Goal: Task Accomplishment & Management: Use online tool/utility

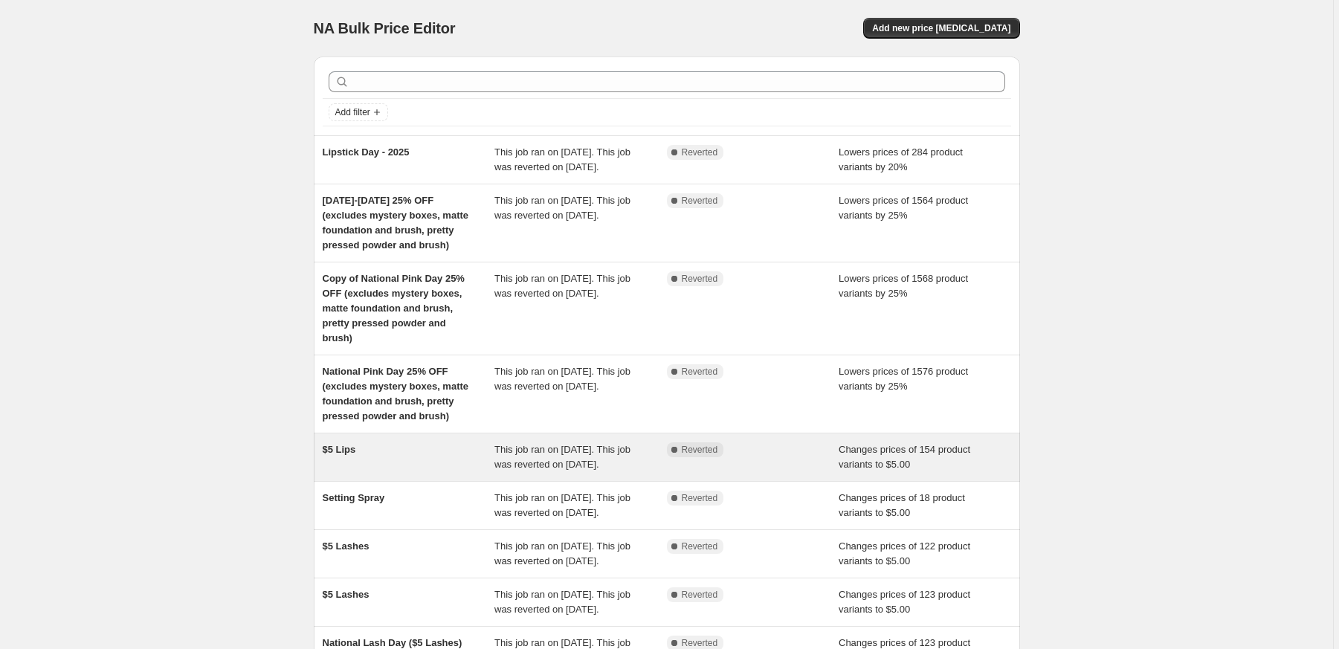
click at [337, 455] on span "$5 Lips" at bounding box center [339, 449] width 33 height 11
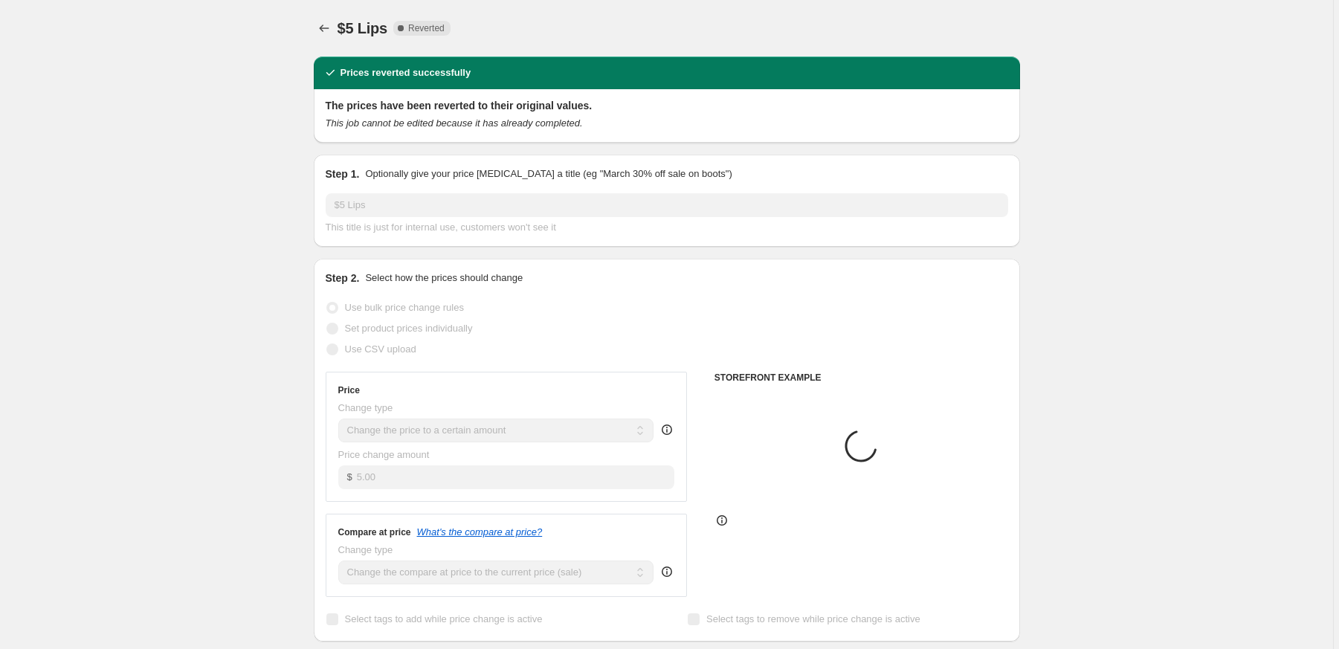
select select "collection"
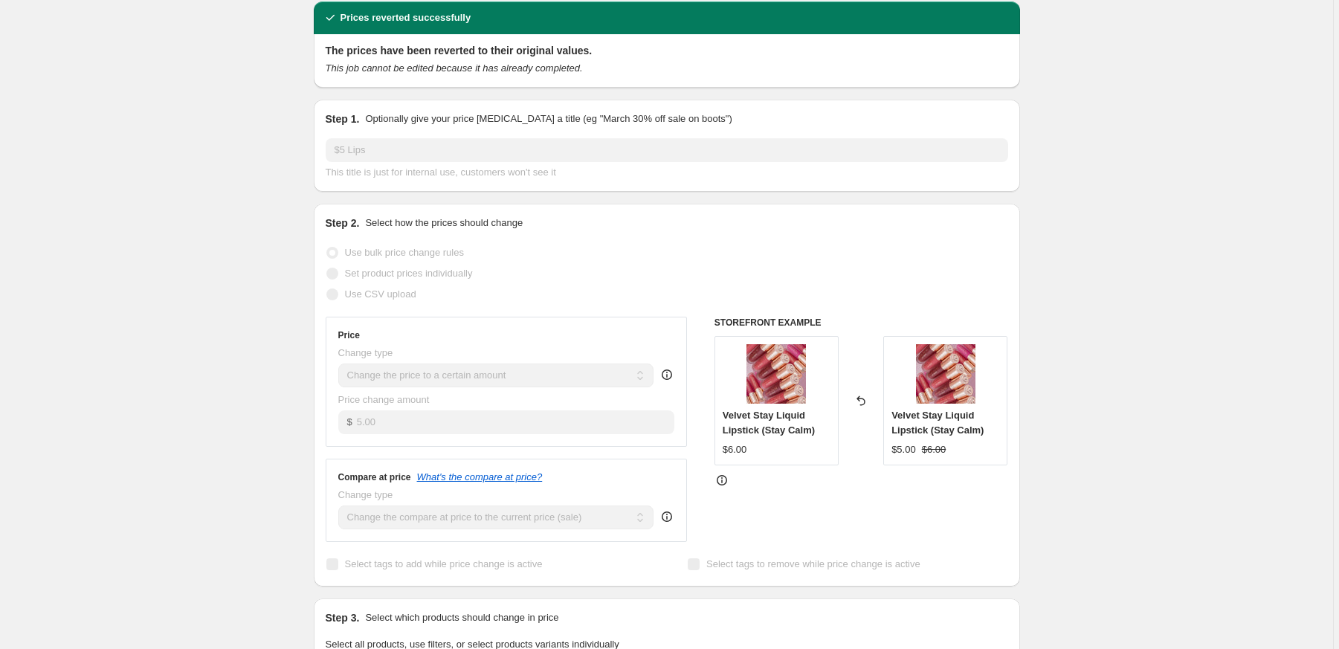
scroll to position [47, 0]
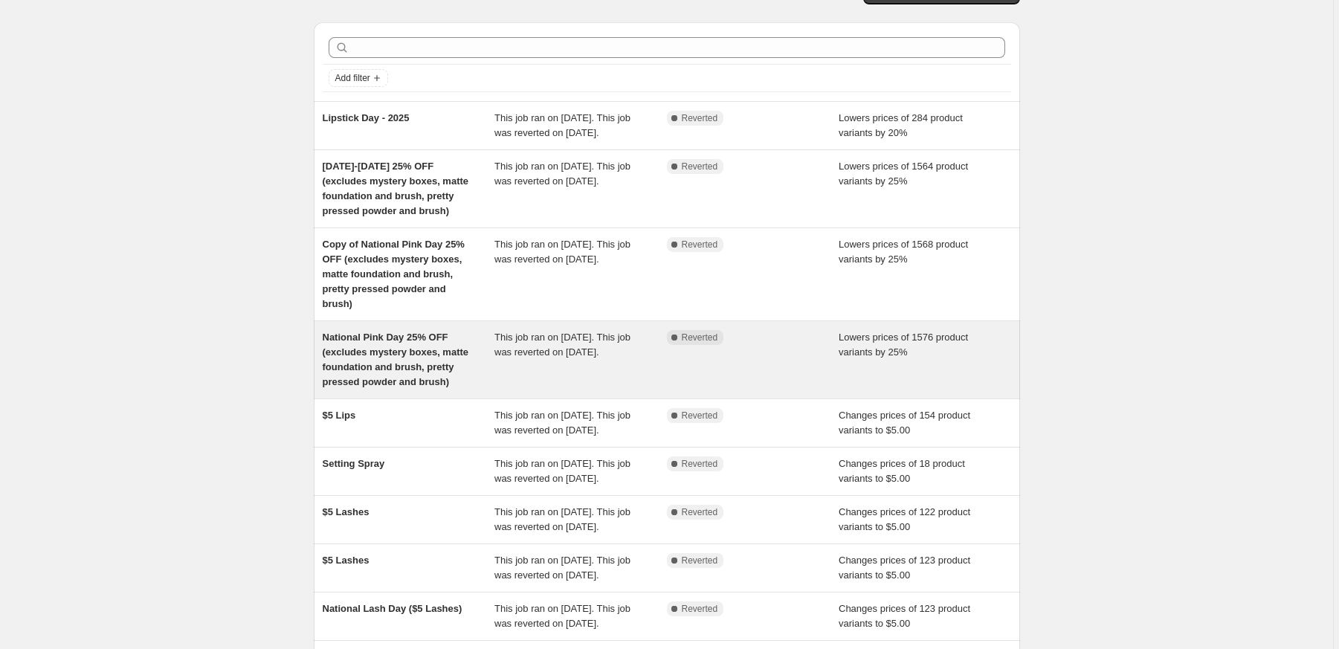
scroll to position [35, 0]
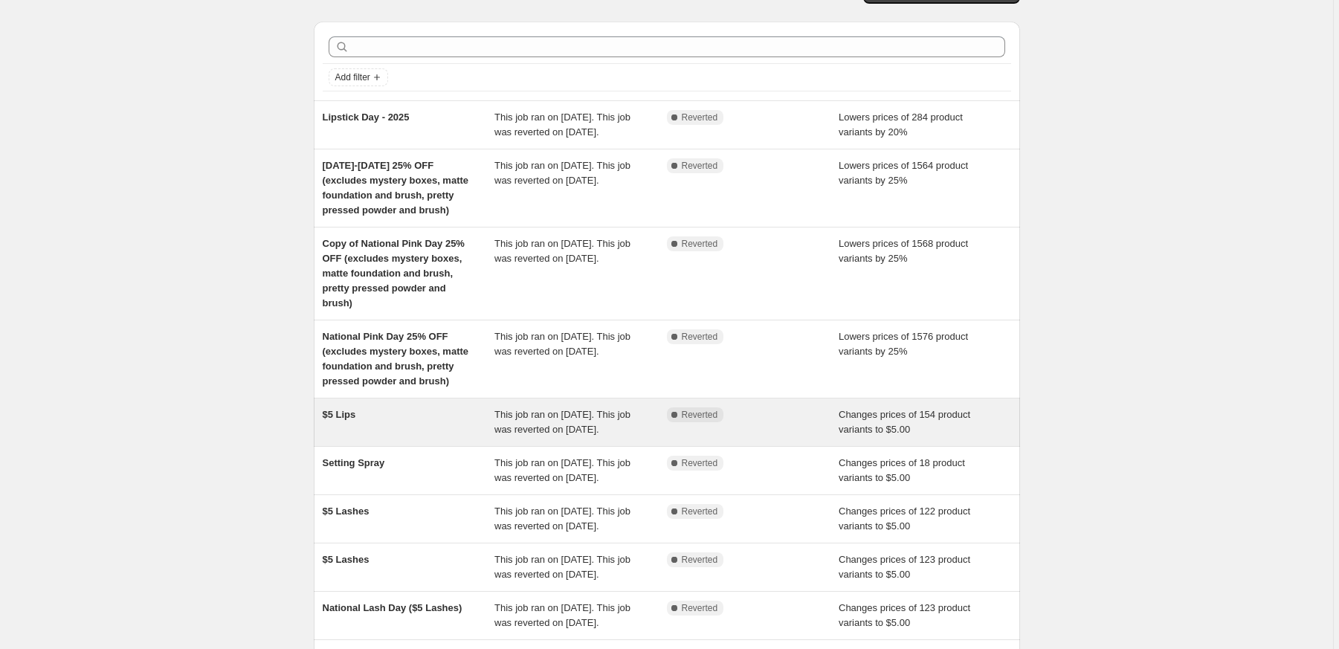
drag, startPoint x: 9, startPoint y: 321, endPoint x: 349, endPoint y: 445, distance: 361.8
click at [349, 420] on span "$5 Lips" at bounding box center [339, 414] width 33 height 11
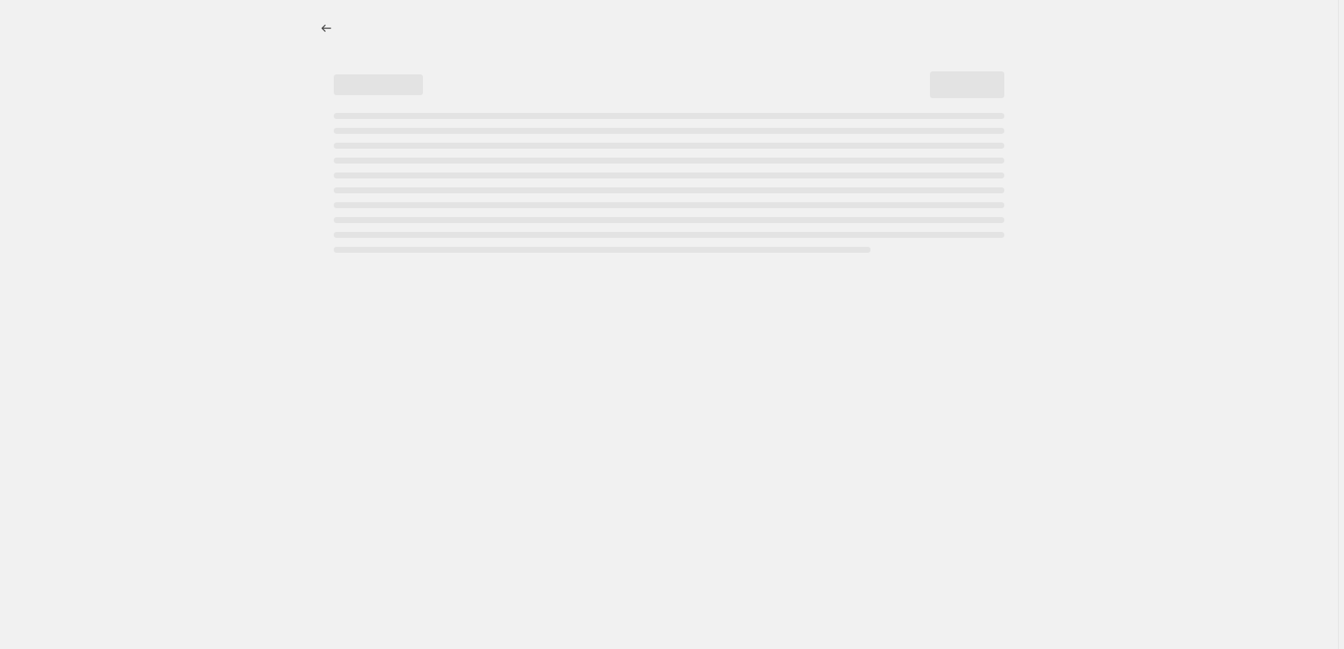
select select "collection"
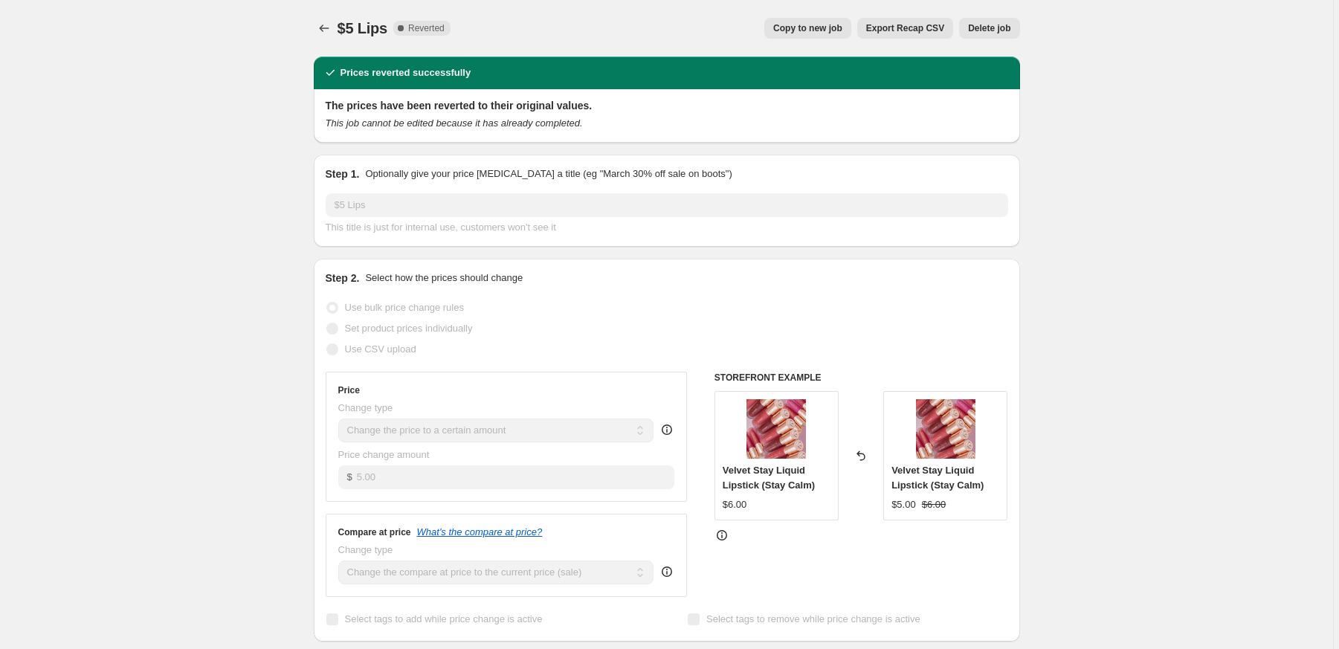
click at [825, 22] on button "Copy to new job" at bounding box center [807, 28] width 87 height 21
select select "collection"
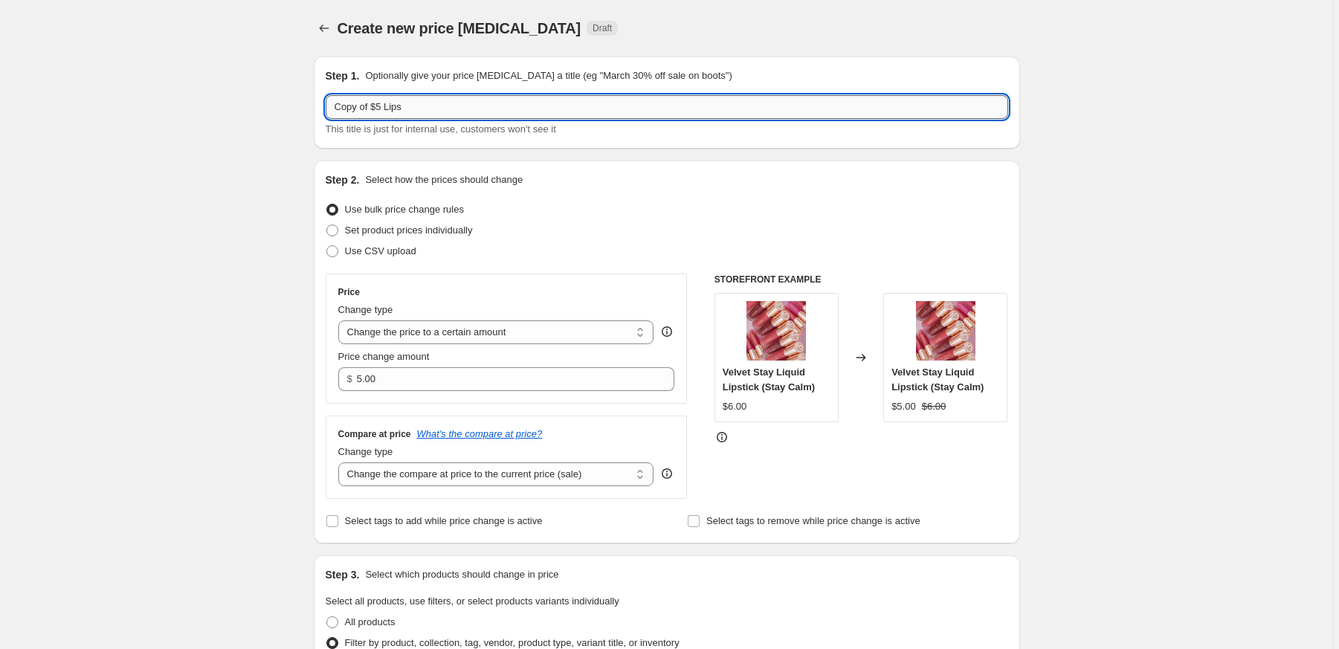
click at [334, 106] on input "Copy of $5 Lips" at bounding box center [667, 107] width 683 height 24
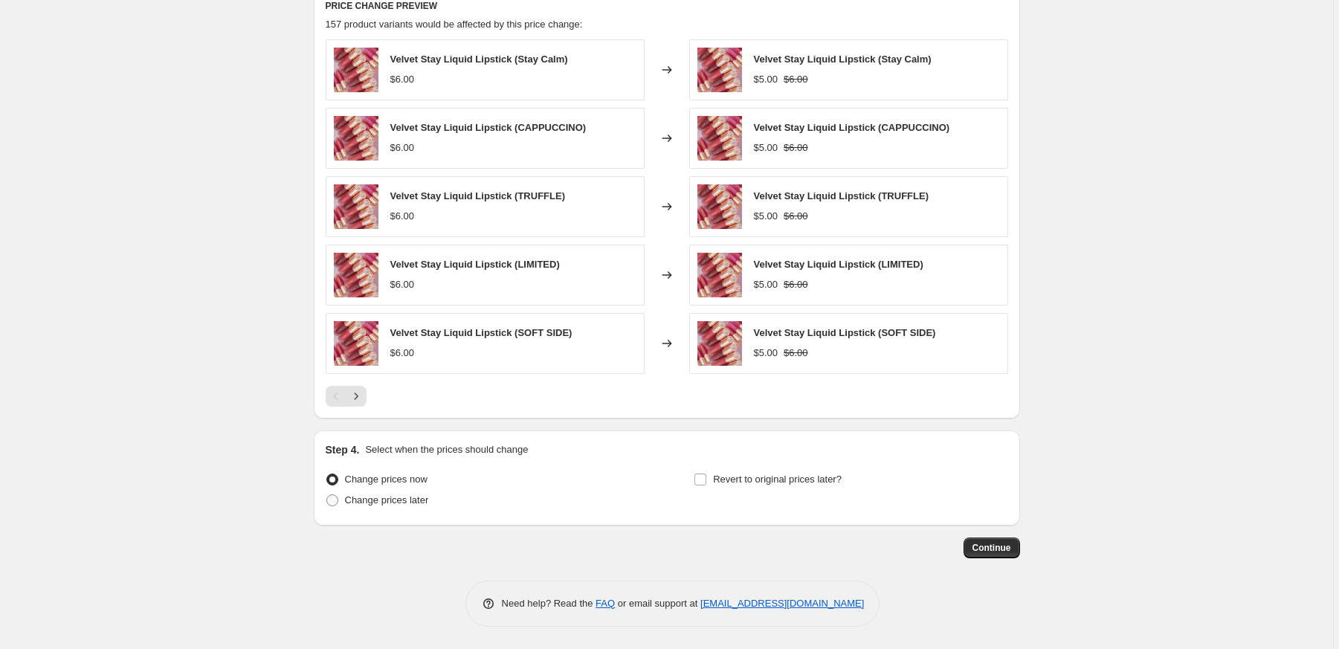
scroll to position [866, 0]
type input "BACK TO SCHOOL Copy of $5 Lips"
click at [338, 503] on span at bounding box center [332, 500] width 12 height 12
click at [327, 495] on input "Change prices later" at bounding box center [326, 494] width 1 height 1
radio input "true"
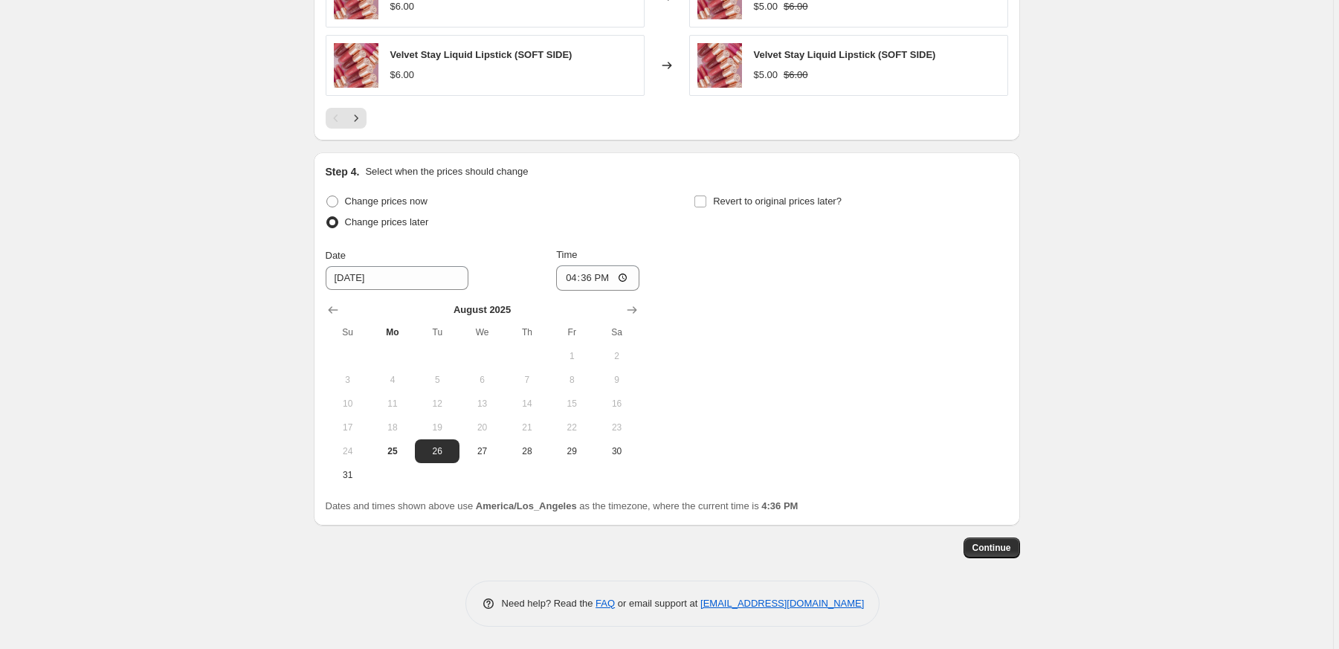
scroll to position [1146, 0]
click at [595, 276] on input "16:36" at bounding box center [597, 277] width 83 height 25
type input "10:00"
click at [700, 199] on input "Revert to original prices later?" at bounding box center [700, 202] width 12 height 12
checkbox input "true"
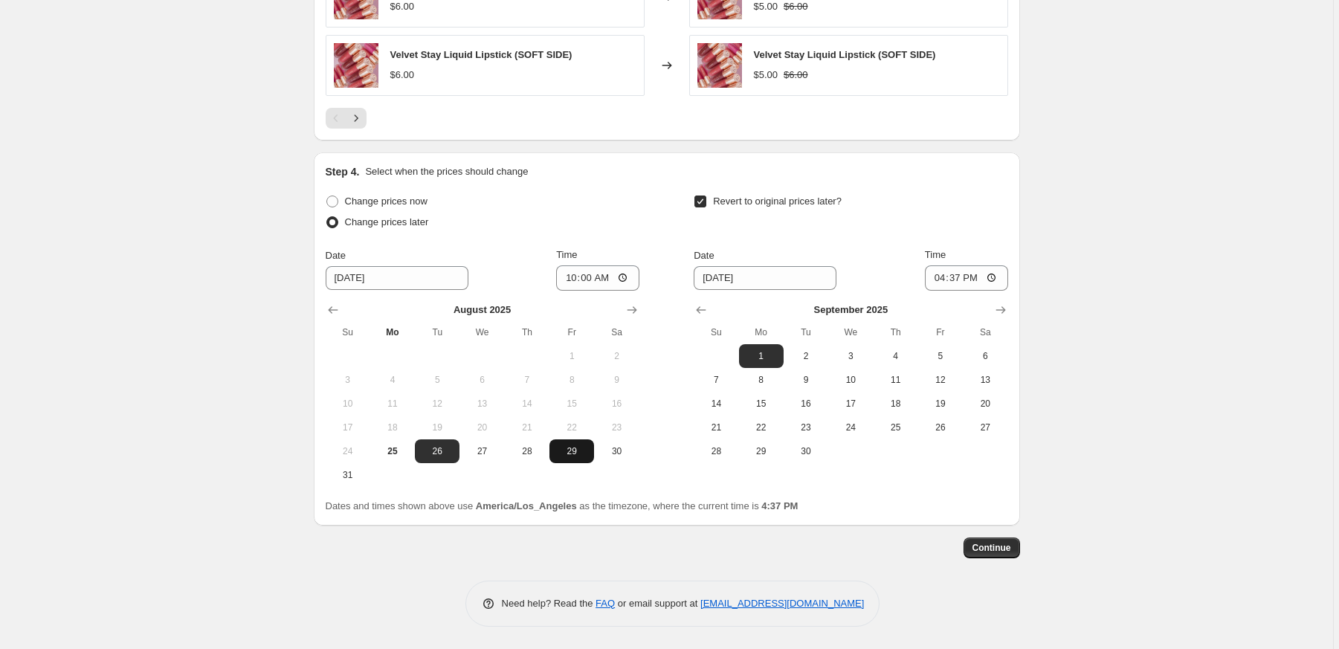
click at [570, 452] on span "29" at bounding box center [571, 451] width 33 height 12
click at [450, 452] on span "26" at bounding box center [437, 451] width 33 height 12
type input "8/26/2025"
click at [707, 312] on icon "Show previous month, August 2025" at bounding box center [701, 310] width 15 height 15
click at [952, 449] on span "29" at bounding box center [940, 451] width 33 height 12
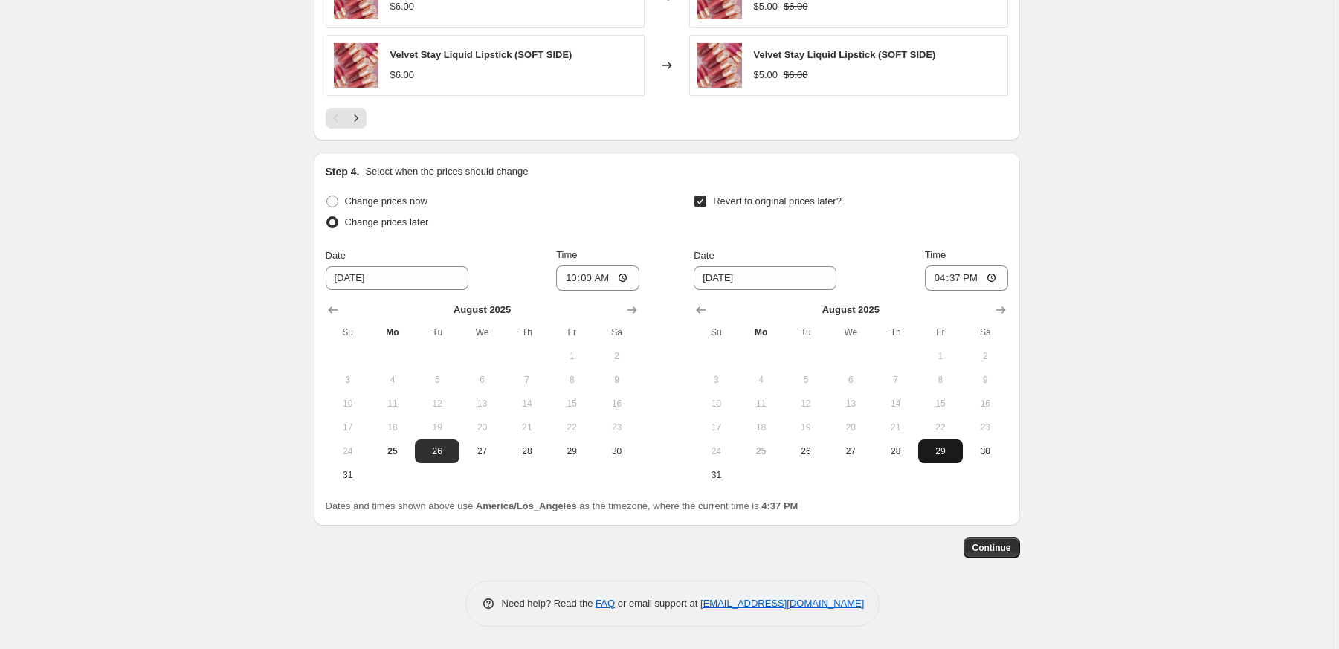
type input "8/29/2025"
click at [964, 277] on input "16:37" at bounding box center [966, 277] width 83 height 25
click at [977, 278] on input "12:37" at bounding box center [966, 277] width 83 height 25
type input "00:00"
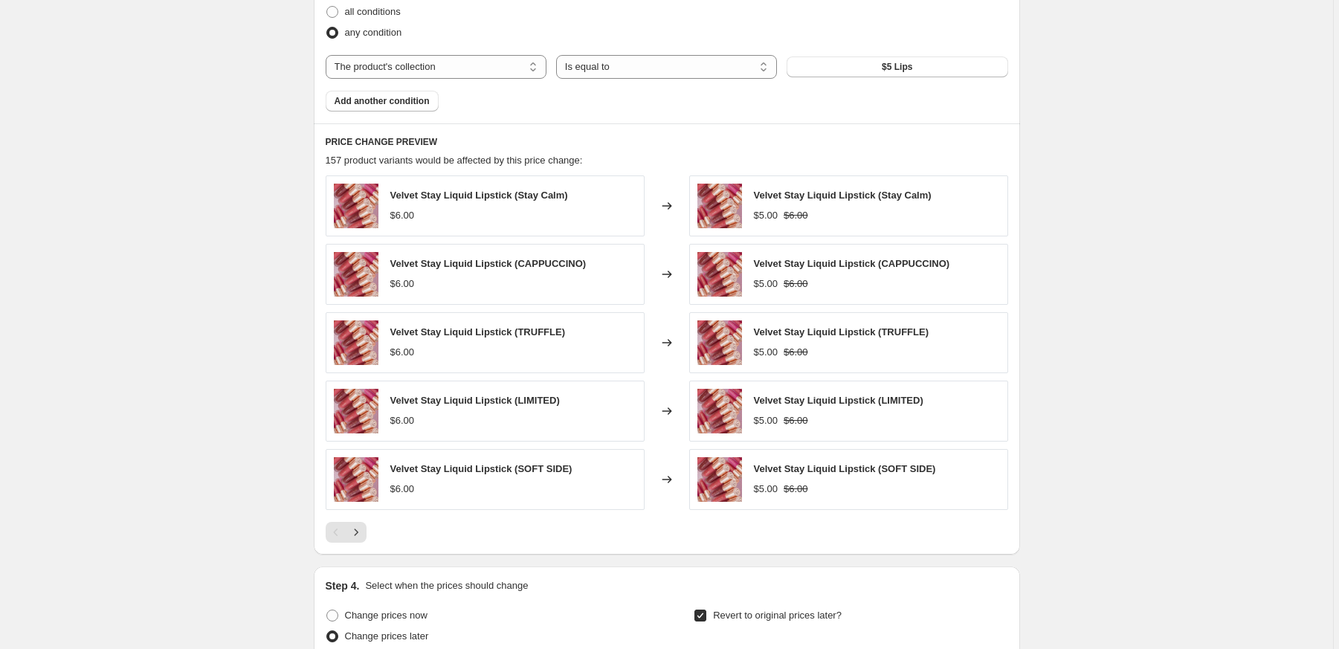
scroll to position [724, 0]
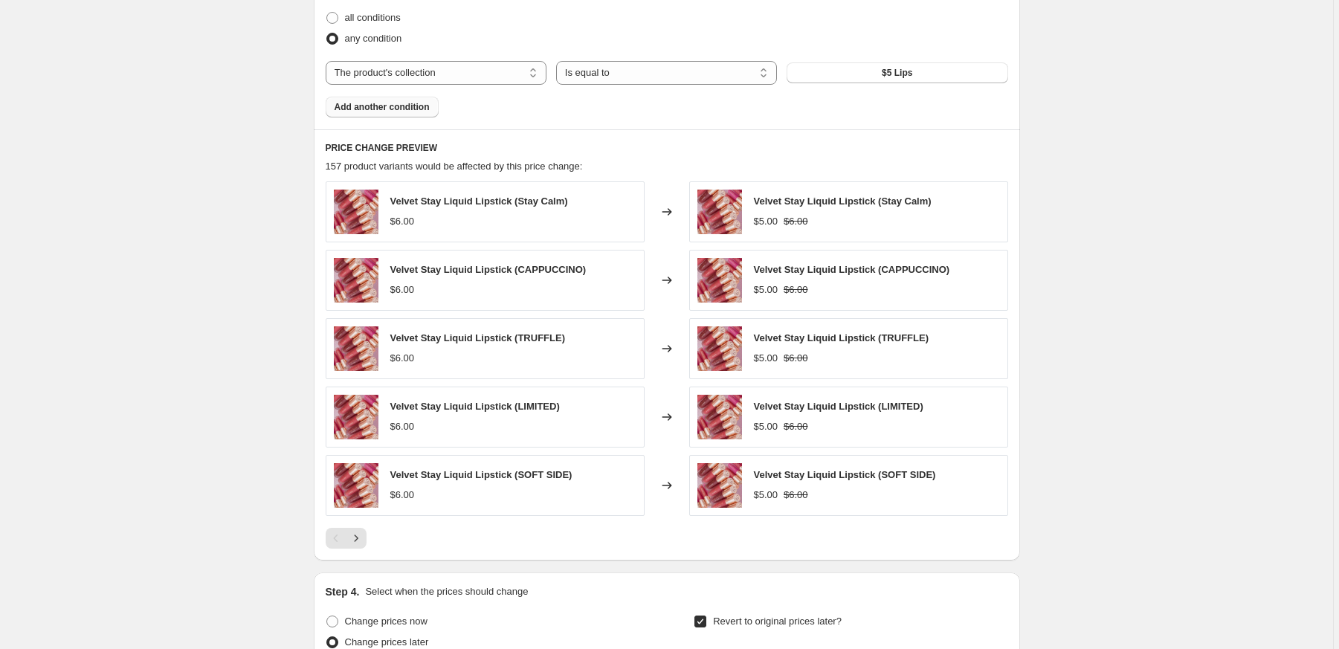
click at [395, 107] on span "Add another condition" at bounding box center [382, 107] width 95 height 12
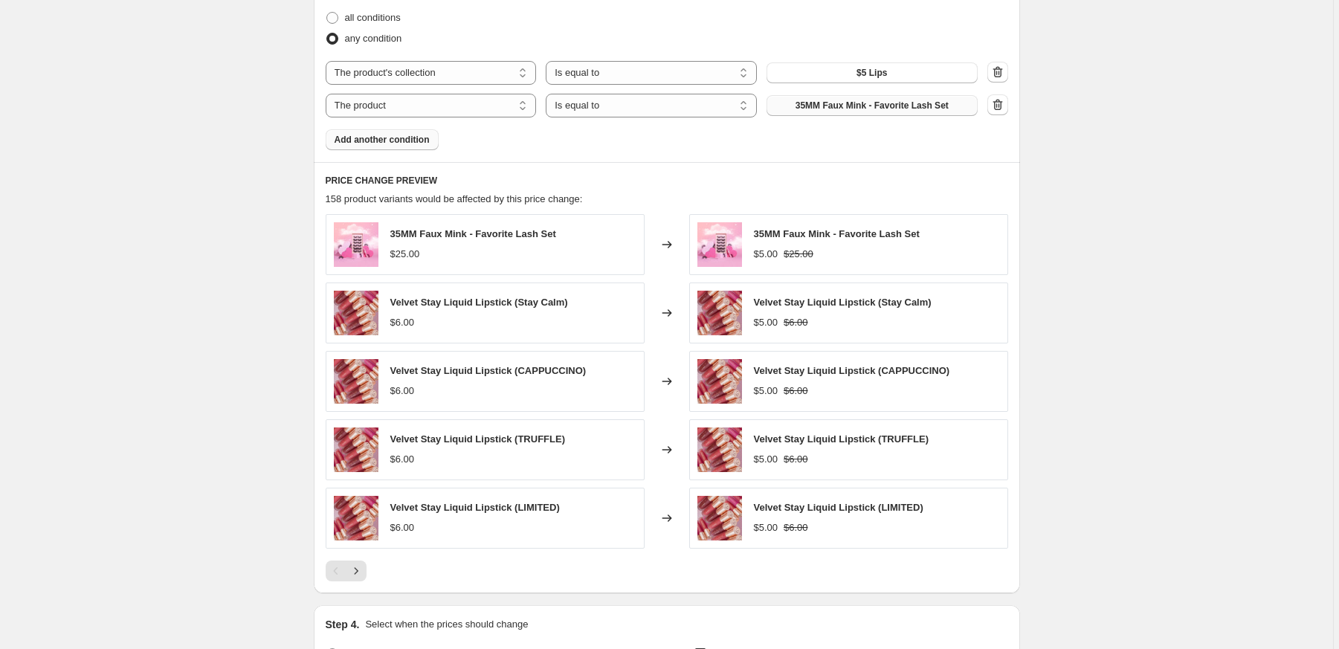
click at [869, 109] on span "35MM Faux Mink - Favorite Lash Set" at bounding box center [872, 106] width 153 height 12
select select "title"
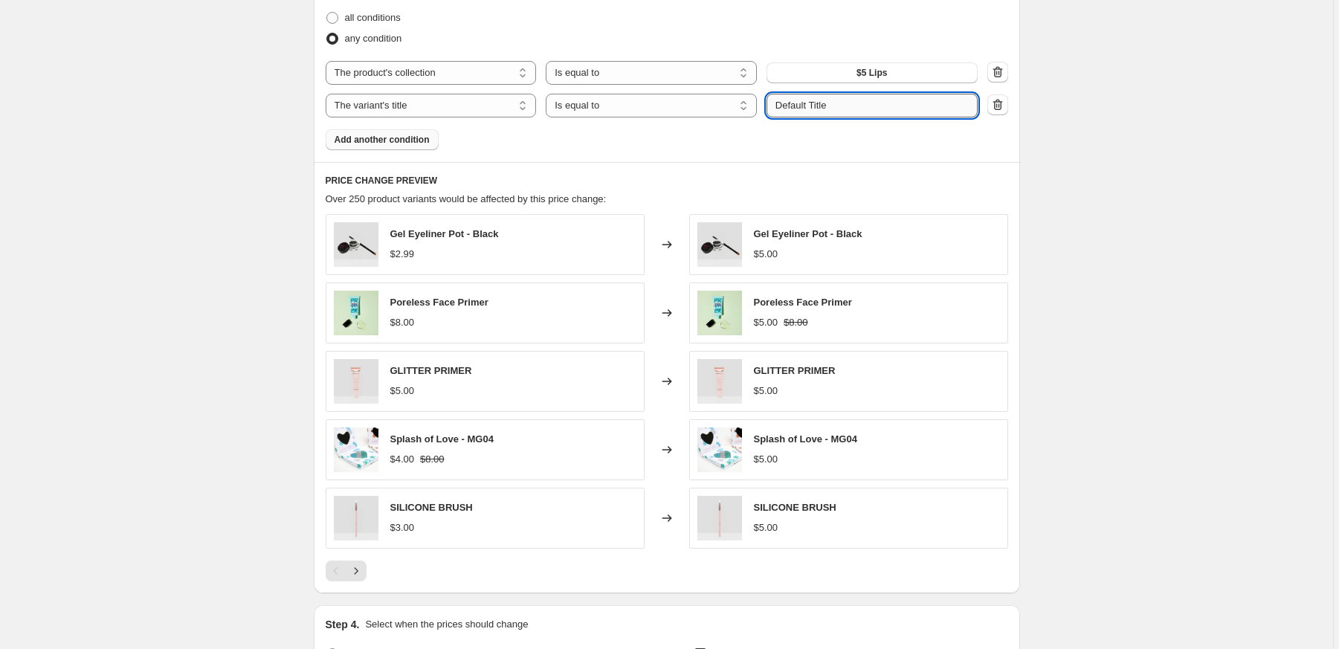
click at [848, 109] on input "Default Title" at bounding box center [872, 106] width 211 height 24
type input "P"
drag, startPoint x: 702, startPoint y: 5, endPoint x: 882, endPoint y: 107, distance: 206.8
click at [882, 107] on input "text" at bounding box center [872, 106] width 211 height 24
paste input "The Powerpuff Girls Lip Oil"
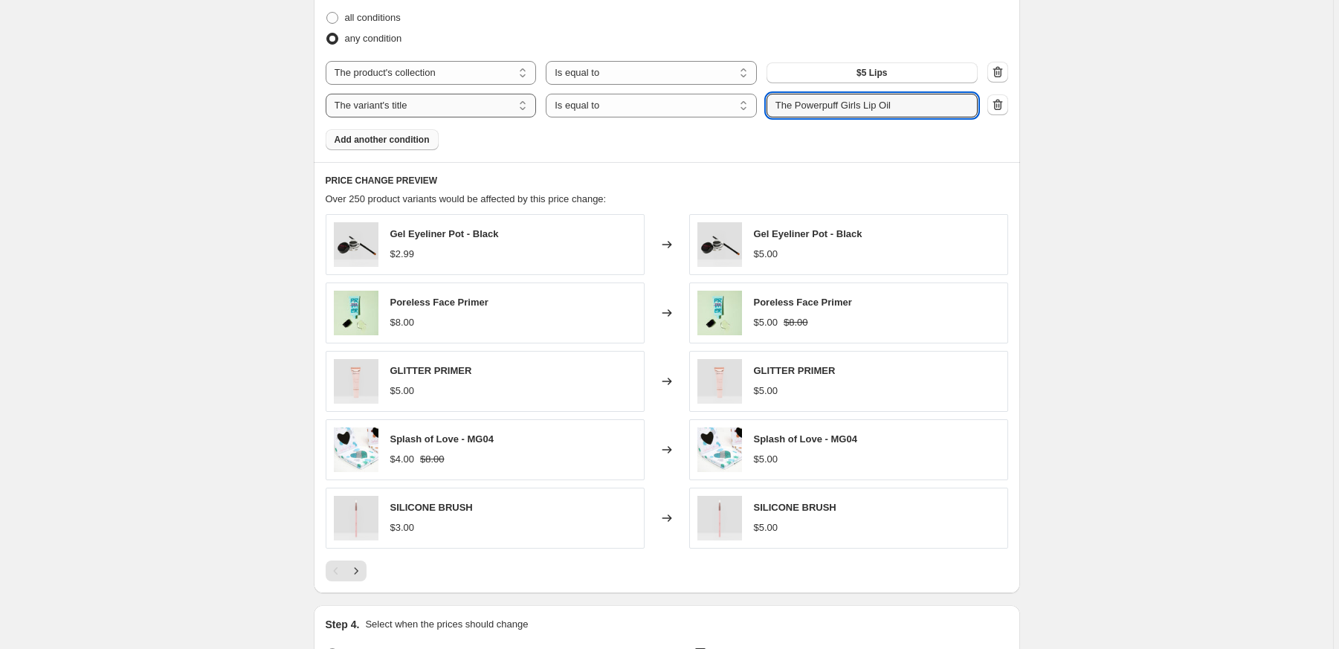
type input "The Powerpuff Girls Lip Oil"
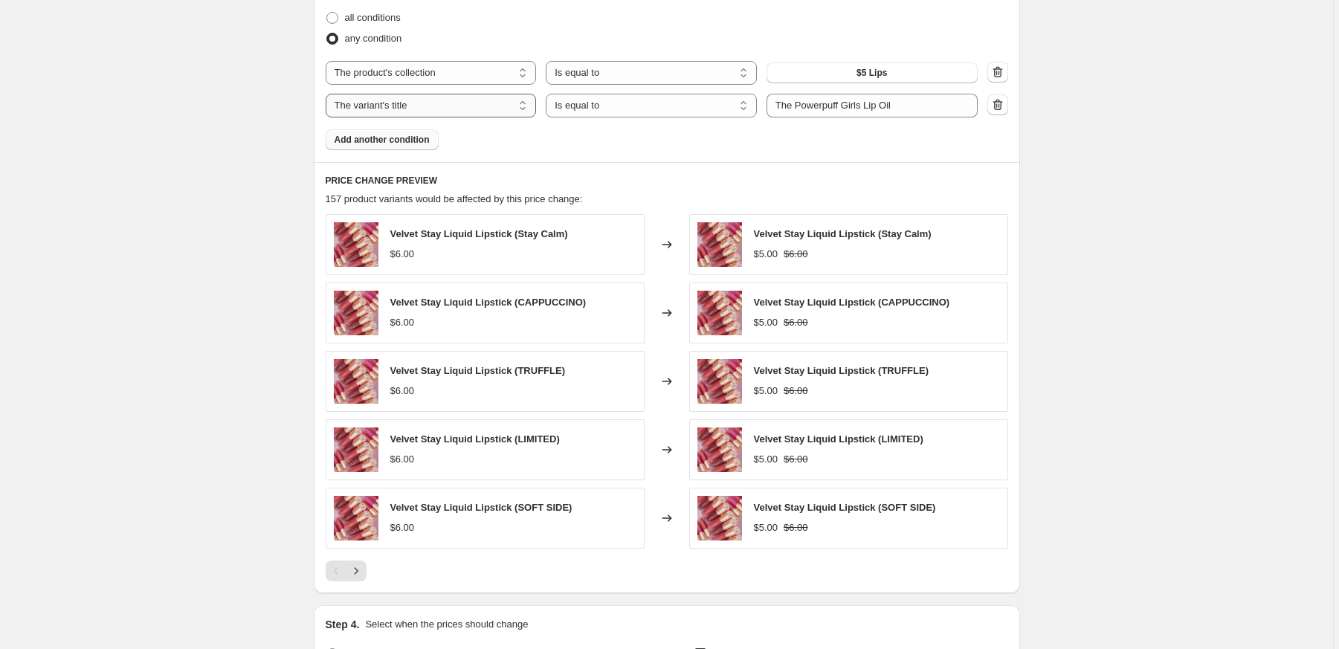
select select "product"
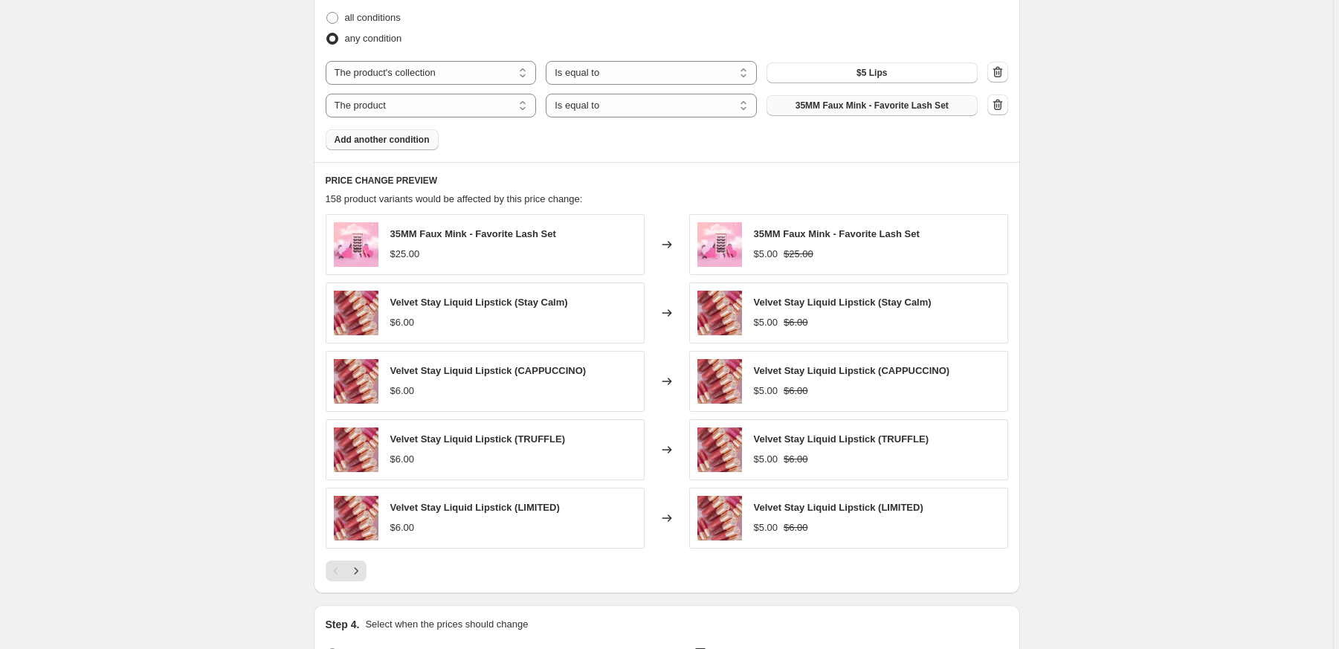
click at [897, 109] on span "35MM Faux Mink - Favorite Lash Set" at bounding box center [872, 106] width 153 height 12
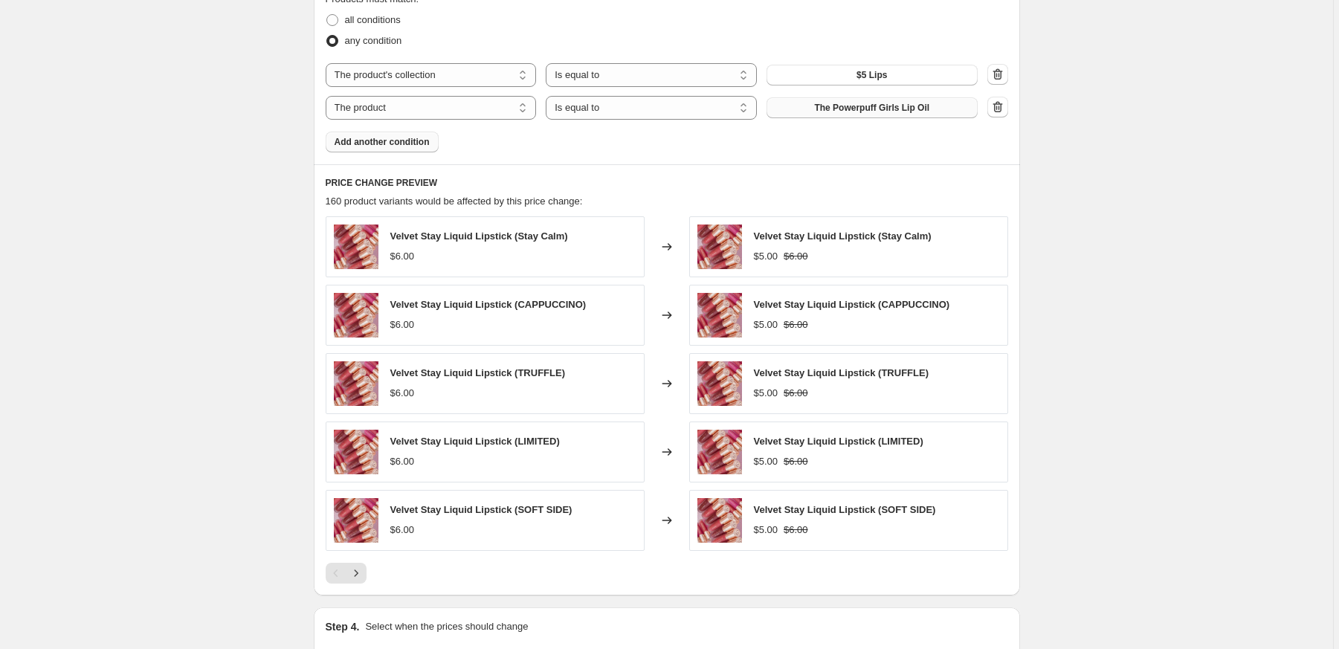
click at [401, 146] on span "Add another condition" at bounding box center [382, 142] width 95 height 12
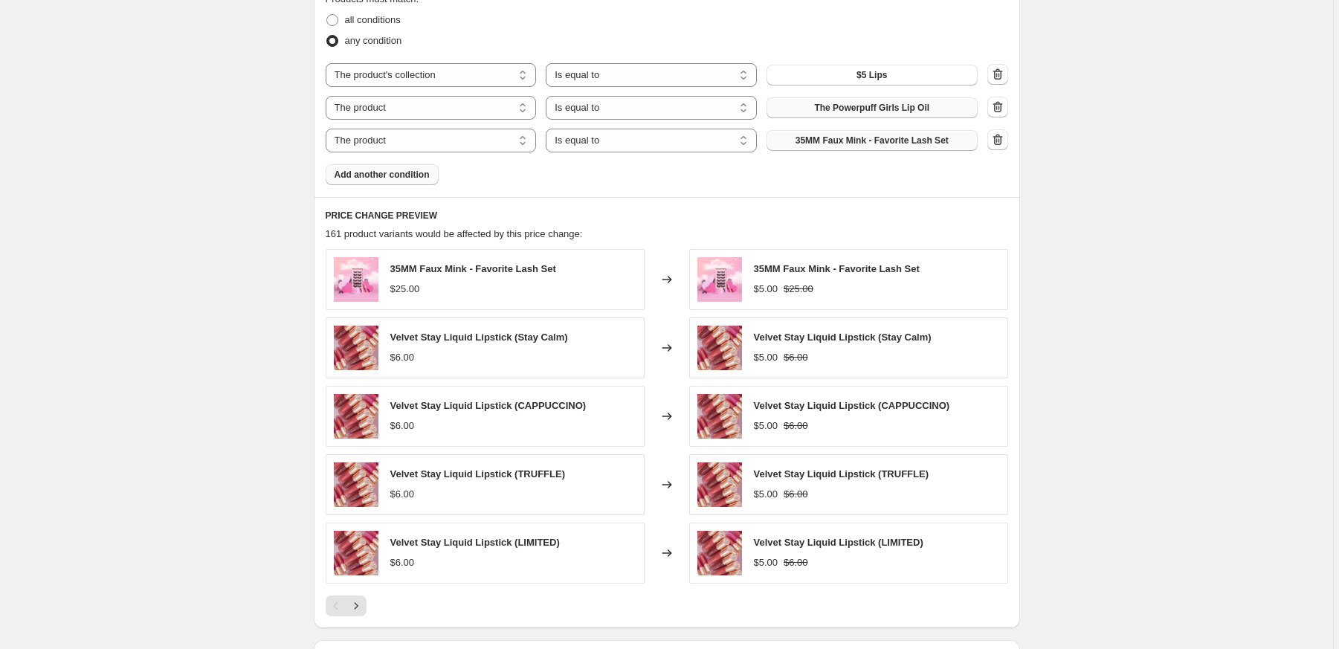
click at [821, 141] on span "35MM Faux Mink - Favorite Lash Set" at bounding box center [872, 141] width 153 height 12
click at [387, 180] on span "Add another condition" at bounding box center [382, 175] width 95 height 12
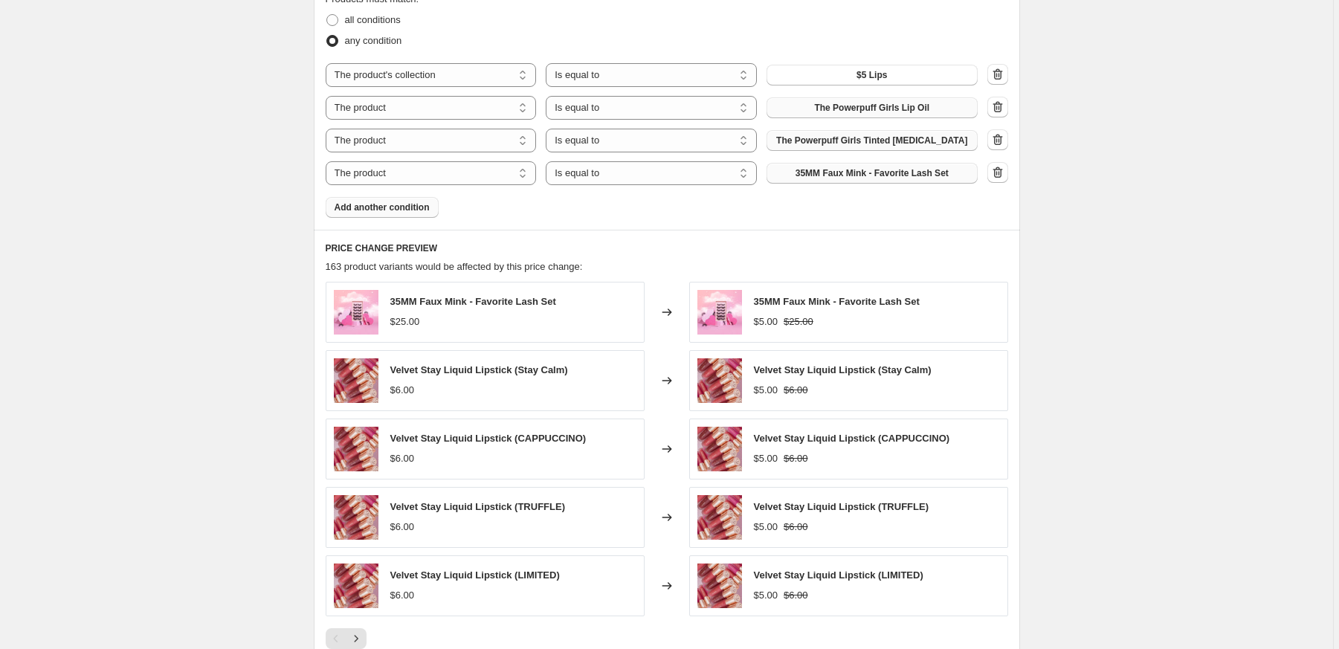
click at [836, 172] on span "35MM Faux Mink - Favorite Lash Set" at bounding box center [872, 173] width 153 height 12
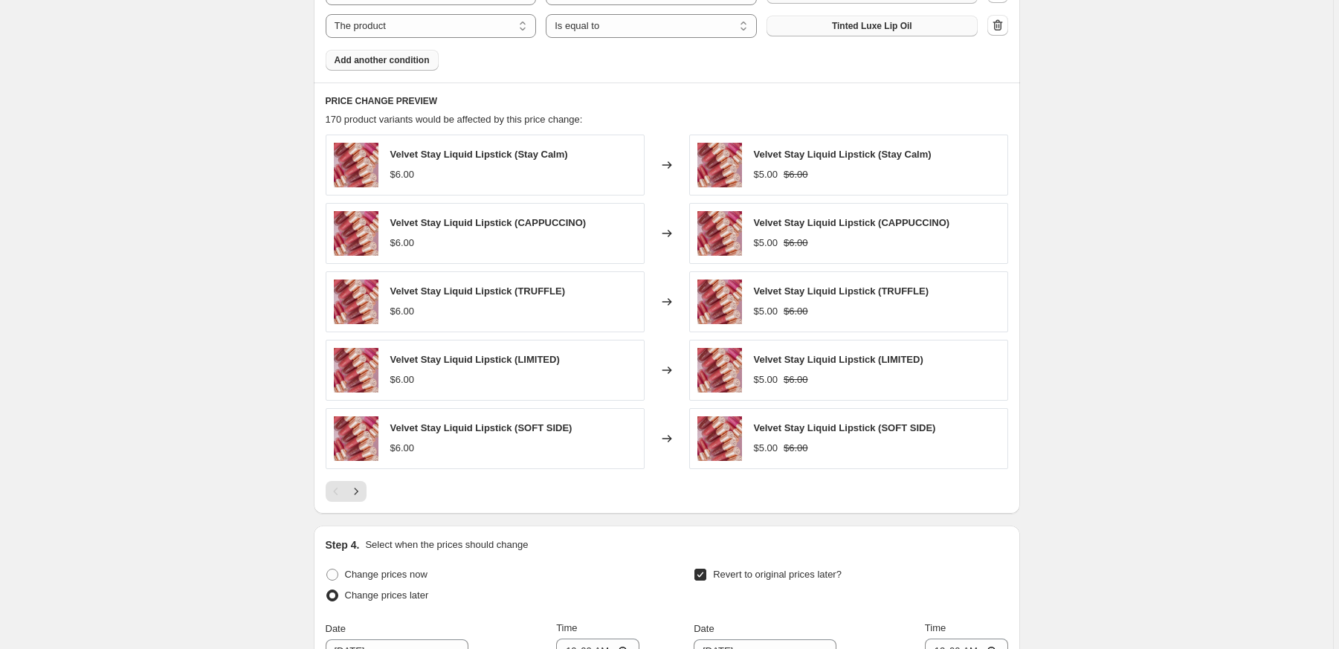
scroll to position [871, 0]
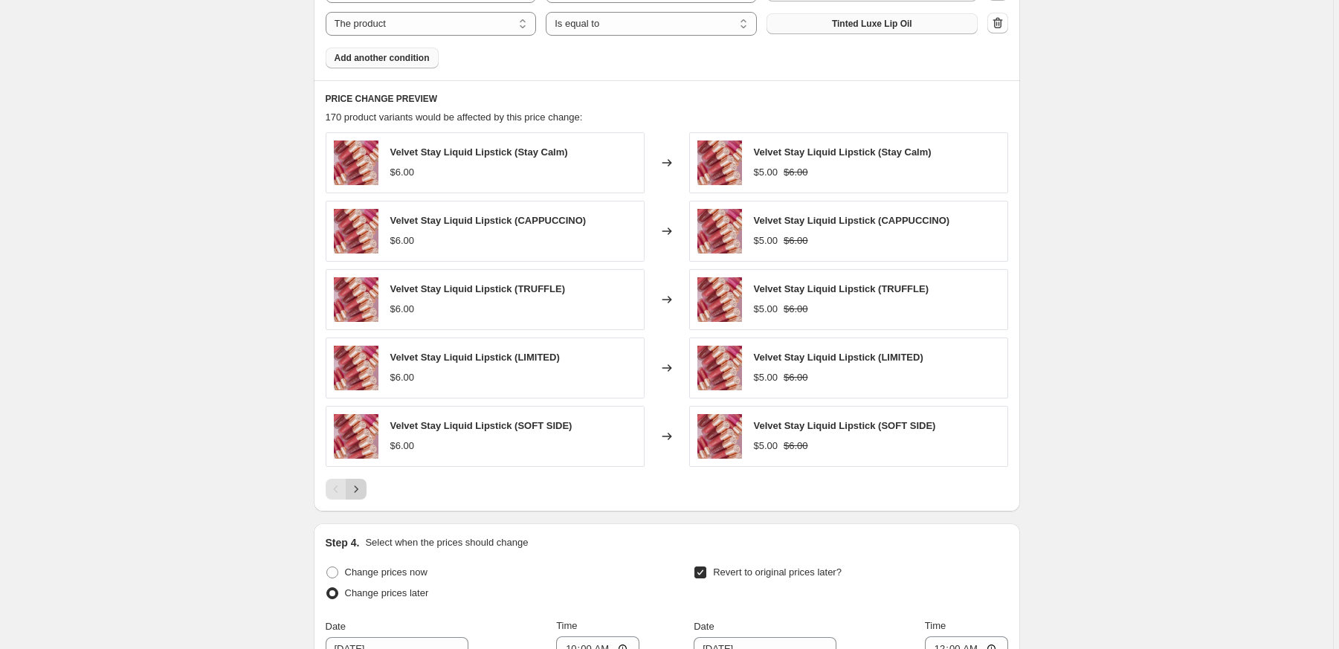
click at [358, 489] on icon "Next" at bounding box center [356, 489] width 15 height 15
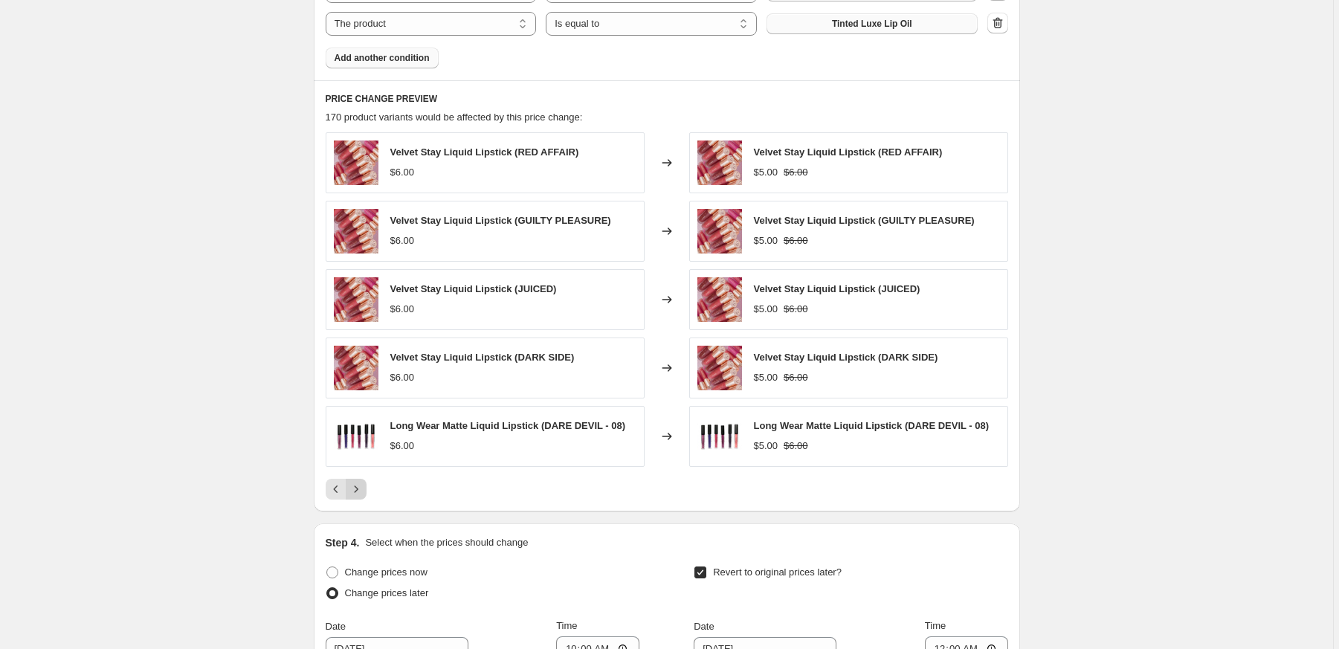
click at [358, 489] on icon "Next" at bounding box center [356, 489] width 15 height 15
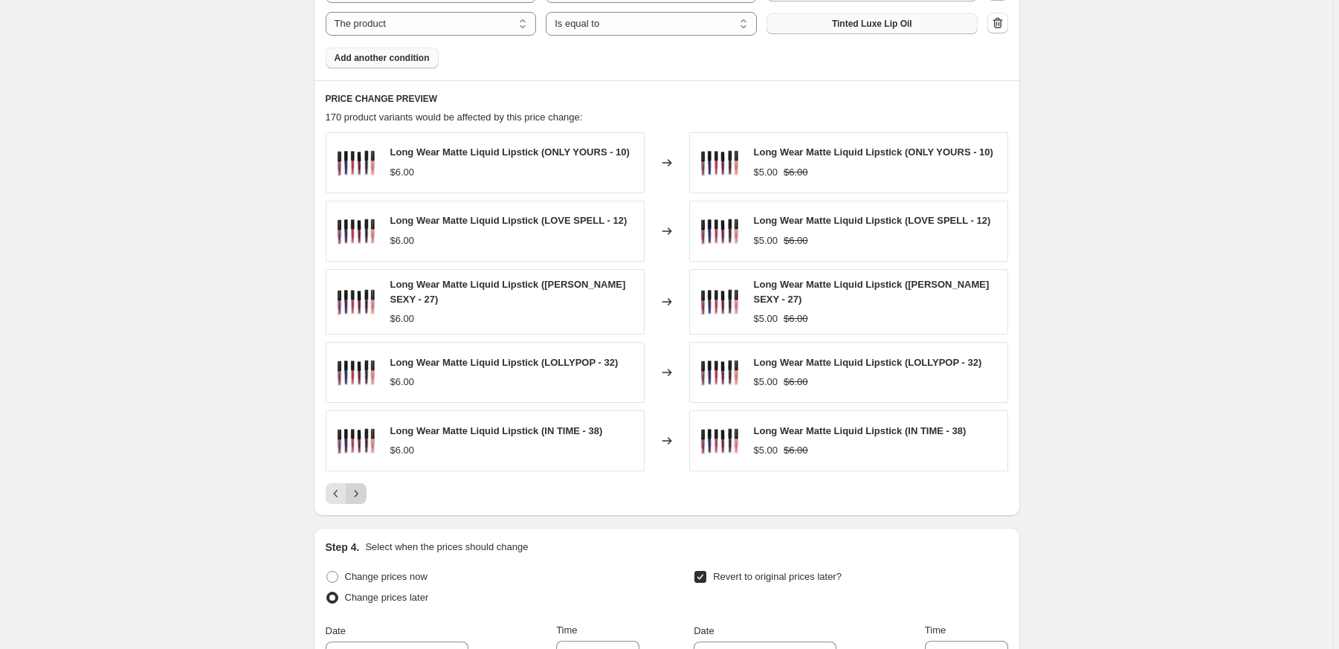
click at [358, 489] on icon "Next" at bounding box center [356, 493] width 15 height 15
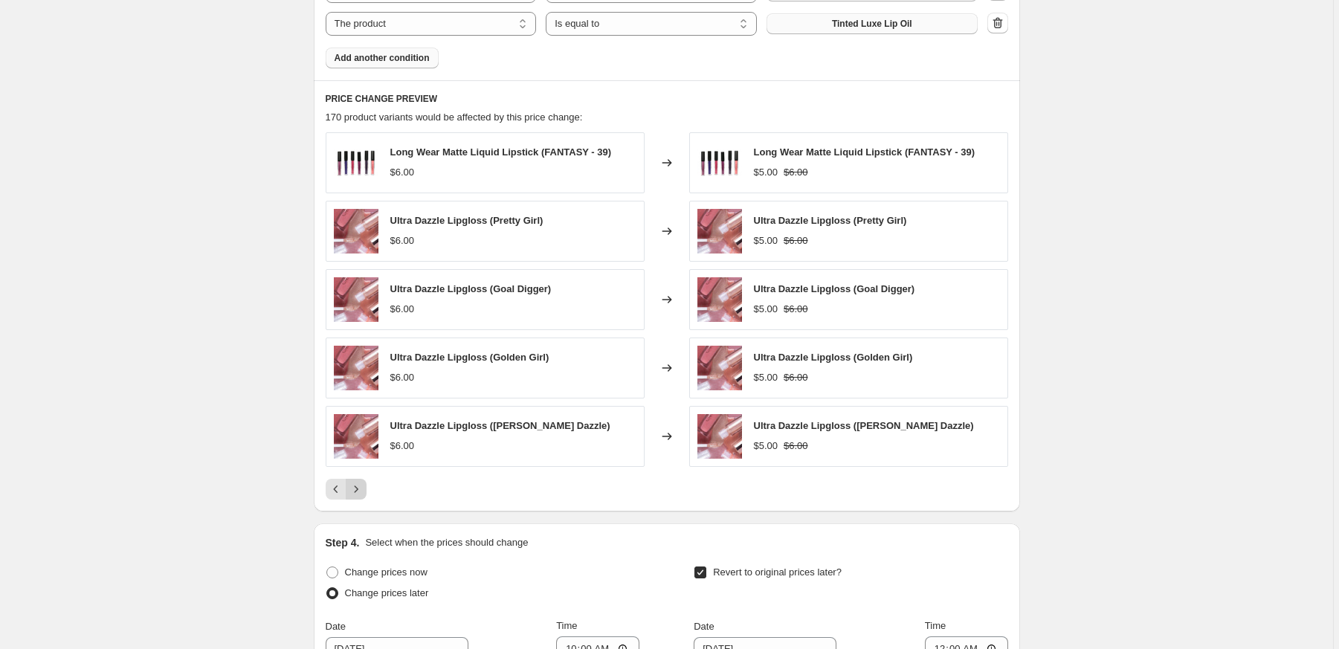
click at [358, 489] on icon "Next" at bounding box center [356, 489] width 15 height 15
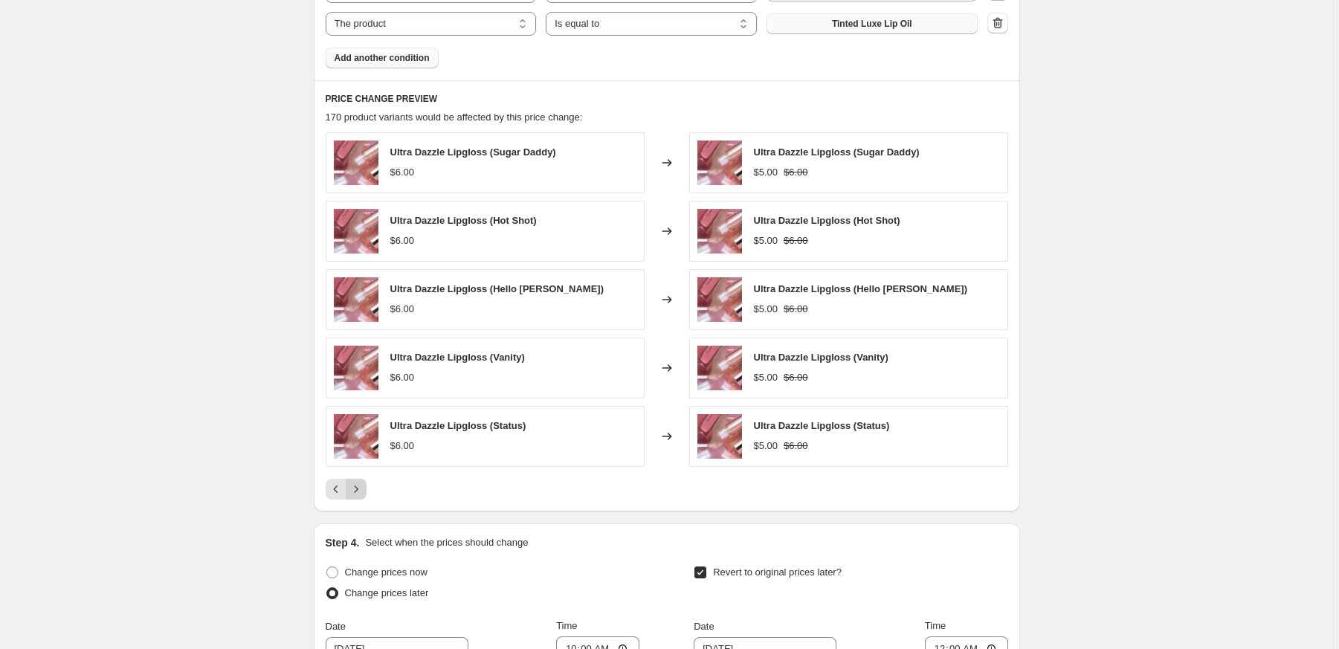
click at [358, 489] on icon "Next" at bounding box center [356, 489] width 15 height 15
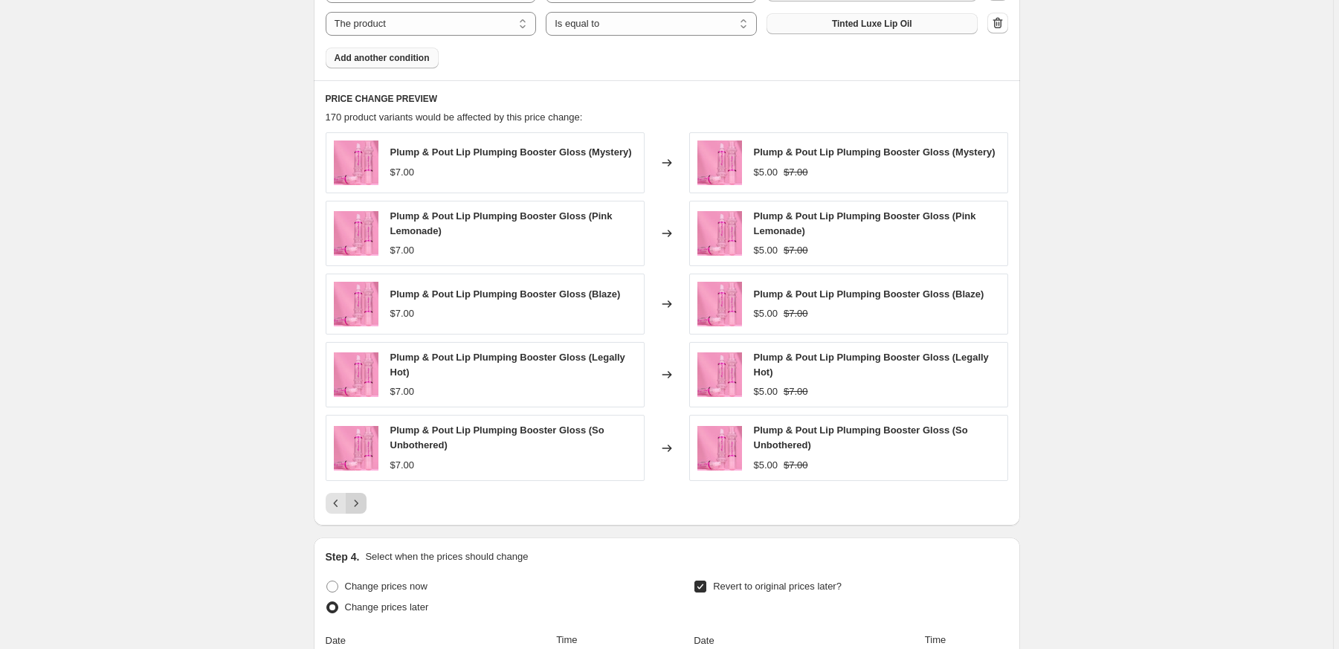
click at [358, 489] on div "Plump & Pout Lip Plumping Booster Gloss (Mystery) $7.00 Changed to Plump & Pout…" at bounding box center [667, 322] width 683 height 381
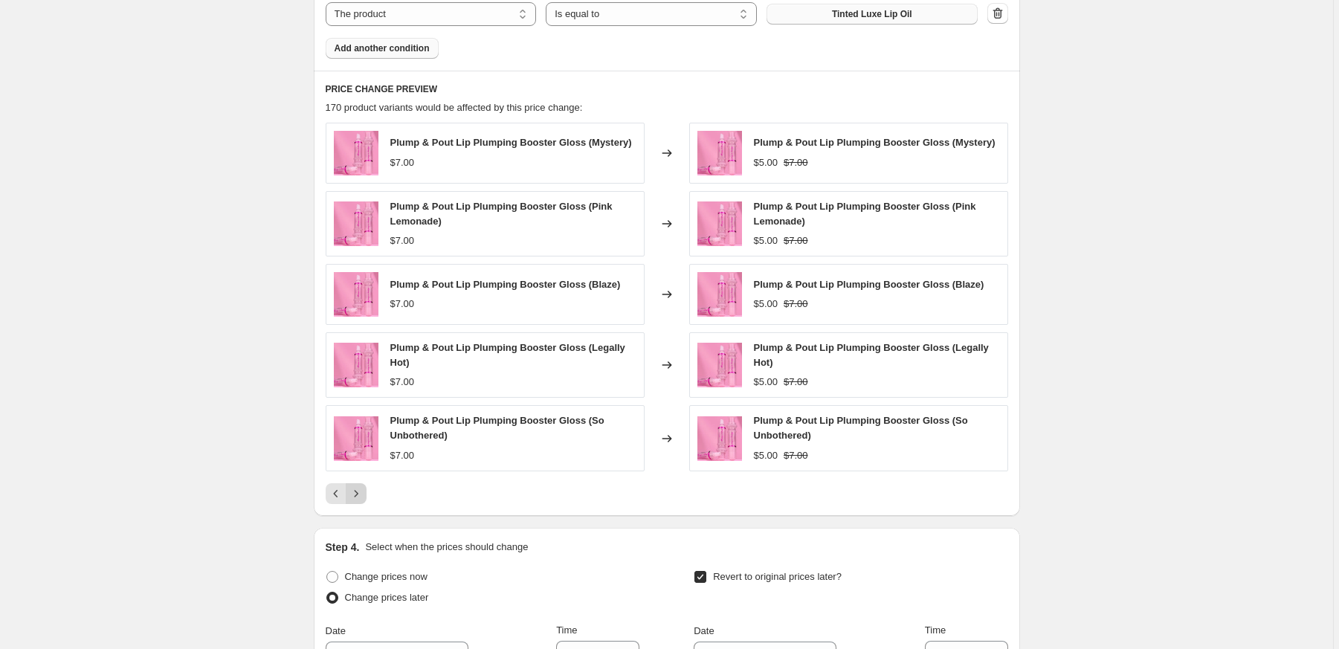
drag, startPoint x: 141, startPoint y: 644, endPoint x: 364, endPoint y: 497, distance: 267.9
click at [364, 497] on icon "Next" at bounding box center [356, 493] width 15 height 15
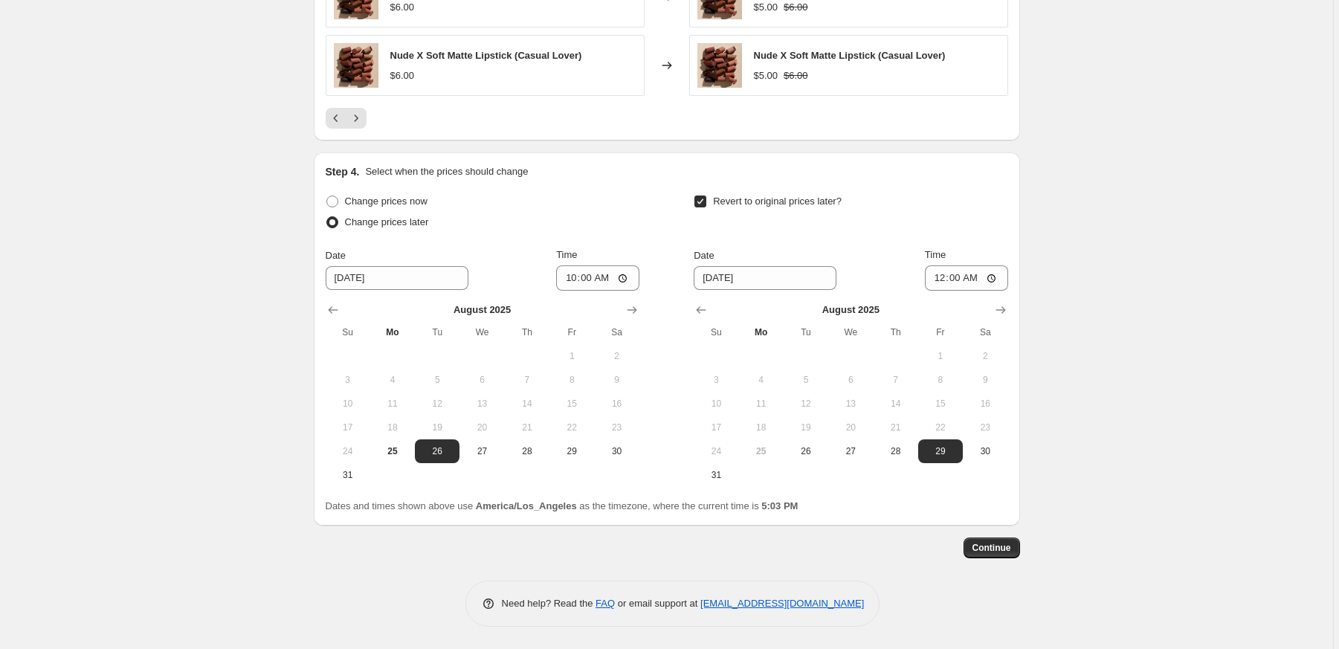
scroll to position [1251, 0]
click at [994, 554] on span "Continue" at bounding box center [991, 548] width 39 height 12
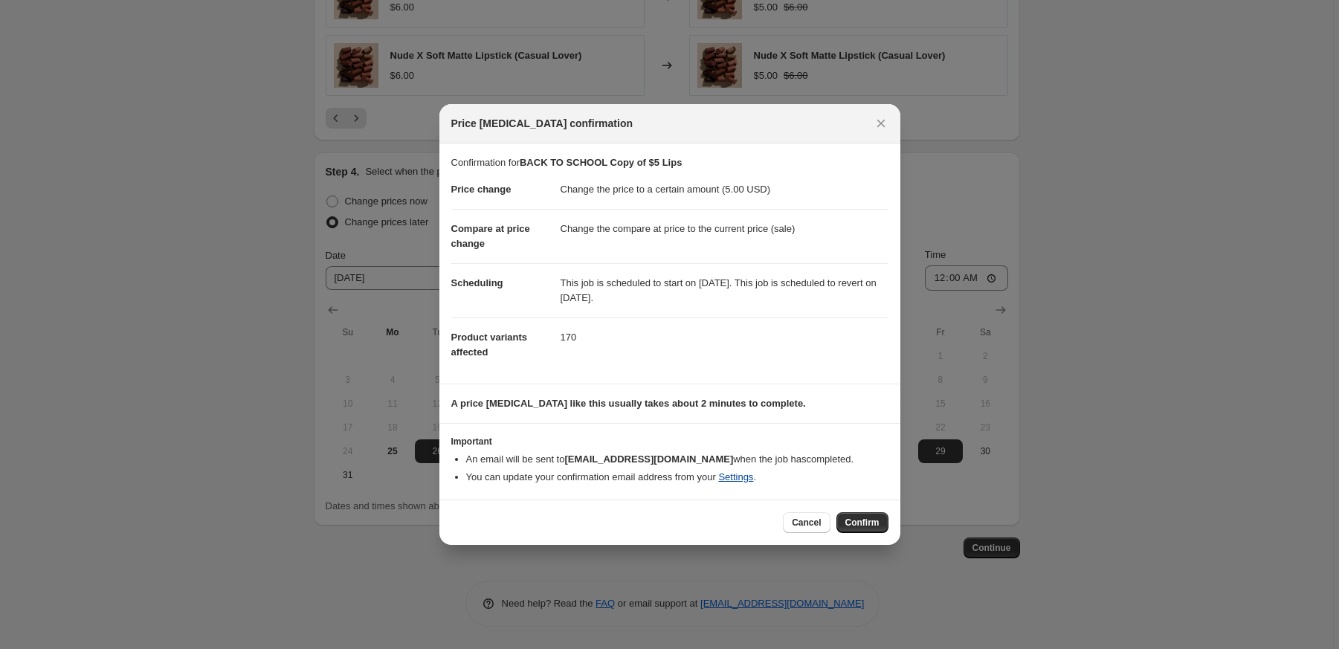
click at [751, 483] on link "Settings" at bounding box center [735, 476] width 35 height 11
click at [865, 529] on span "Confirm" at bounding box center [862, 523] width 34 height 12
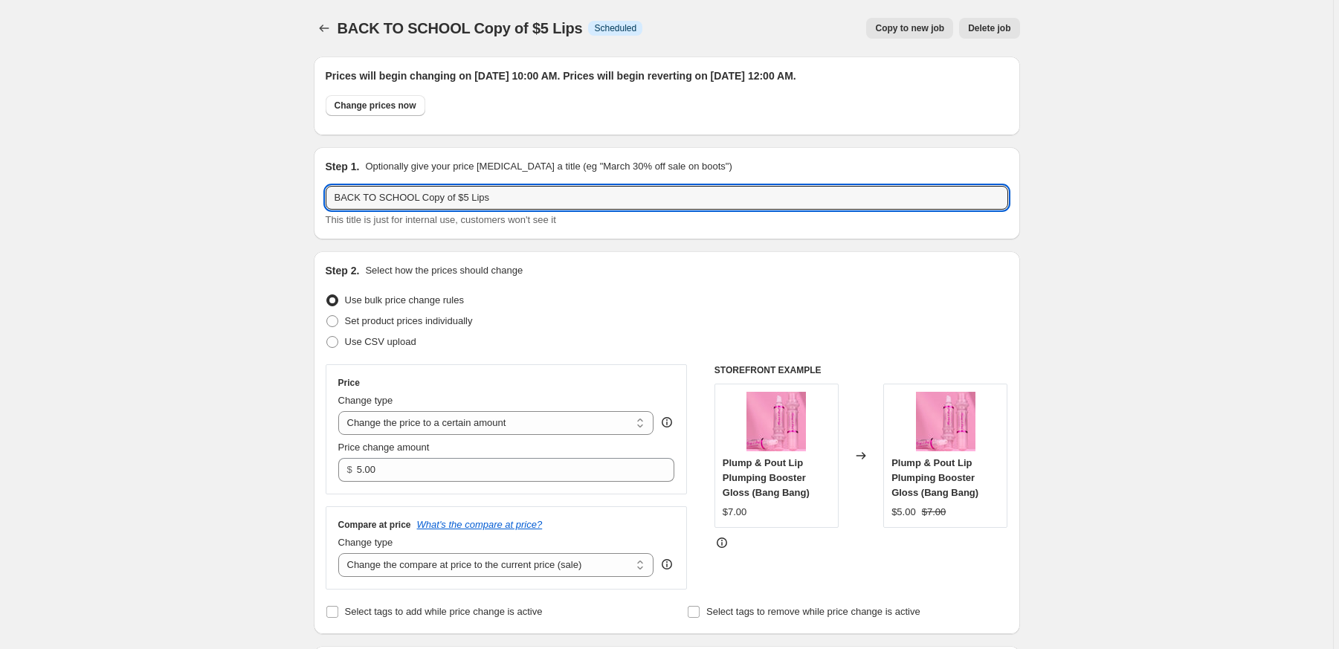
drag, startPoint x: 402, startPoint y: 198, endPoint x: 211, endPoint y: 190, distance: 191.2
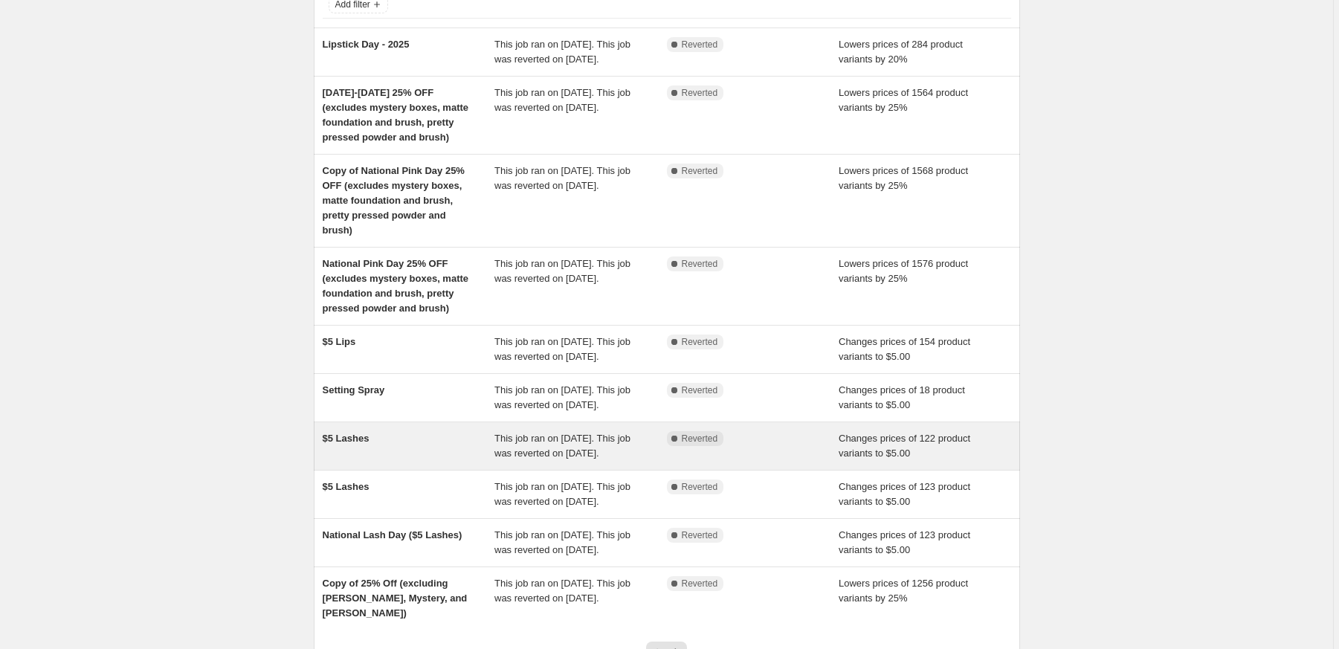
scroll to position [119, 0]
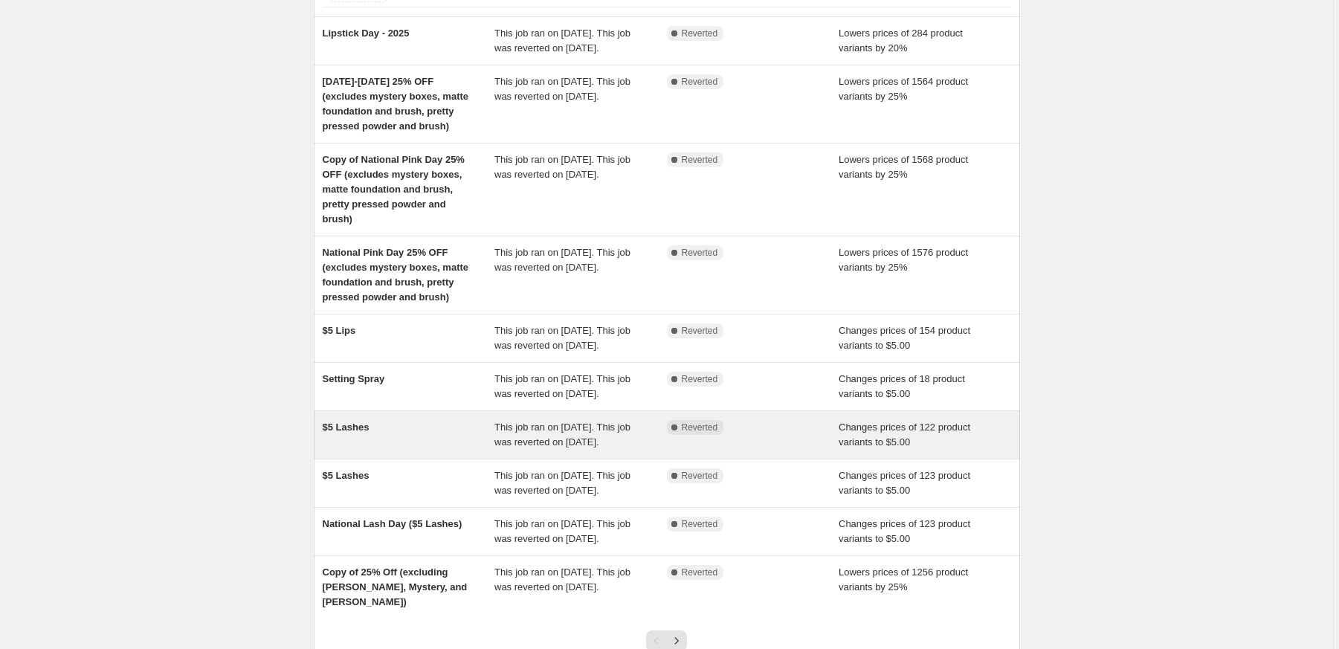
click at [375, 450] on div "$5 Lashes" at bounding box center [409, 435] width 172 height 30
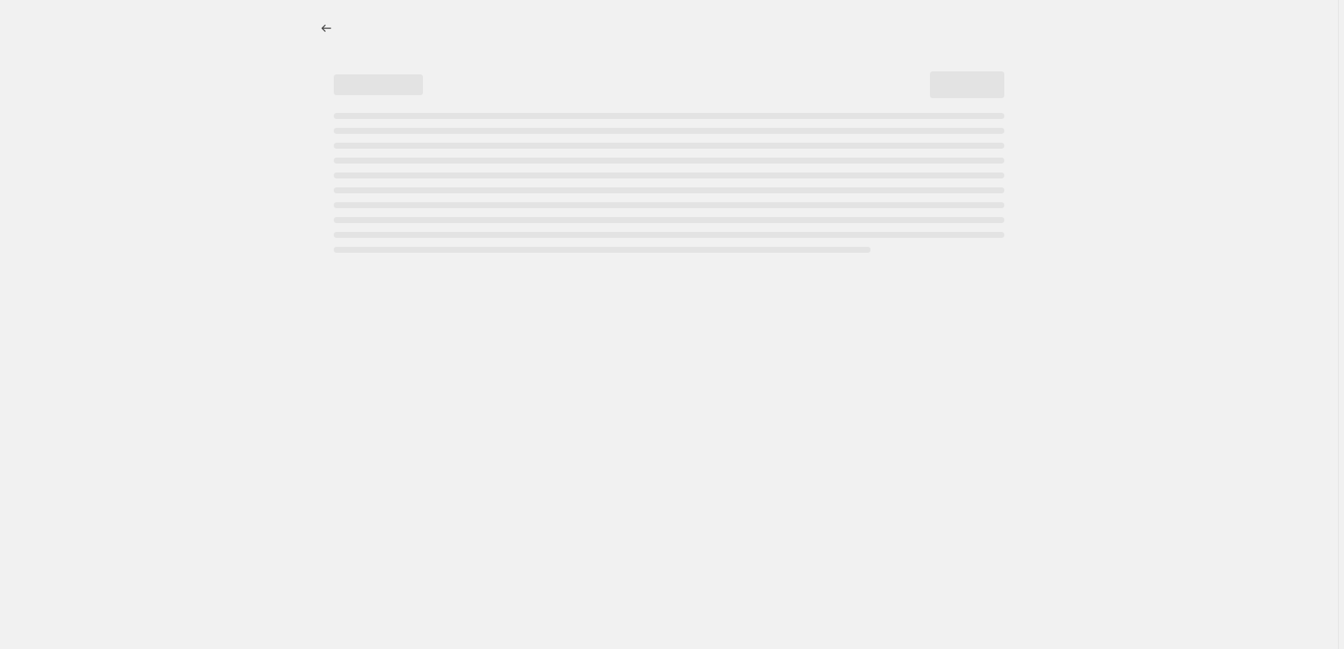
select select "collection"
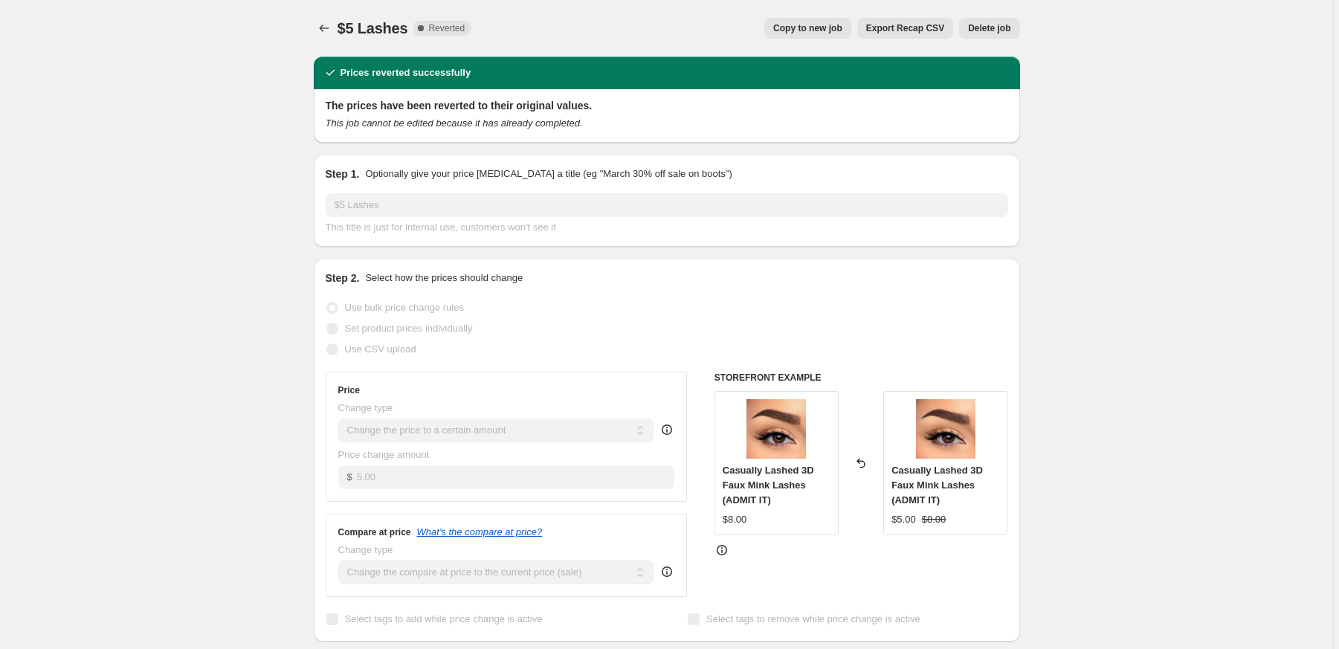
click at [792, 30] on span "Copy to new job" at bounding box center [807, 28] width 69 height 12
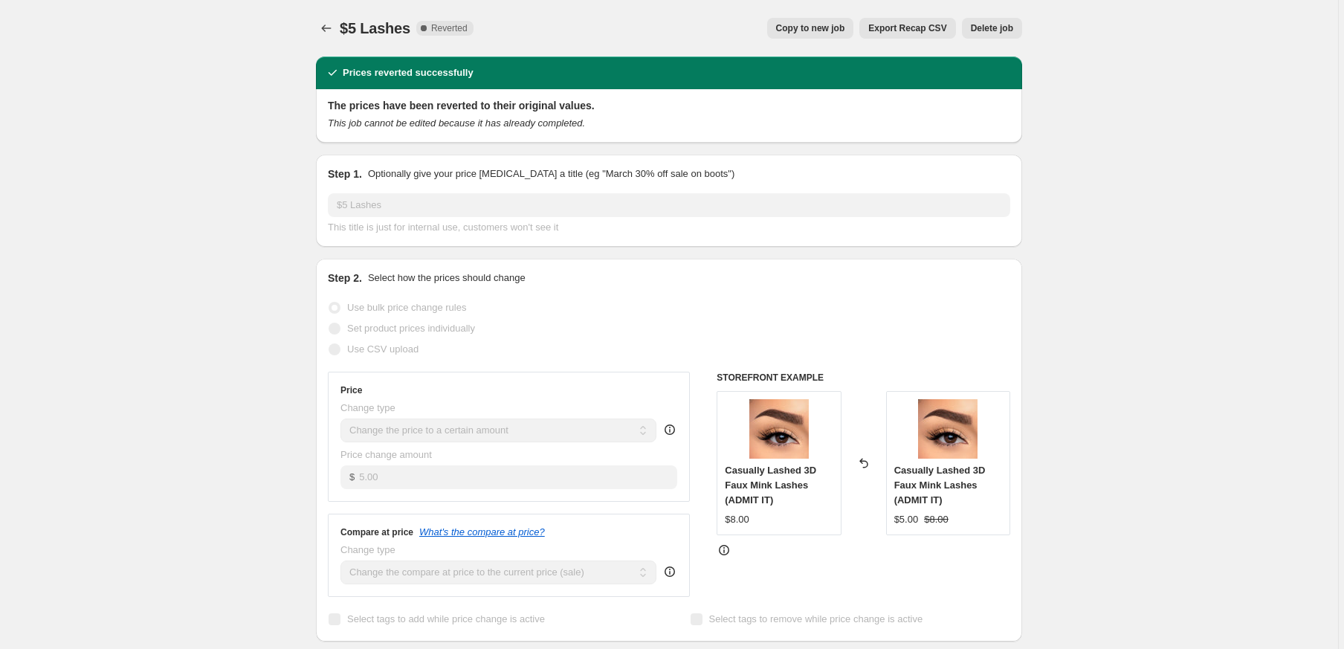
select select "collection"
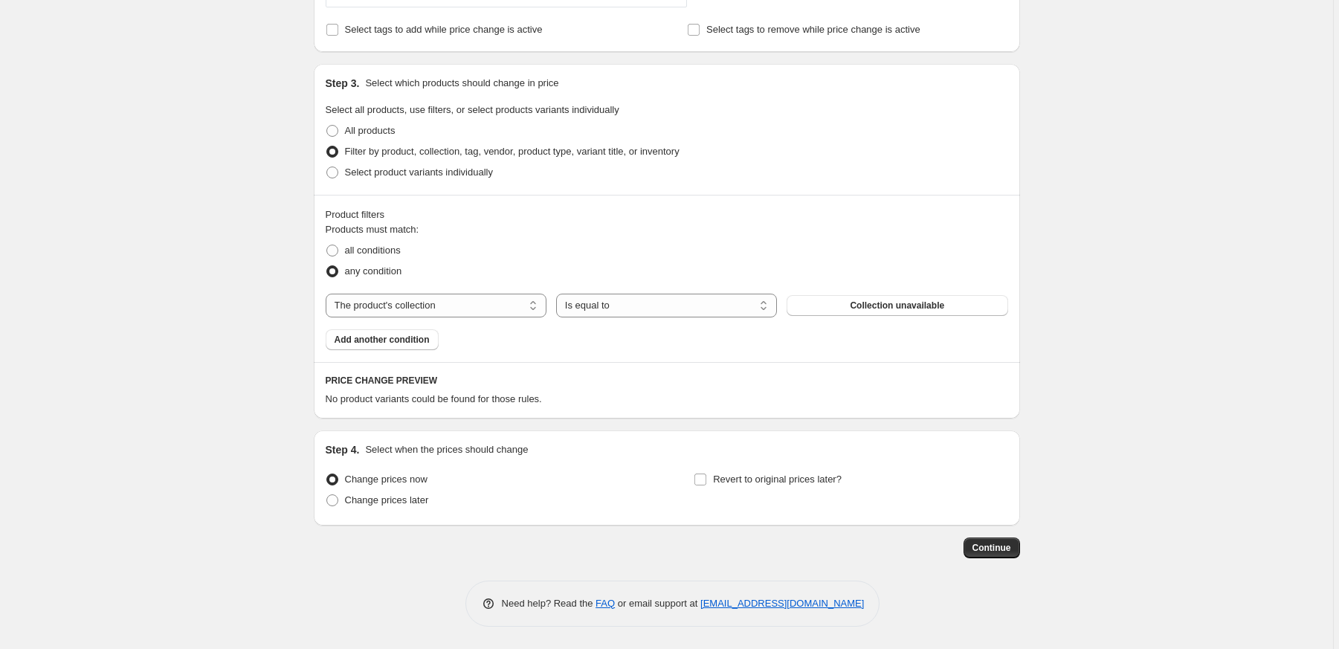
scroll to position [491, 0]
click at [916, 307] on span "Collection unavailable" at bounding box center [897, 306] width 94 height 12
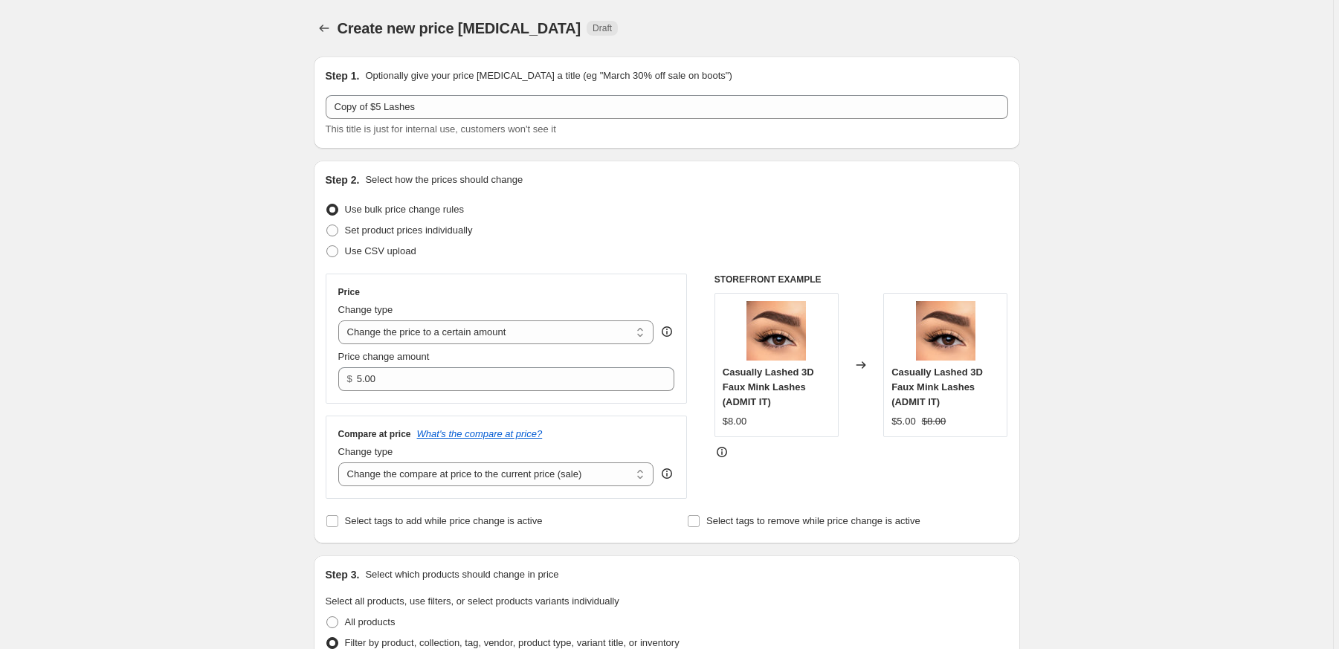
scroll to position [0, 0]
click at [320, 24] on icon "Price change jobs" at bounding box center [324, 28] width 15 height 15
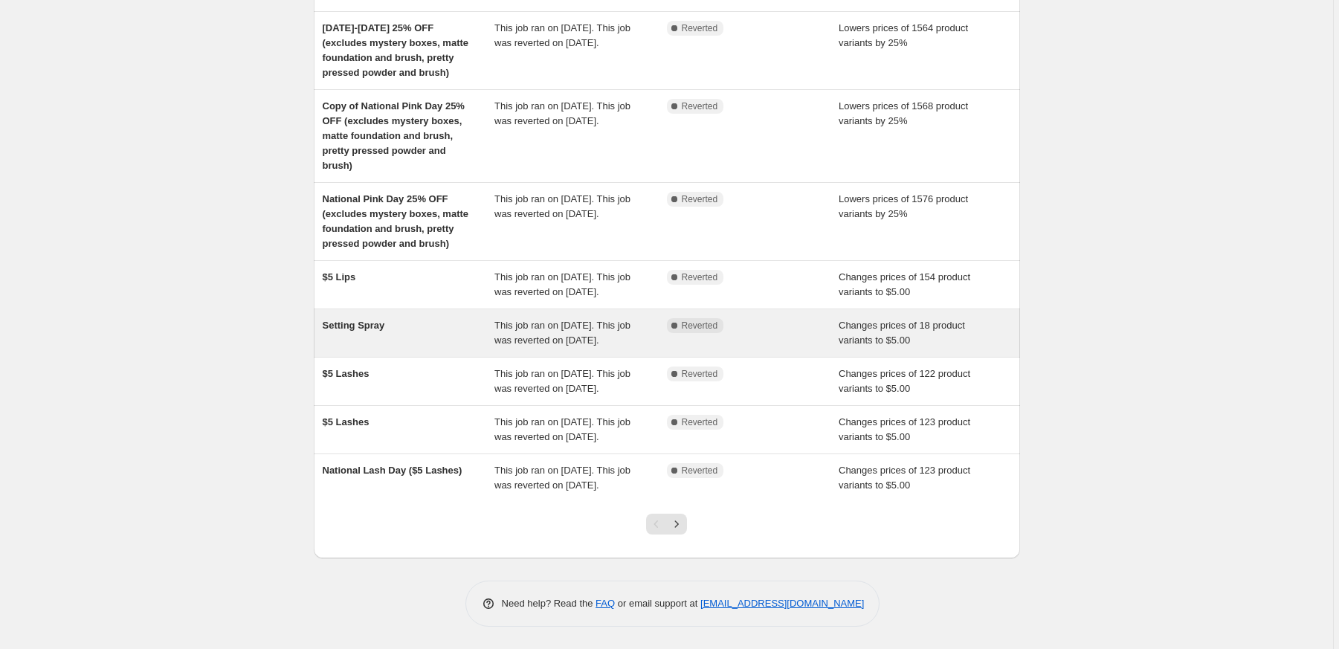
scroll to position [318, 0]
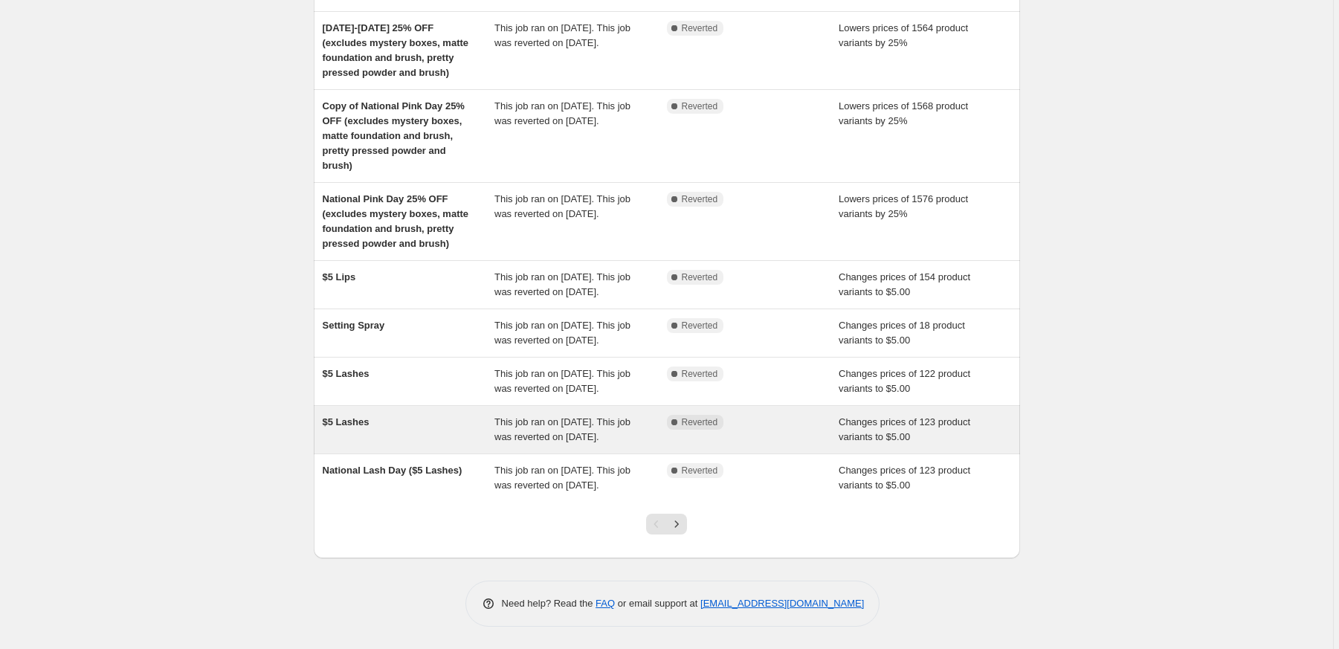
click at [357, 428] on span "$5 Lashes" at bounding box center [346, 421] width 47 height 11
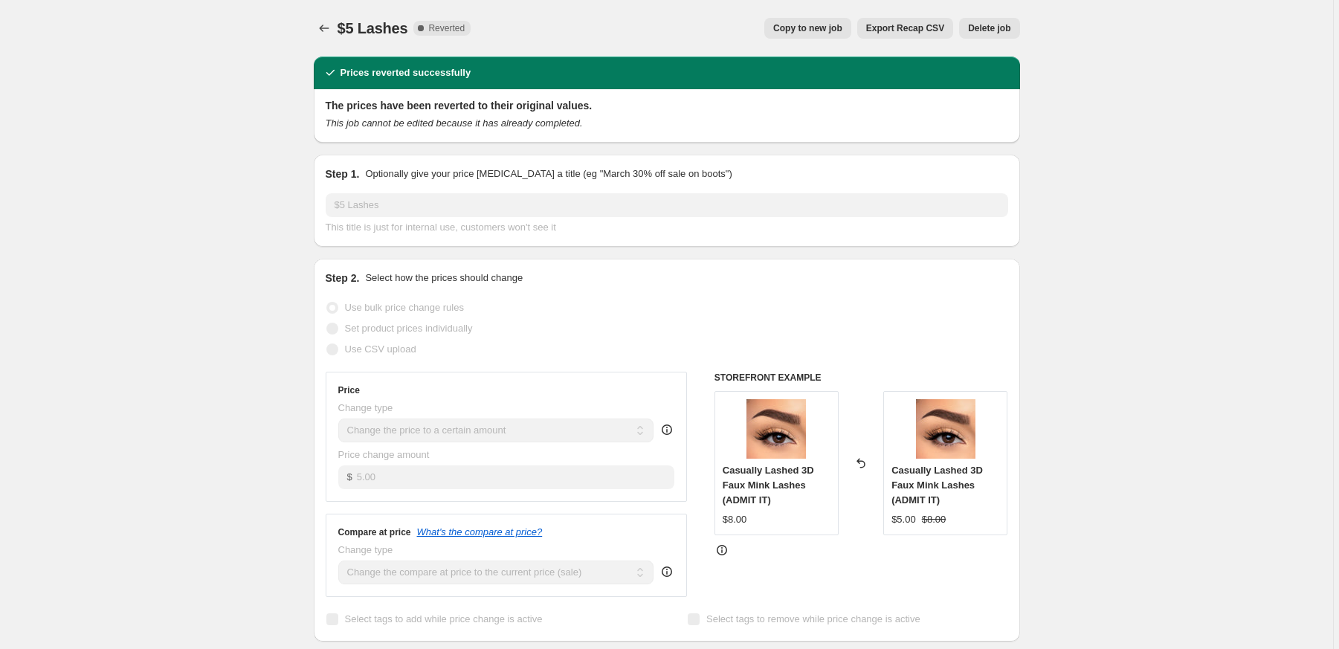
click at [828, 34] on button "Copy to new job" at bounding box center [807, 28] width 87 height 21
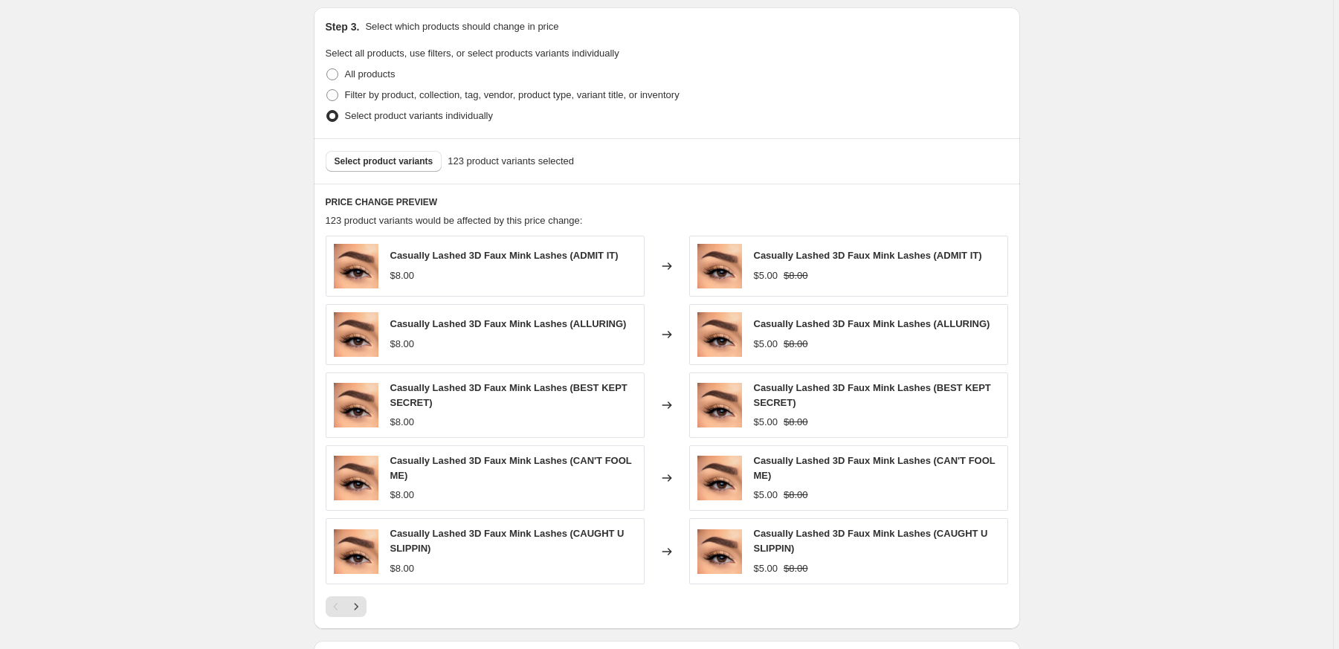
scroll to position [549, 0]
click at [361, 603] on icon "Next" at bounding box center [356, 605] width 15 height 15
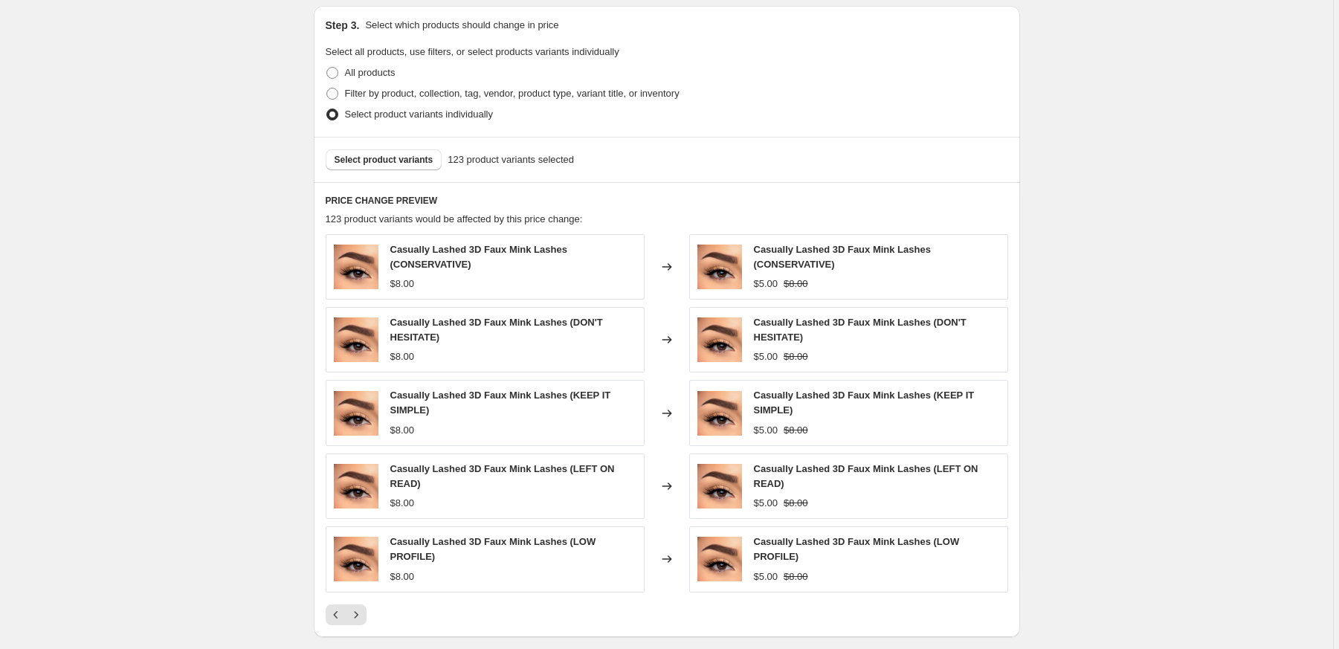
click at [361, 603] on div "Casually Lashed 3D Faux Mink Lashes (CONSERVATIVE) $8.00 Changed to Casually La…" at bounding box center [667, 429] width 683 height 391
click at [361, 609] on icon "Next" at bounding box center [356, 614] width 15 height 15
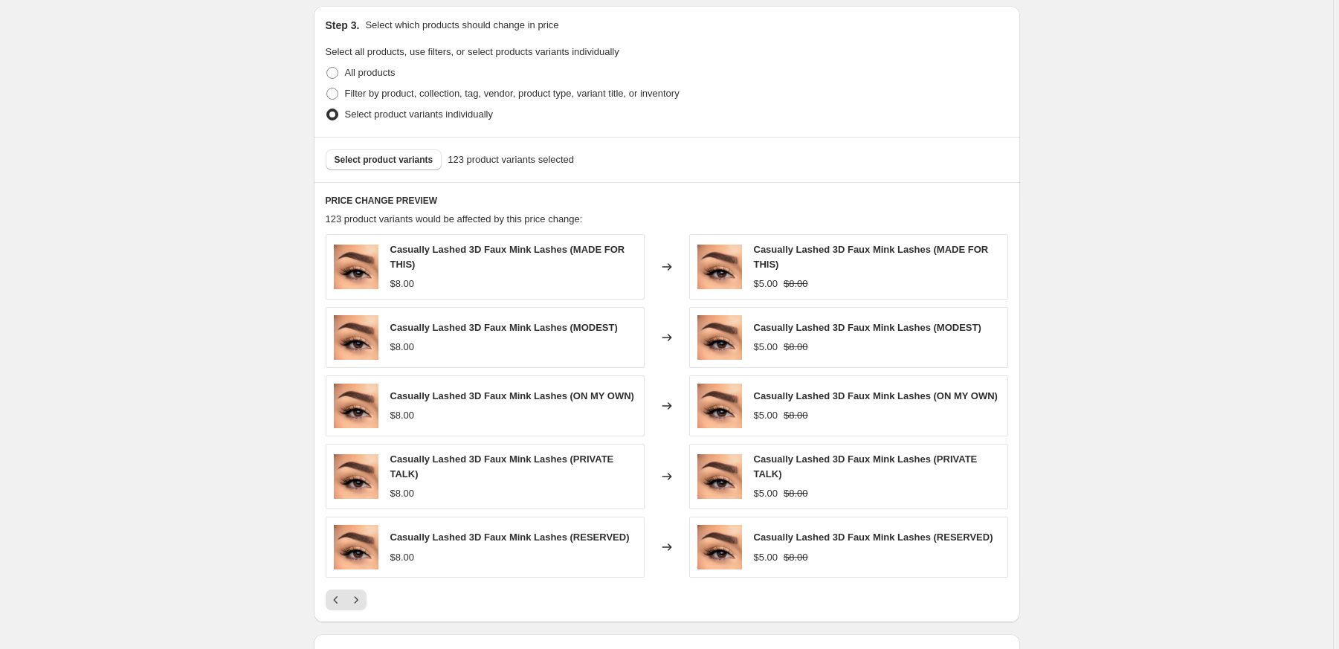
click at [361, 607] on icon "Next" at bounding box center [356, 600] width 15 height 15
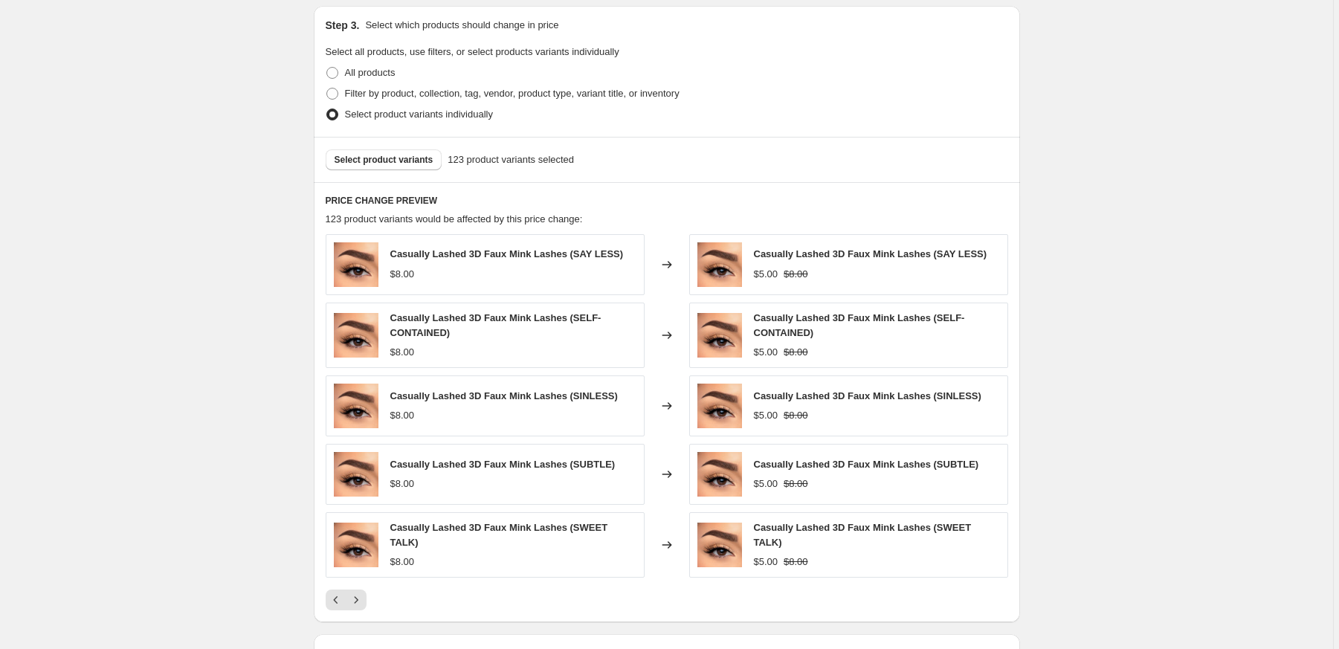
click at [361, 609] on button "Next" at bounding box center [356, 600] width 21 height 21
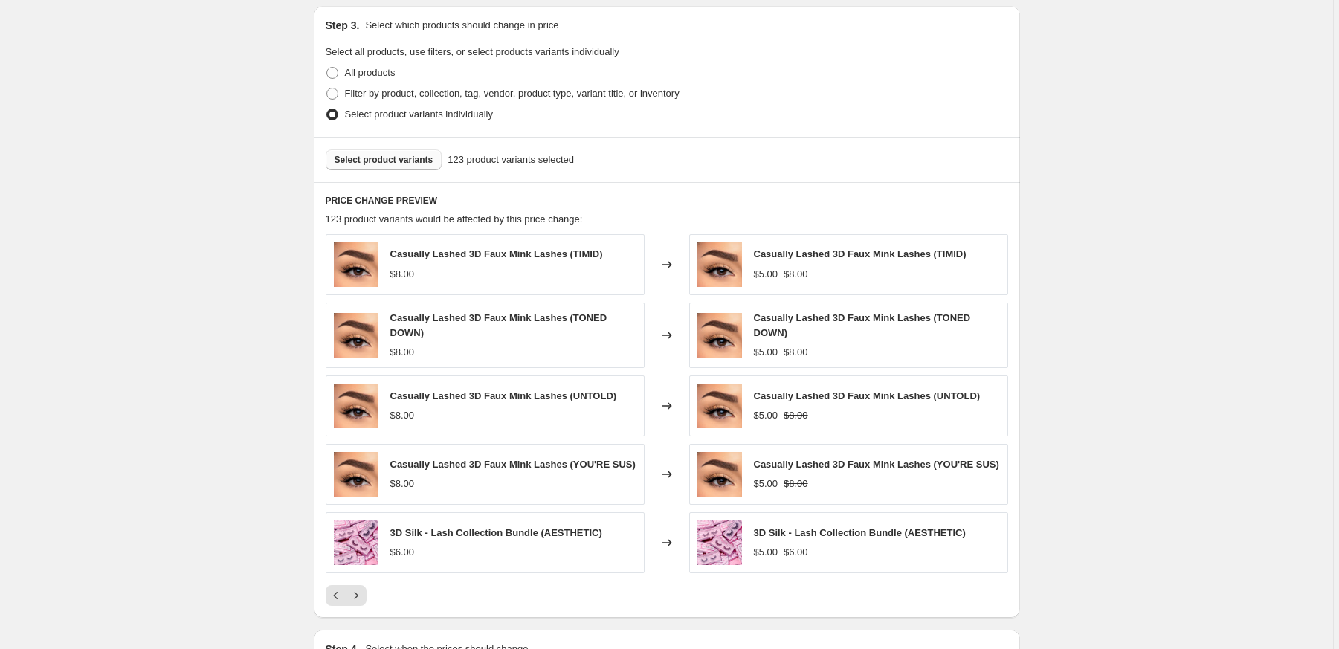
click at [416, 164] on span "Select product variants" at bounding box center [384, 160] width 99 height 12
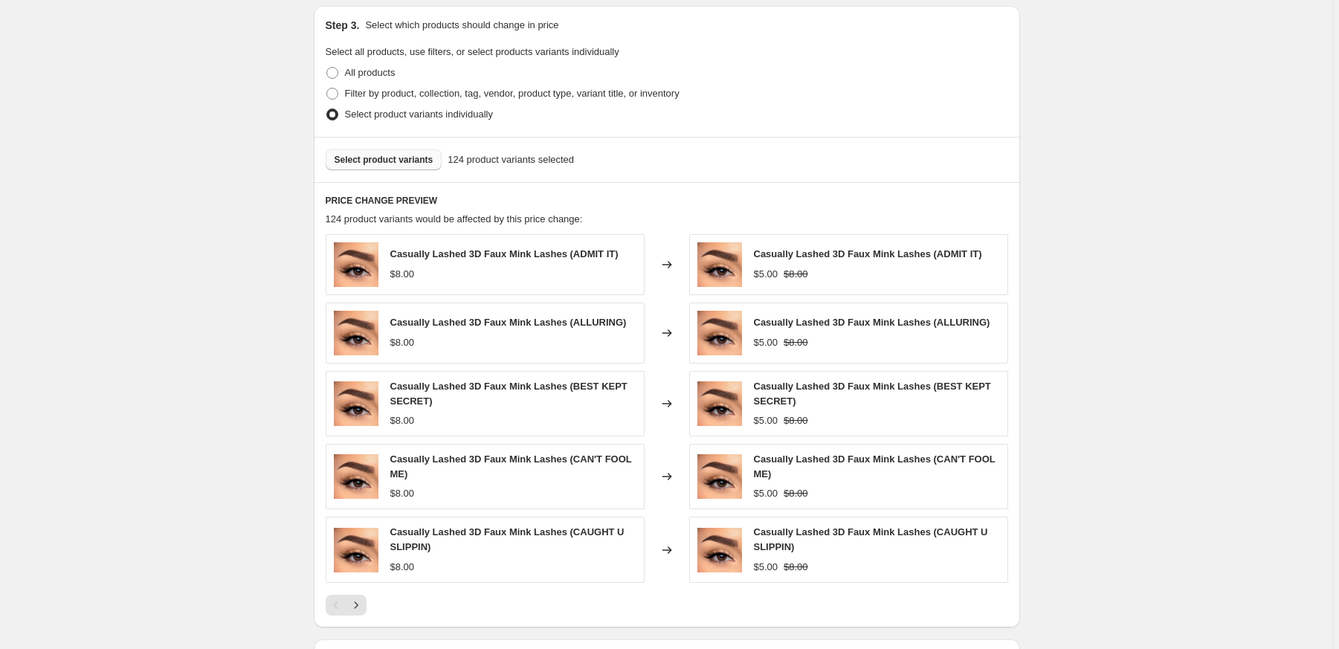
click at [399, 159] on span "Select product variants" at bounding box center [384, 160] width 99 height 12
click at [356, 601] on icon "Next" at bounding box center [356, 605] width 15 height 15
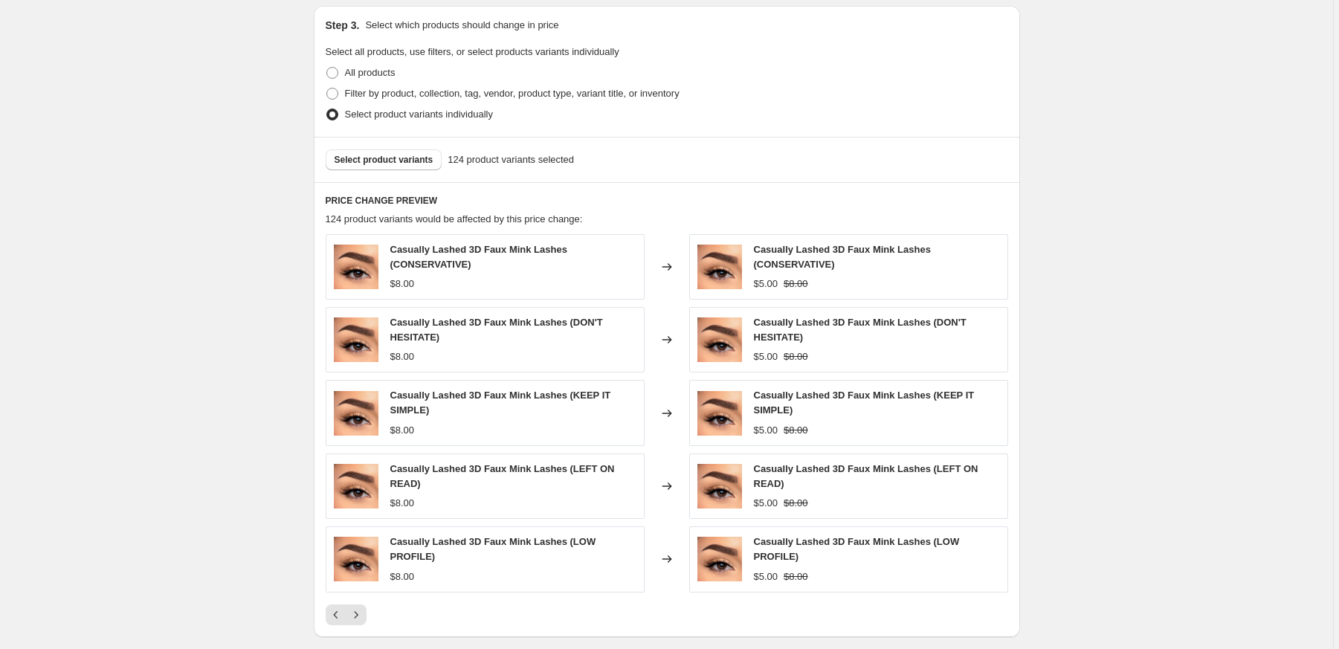
click at [356, 601] on div "Casually Lashed 3D Faux Mink Lashes (CONSERVATIVE) $8.00 Changed to Casually La…" at bounding box center [667, 429] width 683 height 391
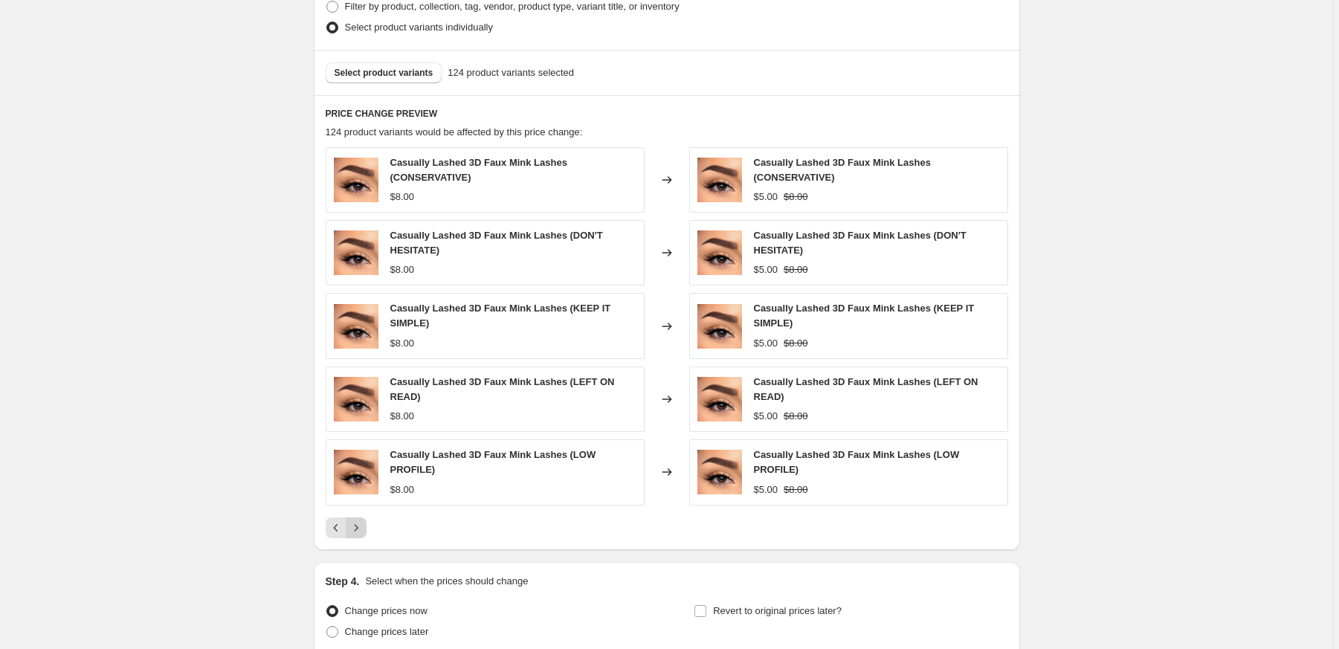
click at [362, 530] on icon "Next" at bounding box center [356, 527] width 15 height 15
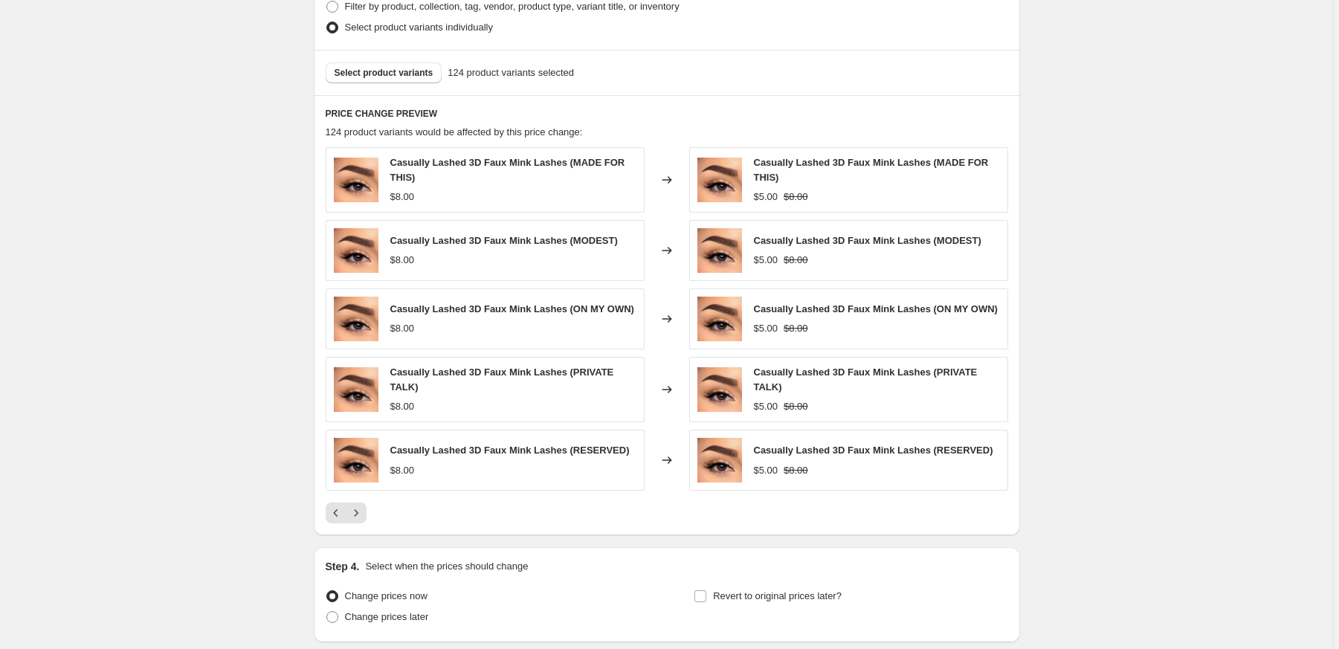
click at [362, 530] on div "PRICE CHANGE PREVIEW 124 product variants would be affected by this price chang…" at bounding box center [667, 315] width 706 height 440
click at [358, 520] on icon "Next" at bounding box center [356, 513] width 15 height 15
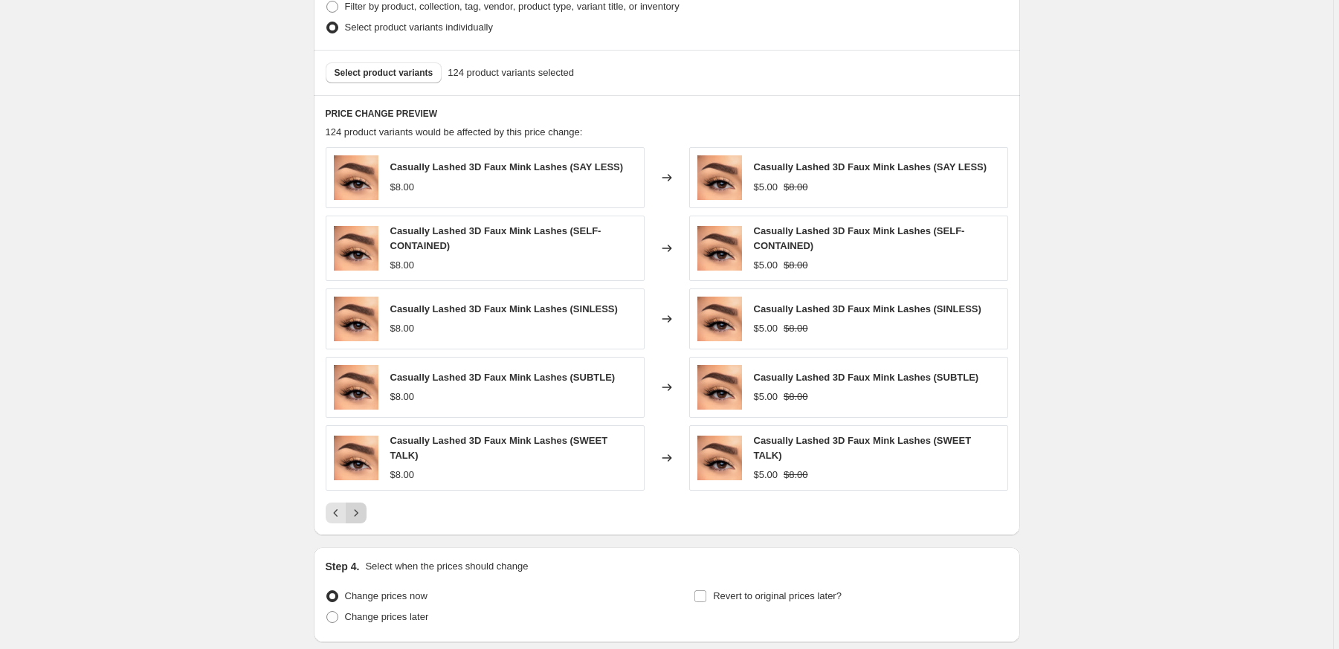
click at [358, 522] on button "Next" at bounding box center [356, 513] width 21 height 21
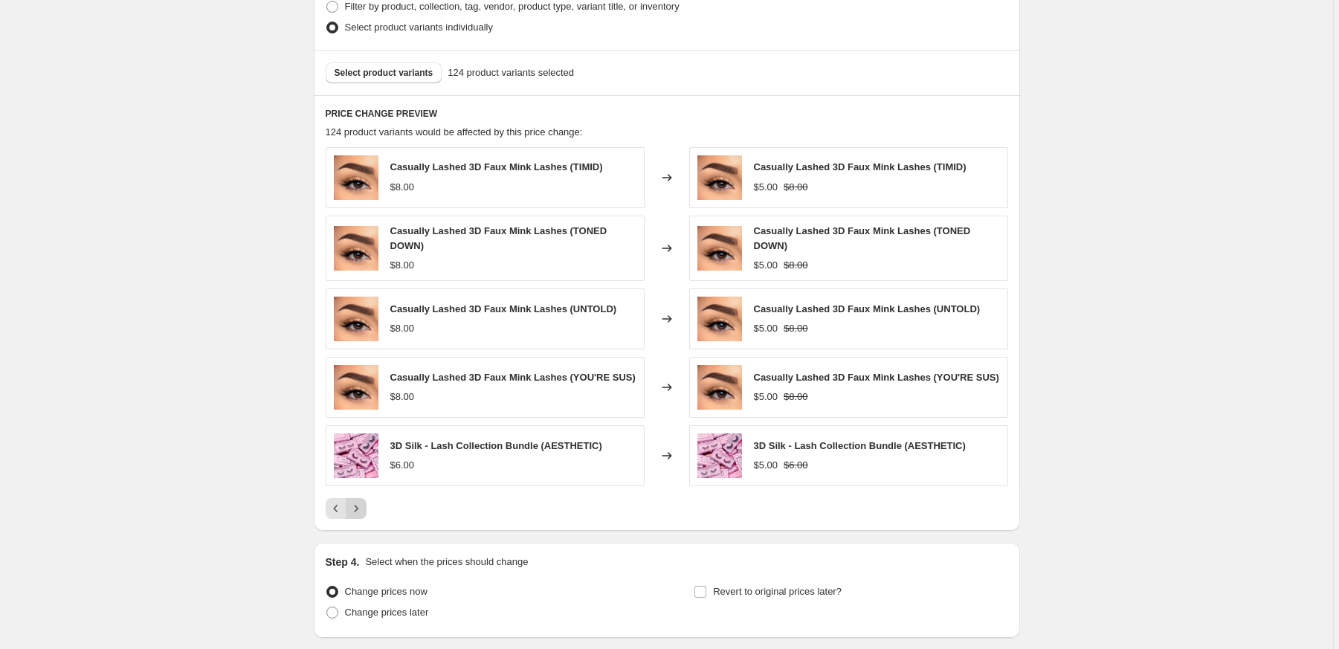
click at [358, 519] on button "Next" at bounding box center [356, 508] width 21 height 21
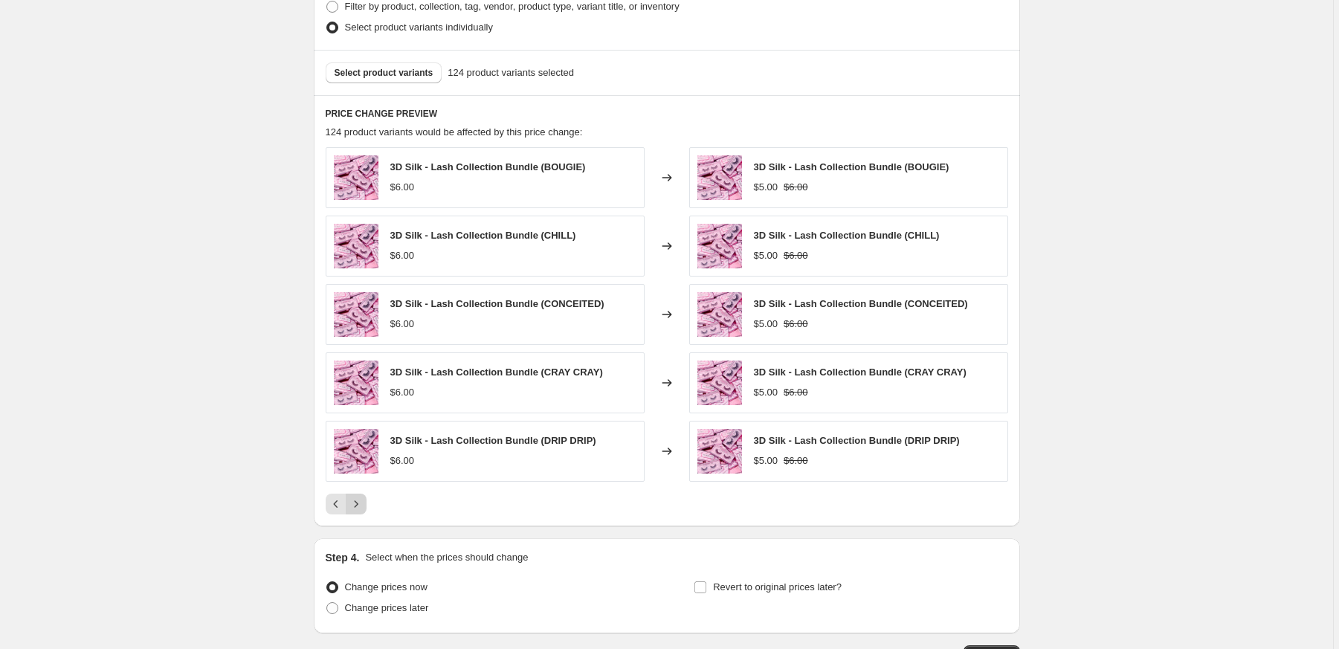
click at [358, 522] on div "PRICE CHANGE PREVIEW 124 product variants would be affected by this price chang…" at bounding box center [667, 310] width 706 height 430
click at [361, 518] on div "PRICE CHANGE PREVIEW 124 product variants would be affected by this price chang…" at bounding box center [667, 310] width 706 height 430
click at [361, 509] on icon "Next" at bounding box center [356, 504] width 15 height 15
click at [361, 507] on icon "Next" at bounding box center [356, 504] width 15 height 15
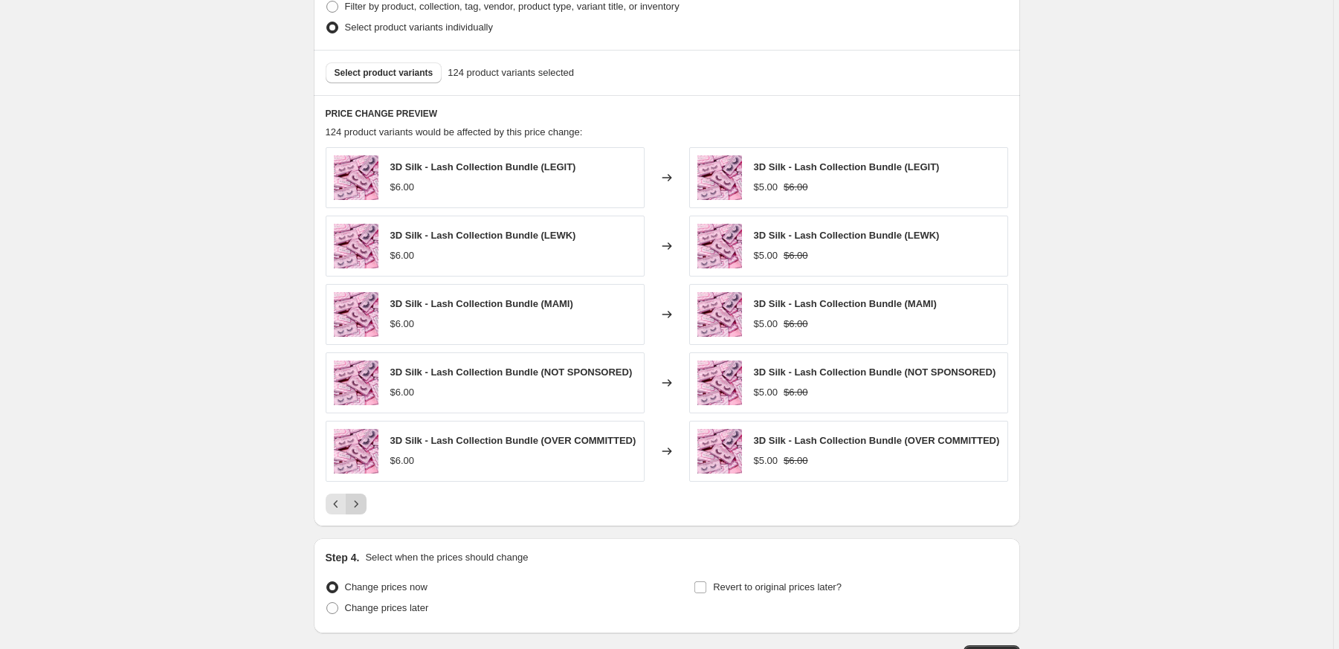
click at [361, 507] on icon "Next" at bounding box center [356, 504] width 15 height 15
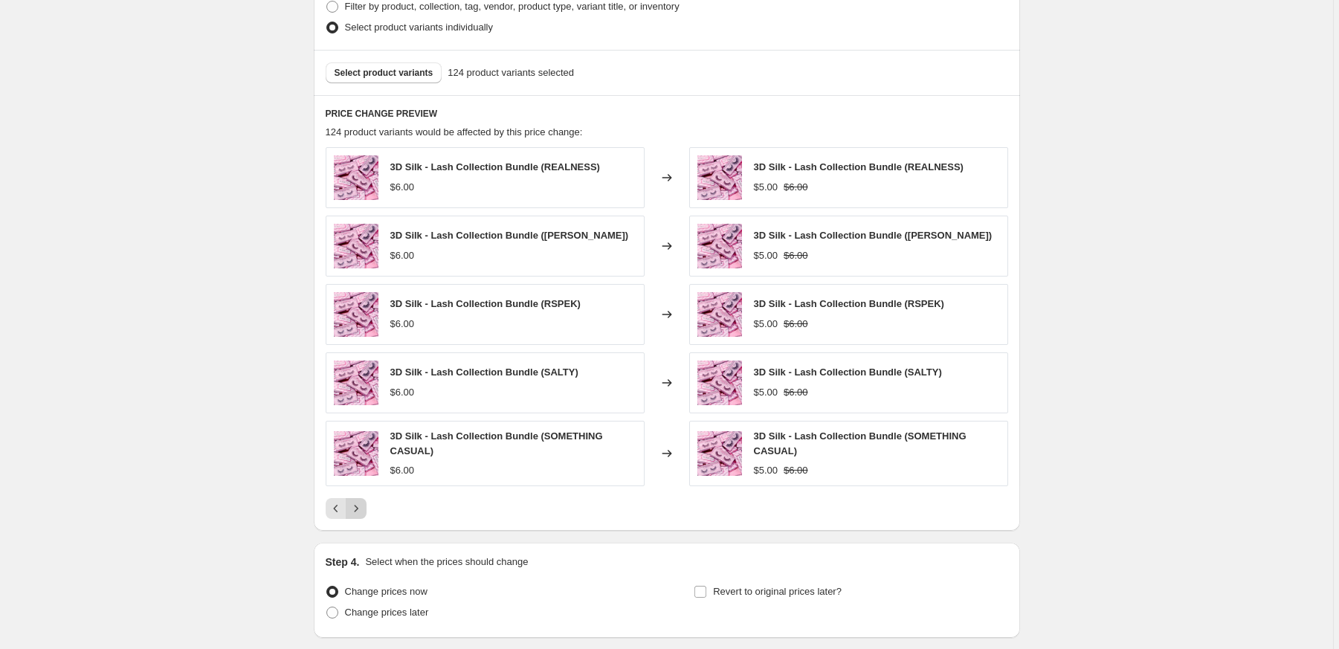
click at [361, 507] on icon "Next" at bounding box center [356, 508] width 15 height 15
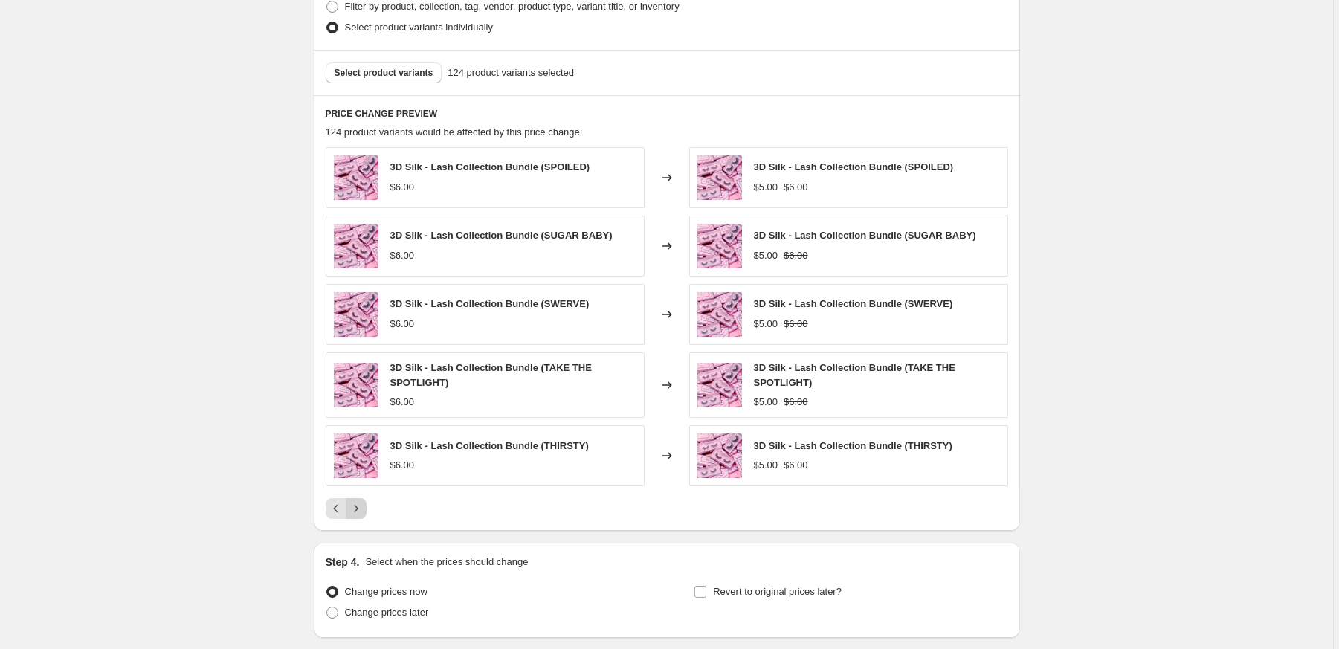
click at [361, 507] on icon "Next" at bounding box center [356, 508] width 15 height 15
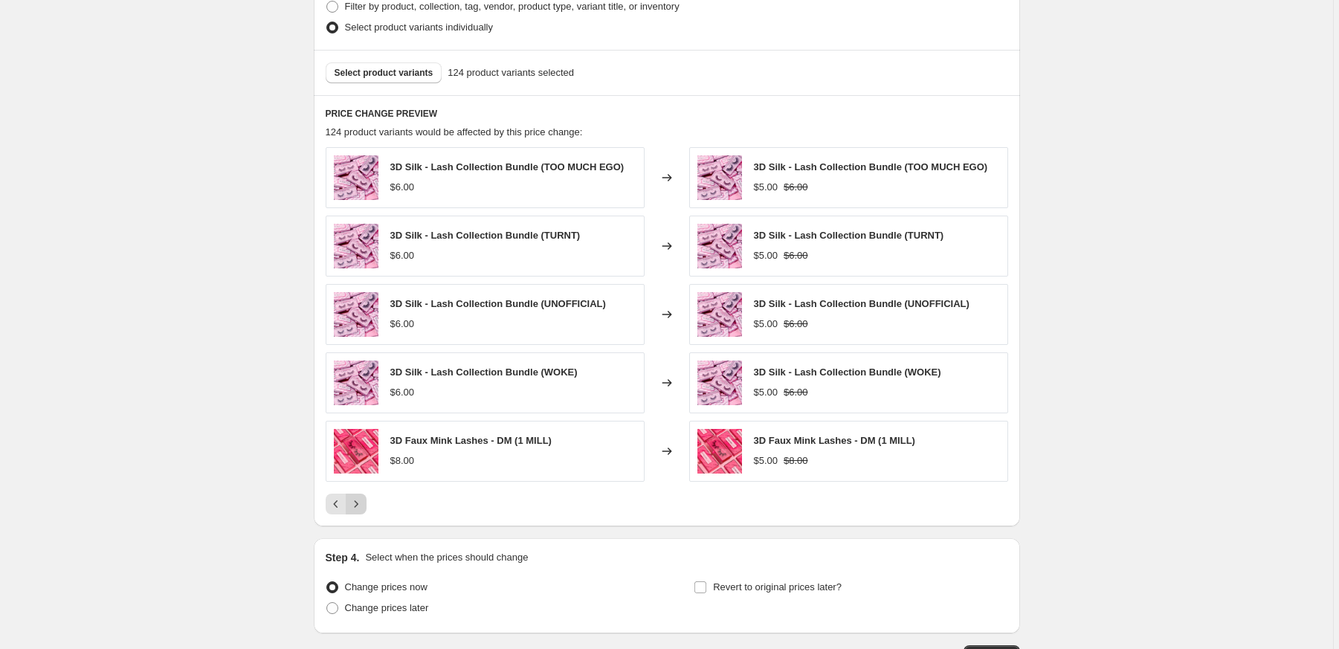
click at [361, 507] on icon "Next" at bounding box center [356, 504] width 15 height 15
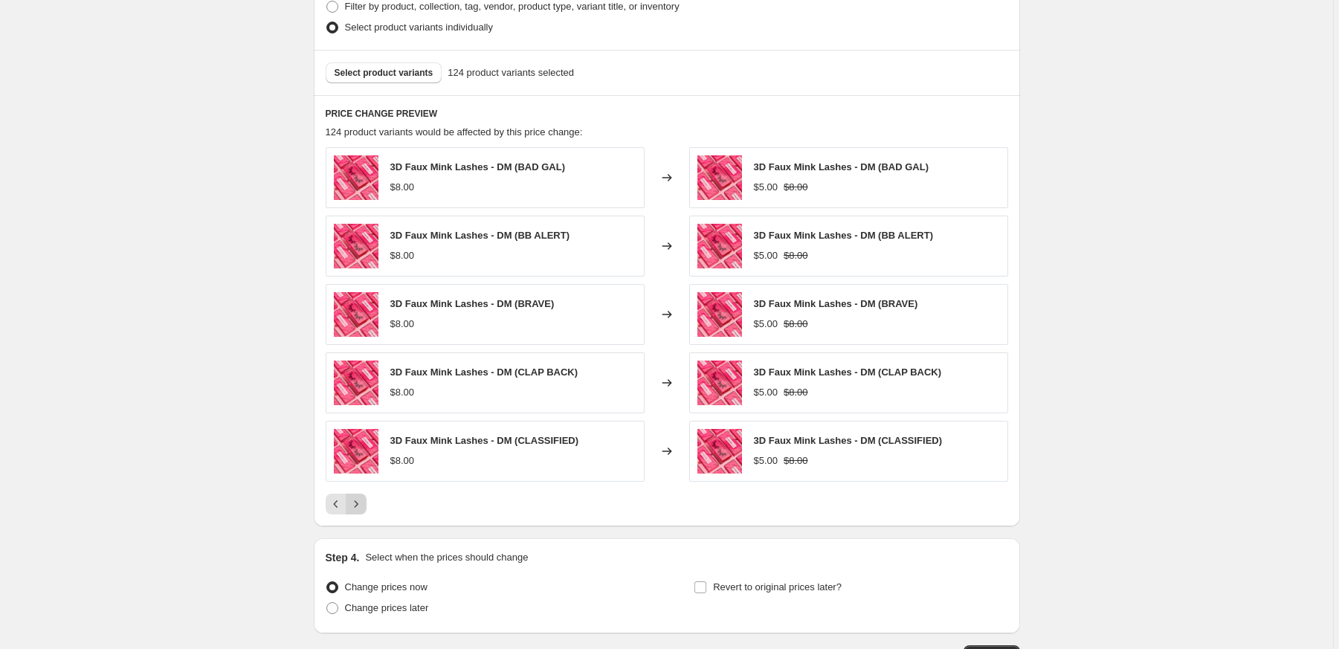
click at [363, 504] on icon "Next" at bounding box center [356, 504] width 15 height 15
click at [363, 503] on icon "Next" at bounding box center [356, 504] width 15 height 15
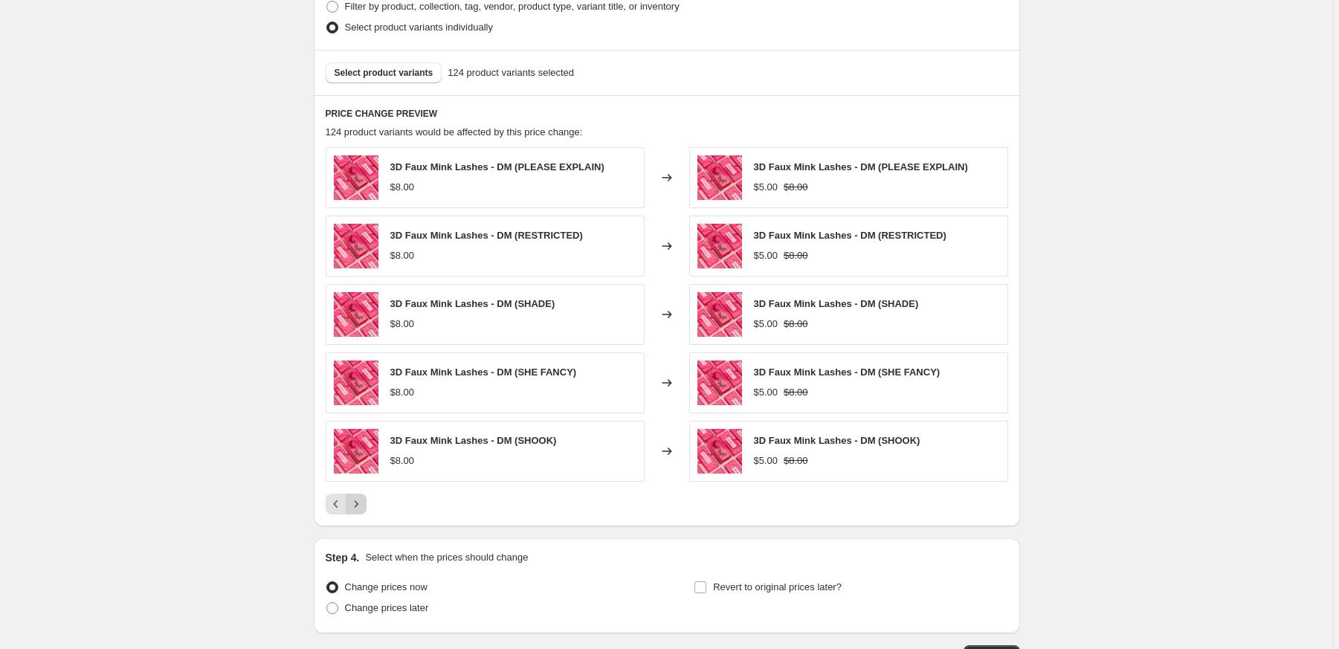
click at [363, 503] on icon "Next" at bounding box center [356, 504] width 15 height 15
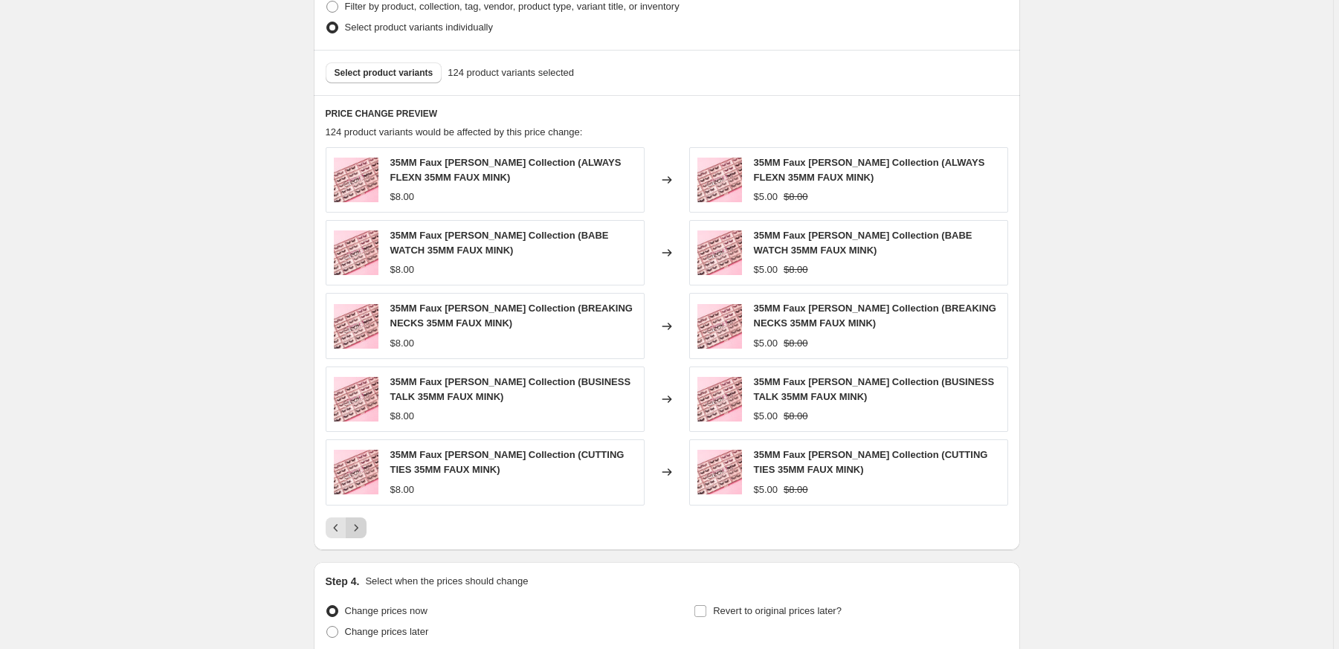
click at [363, 503] on div "35MM Faux Mink - Lash Collection (CUTTING TIES 35MM FAUX MINK) $8.00" at bounding box center [485, 471] width 319 height 65
click at [363, 527] on icon "Next" at bounding box center [356, 527] width 15 height 15
click at [366, 521] on button "Next" at bounding box center [356, 527] width 21 height 21
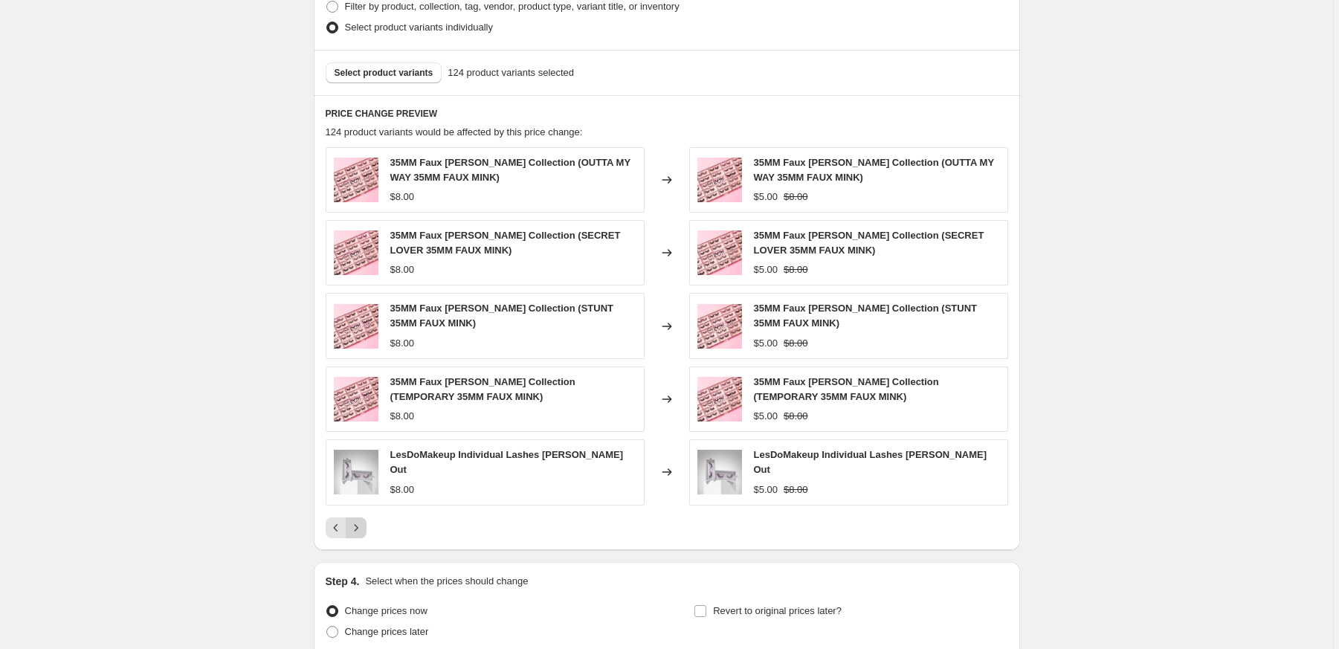
click at [364, 521] on icon "Next" at bounding box center [356, 527] width 15 height 15
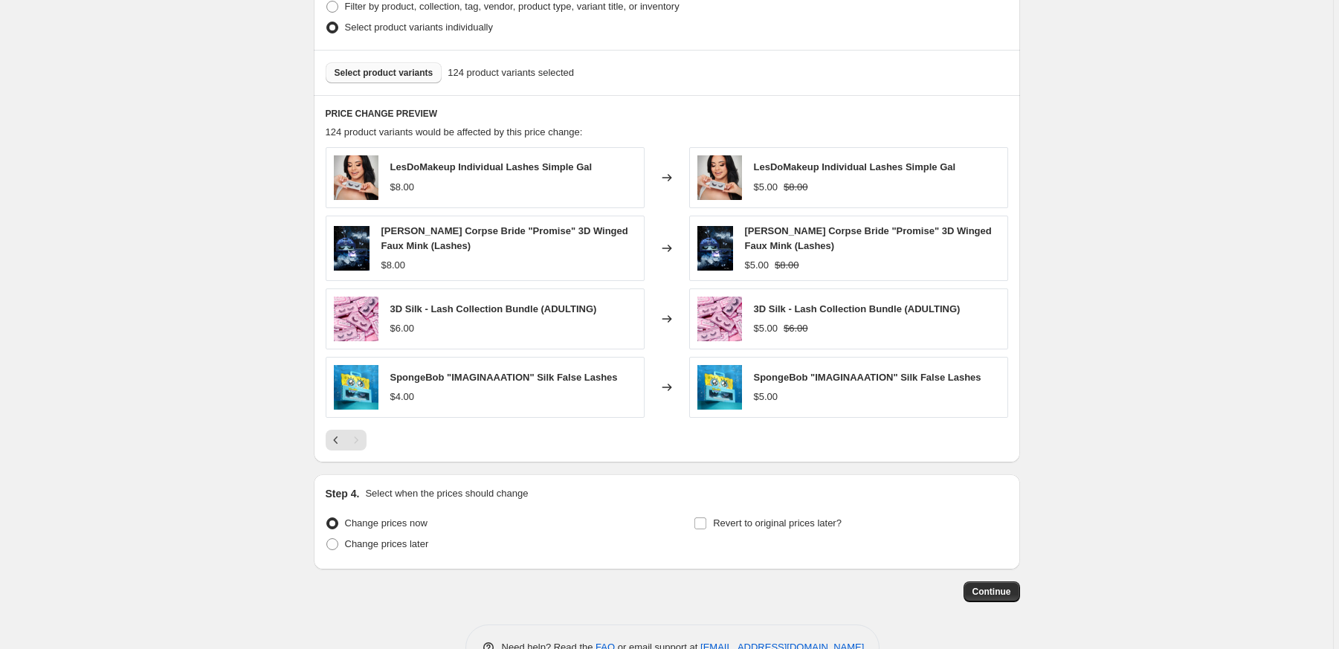
click at [408, 73] on span "Select product variants" at bounding box center [384, 73] width 99 height 12
click at [417, 68] on span "Select product variants" at bounding box center [384, 73] width 99 height 12
click at [335, 433] on icon "Previous" at bounding box center [336, 440] width 15 height 15
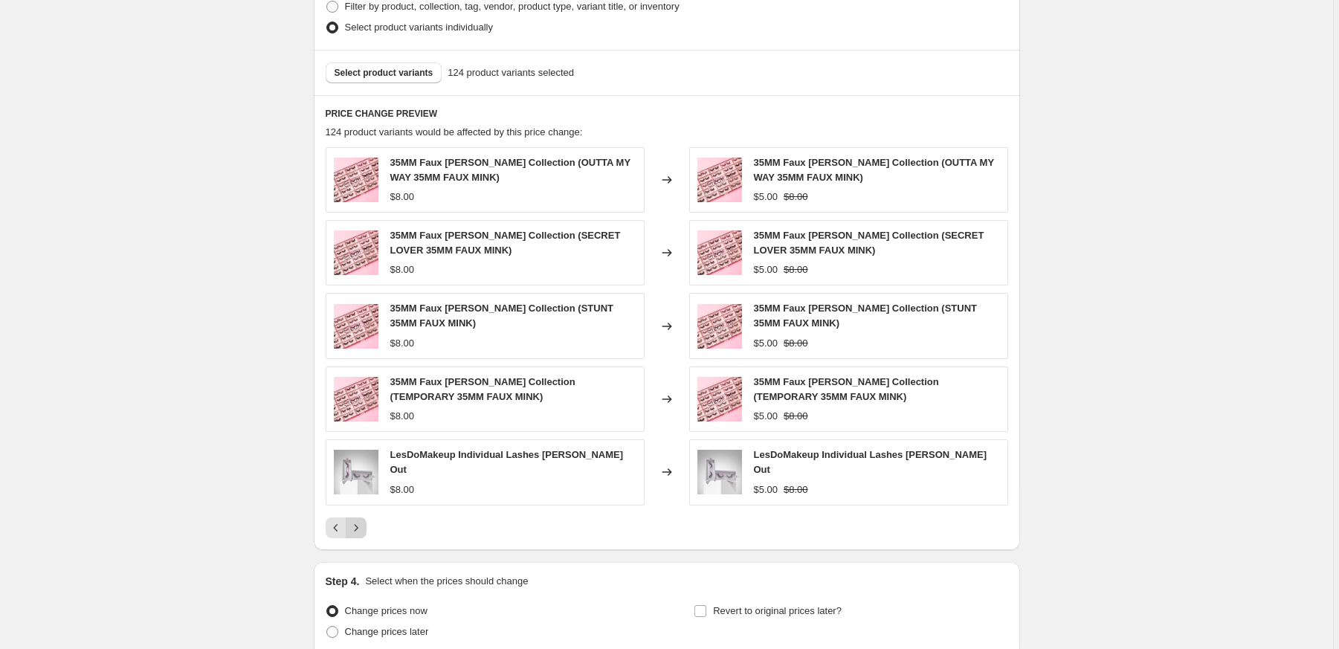
click at [364, 520] on icon "Next" at bounding box center [356, 527] width 15 height 15
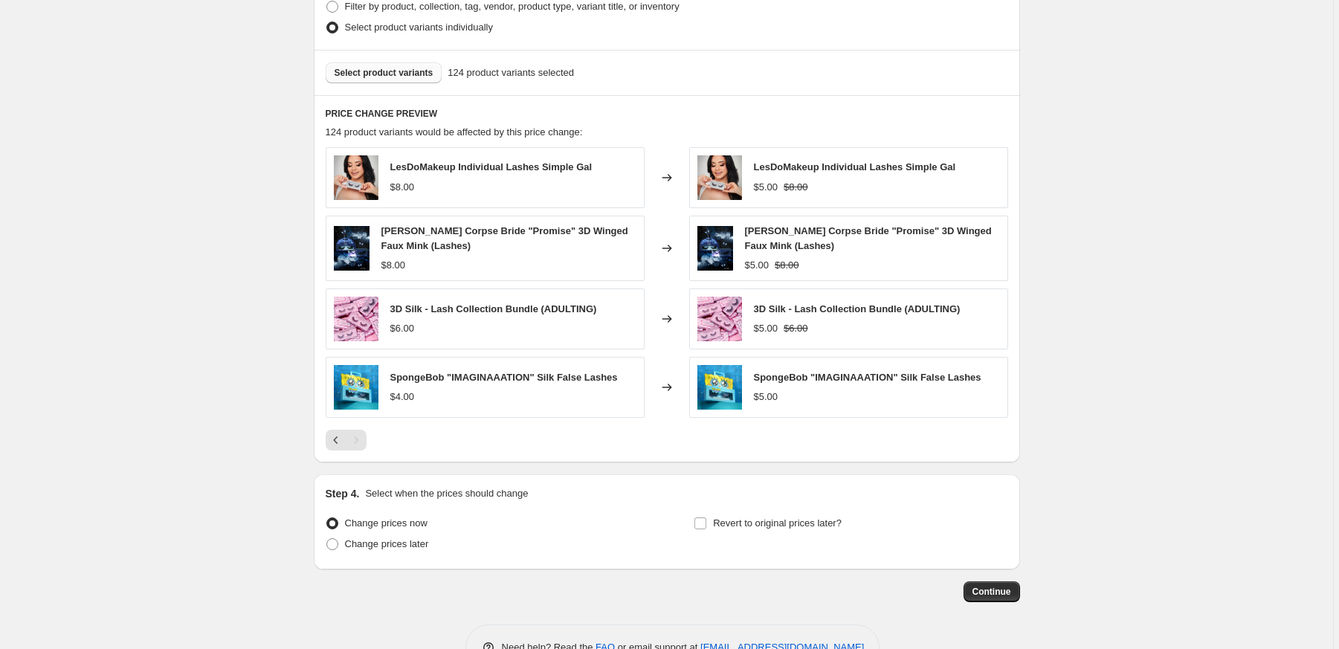
click at [376, 76] on span "Select product variants" at bounding box center [384, 73] width 99 height 12
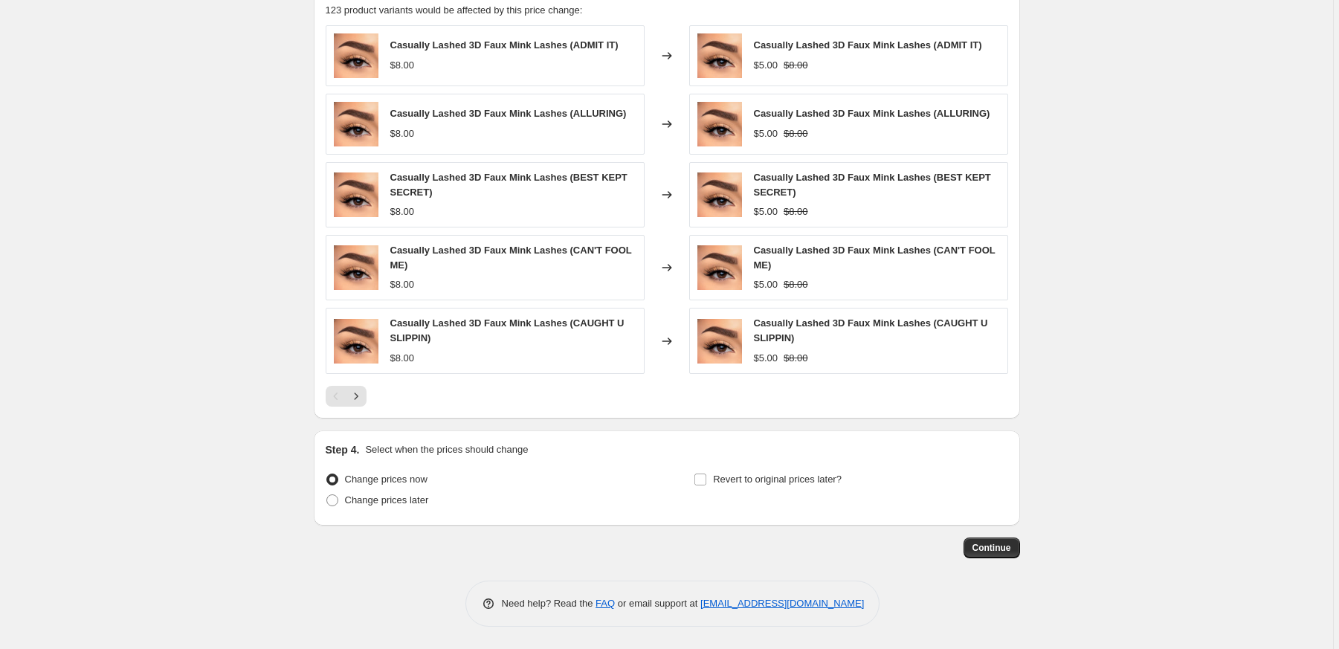
scroll to position [758, 0]
click at [334, 503] on span at bounding box center [332, 500] width 12 height 12
click at [327, 495] on input "Change prices later" at bounding box center [326, 494] width 1 height 1
radio input "true"
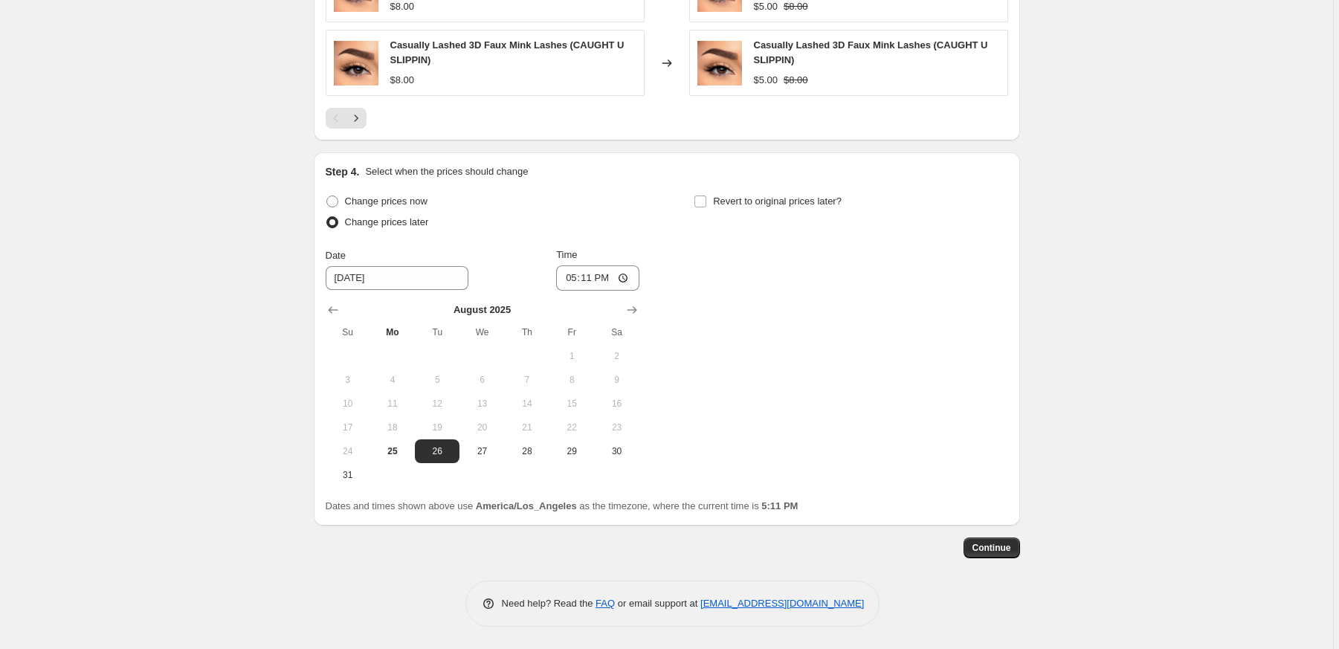
scroll to position [1038, 0]
click at [595, 277] on input "17:11" at bounding box center [597, 277] width 83 height 25
click at [610, 277] on input "22:11" at bounding box center [597, 277] width 83 height 25
type input "10:00"
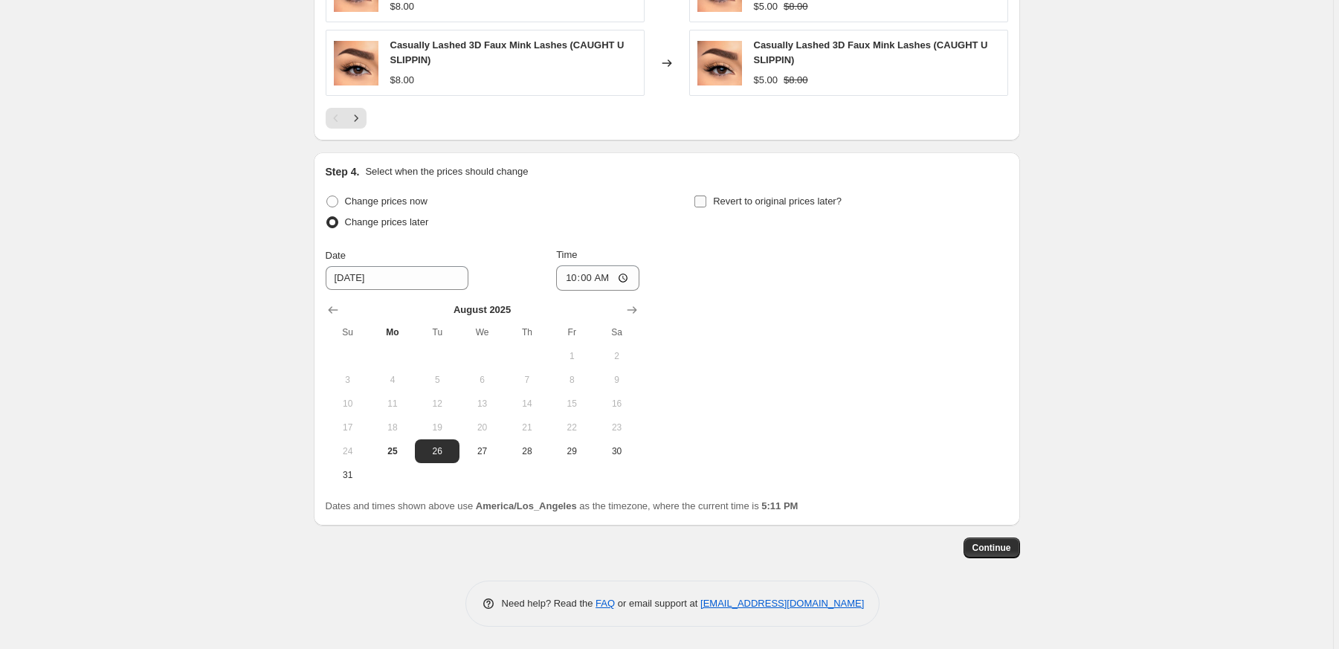
click at [706, 196] on input "Revert to original prices later?" at bounding box center [700, 202] width 12 height 12
checkbox input "true"
click at [699, 304] on icon "Show previous month, August 2025" at bounding box center [701, 310] width 15 height 15
click at [948, 457] on span "29" at bounding box center [940, 451] width 33 height 12
type input "8/29/2025"
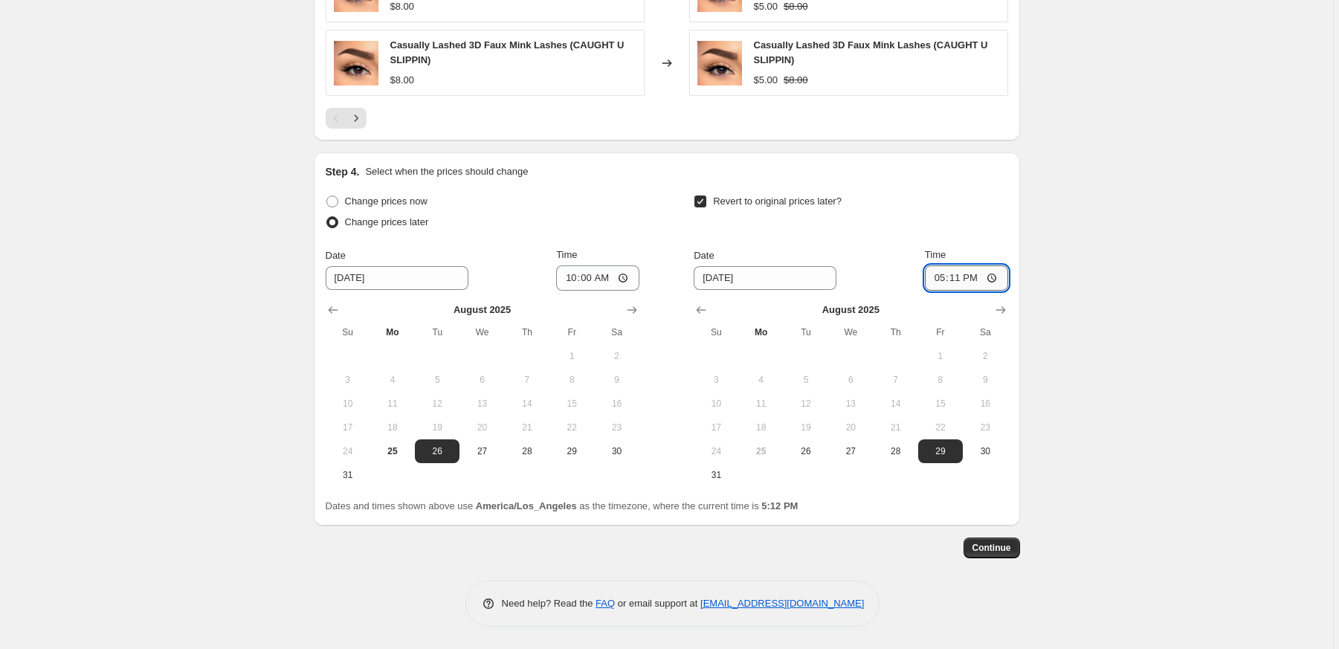
click at [958, 277] on input "17:11" at bounding box center [966, 277] width 83 height 25
click at [976, 275] on input "12:11" at bounding box center [966, 277] width 83 height 25
click at [994, 277] on input "12:00" at bounding box center [966, 277] width 83 height 25
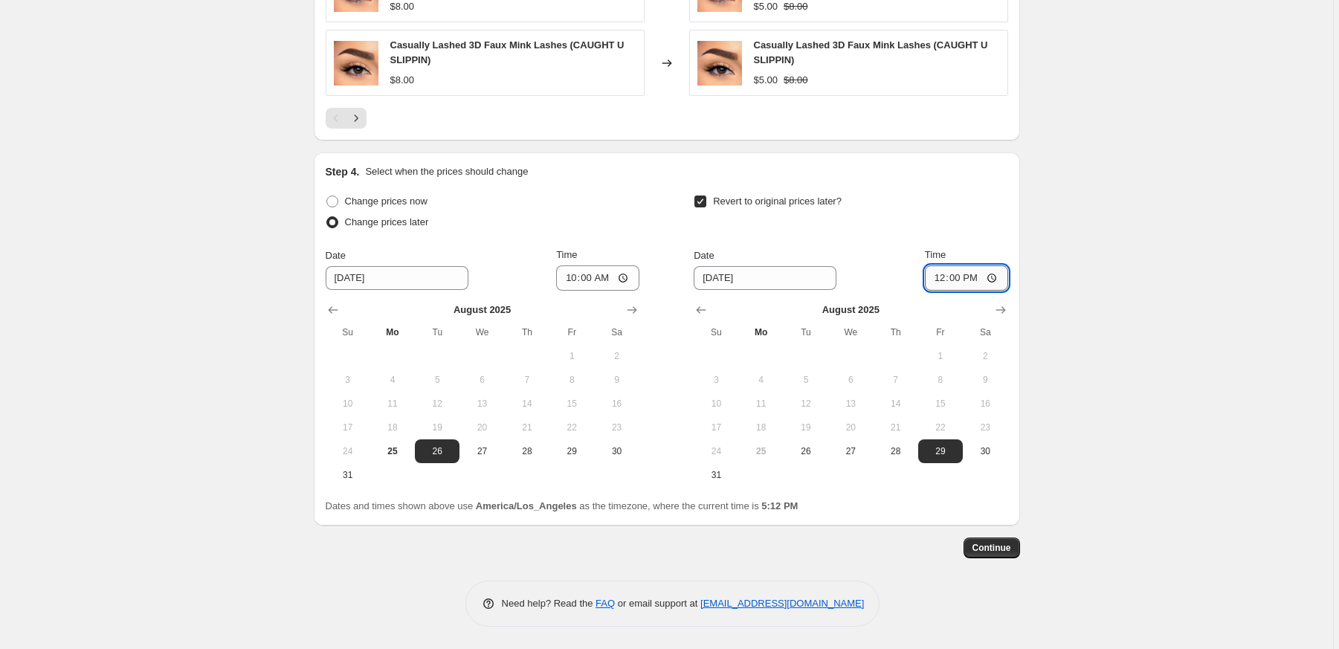
click at [994, 277] on input "12:00" at bounding box center [966, 277] width 83 height 25
type input "00:00"
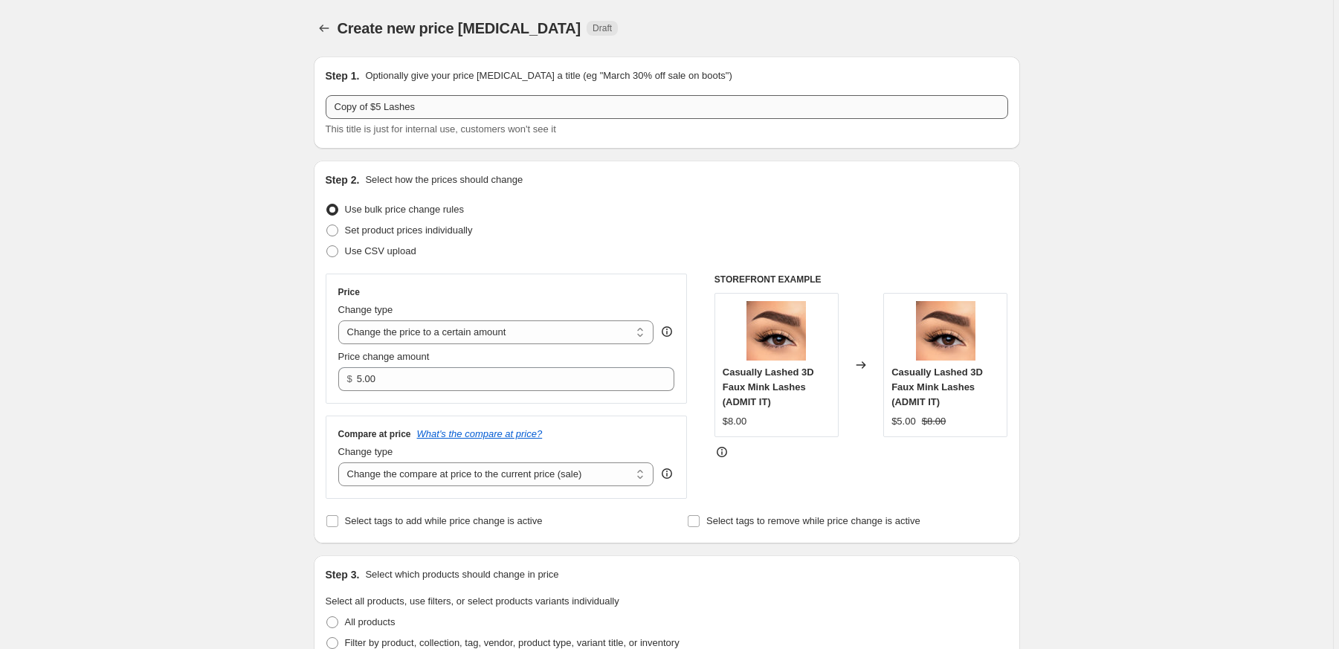
scroll to position [0, 0]
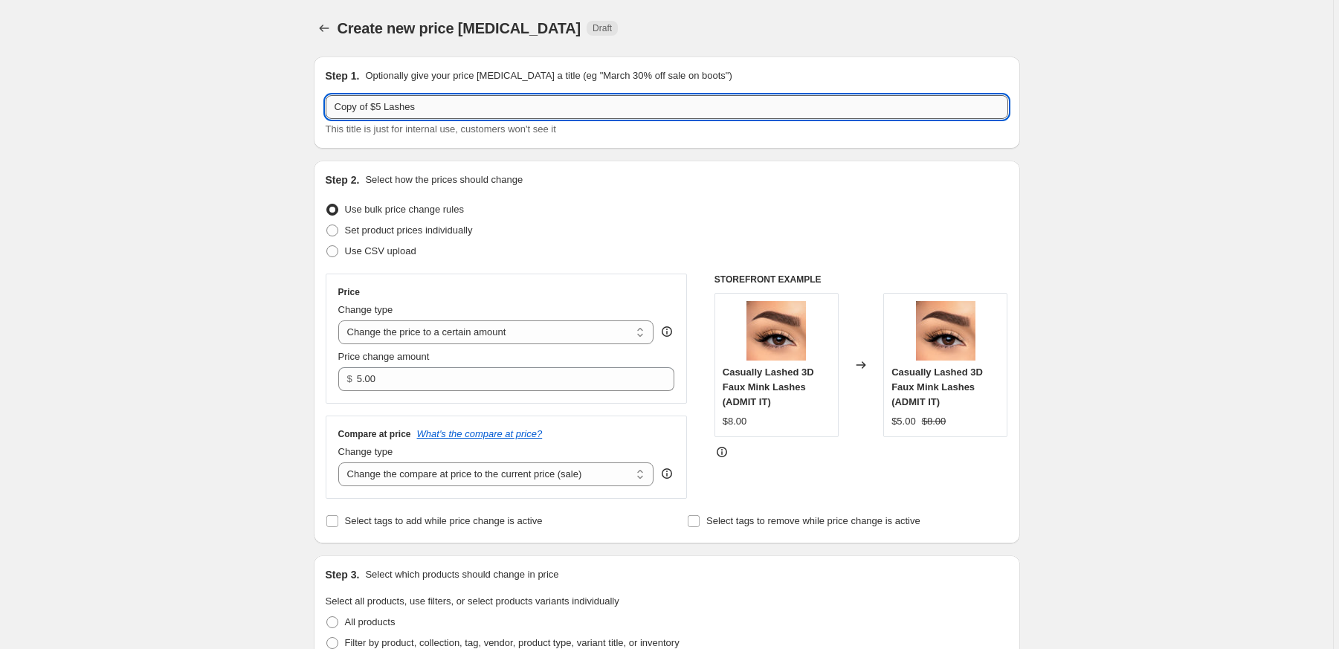
click at [335, 107] on input "Copy of $5 Lashes" at bounding box center [667, 107] width 683 height 24
paste input "BACK TO SCHOOL"
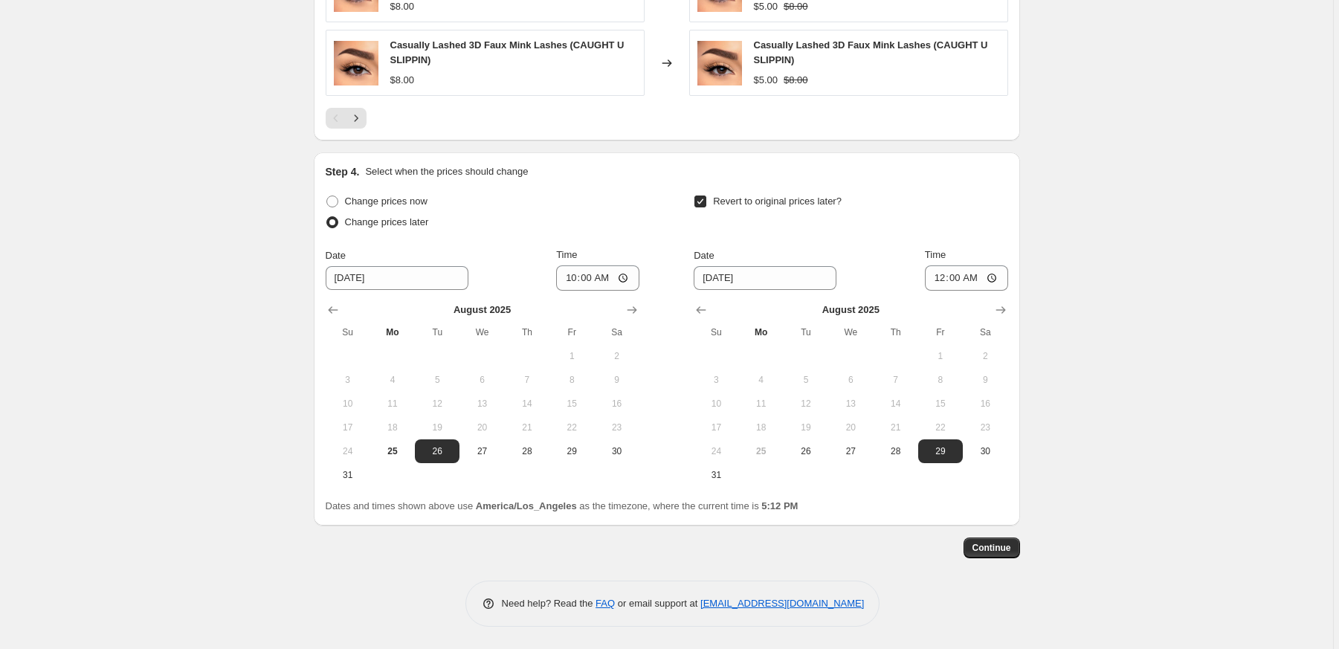
scroll to position [1038, 0]
type input "BACK TO SCHOOL Copy of $5 Lashes"
click at [996, 548] on span "Continue" at bounding box center [991, 548] width 39 height 12
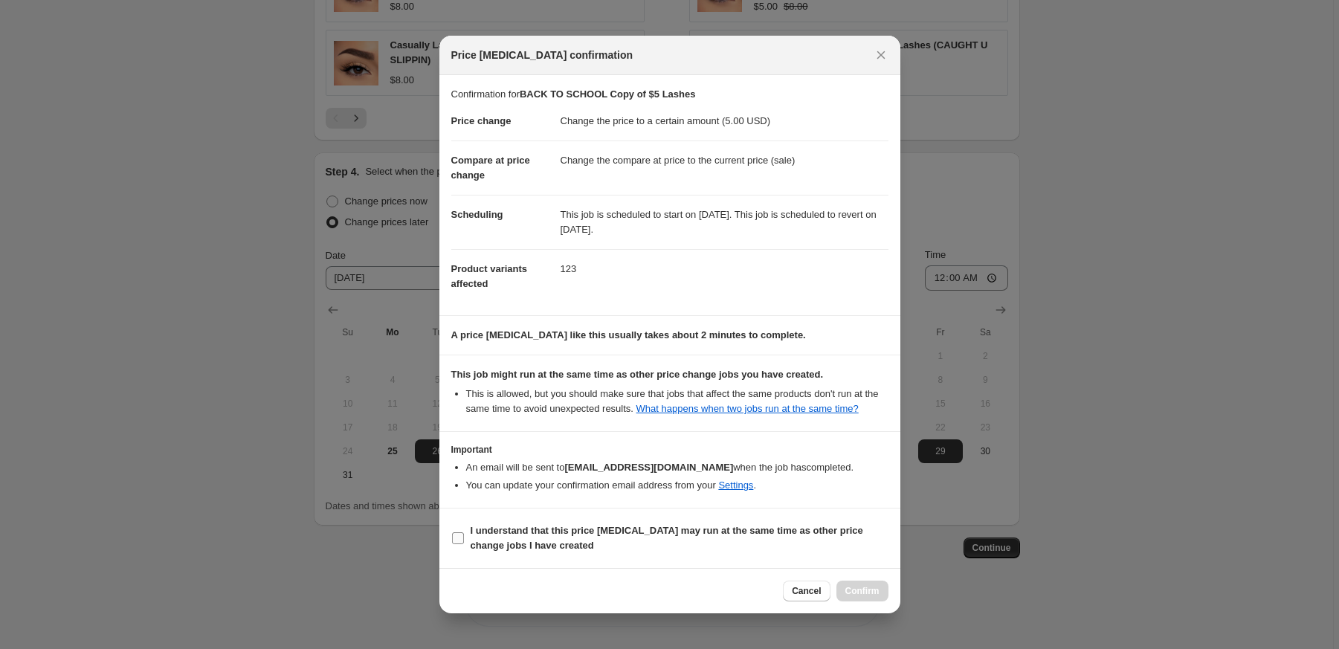
click at [458, 544] on input "I understand that this price change job may run at the same time as other price…" at bounding box center [458, 538] width 12 height 12
checkbox input "true"
click at [857, 597] on span "Confirm" at bounding box center [862, 591] width 34 height 12
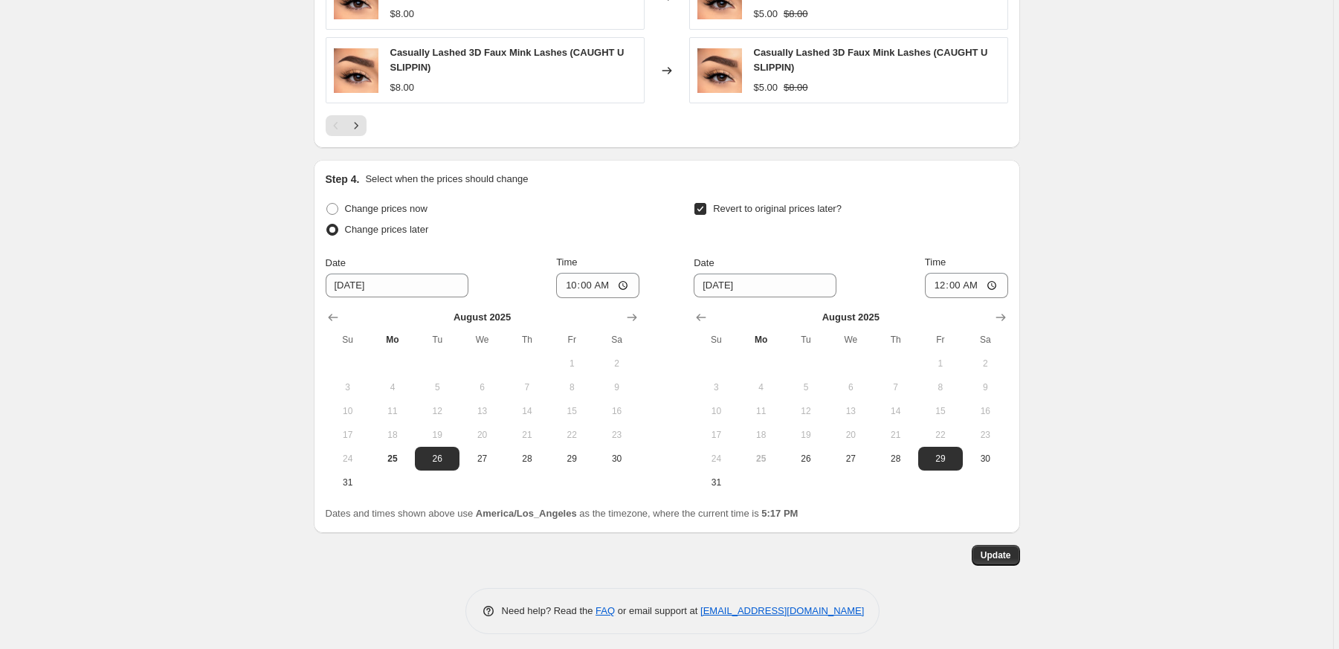
scroll to position [1122, 0]
click at [997, 563] on button "Update" at bounding box center [996, 553] width 48 height 21
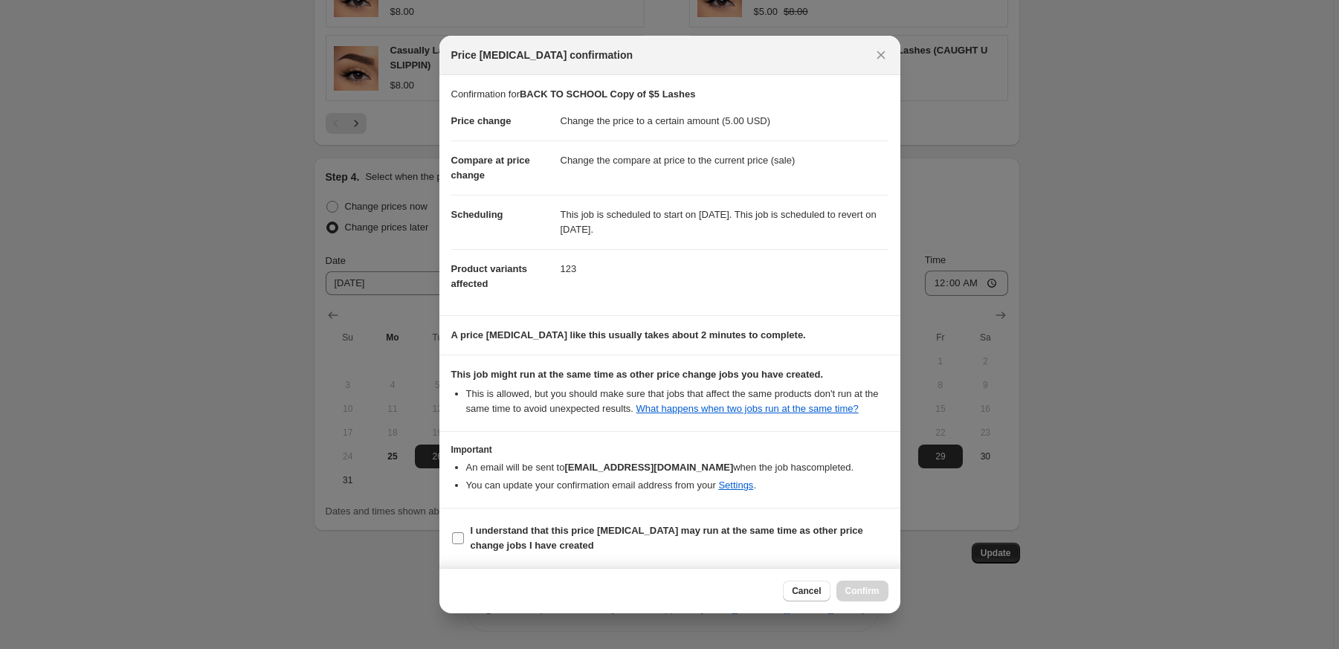
click at [459, 544] on input "I understand that this price change job may run at the same time as other price…" at bounding box center [458, 538] width 12 height 12
checkbox input "true"
click at [851, 597] on span "Confirm" at bounding box center [862, 591] width 34 height 12
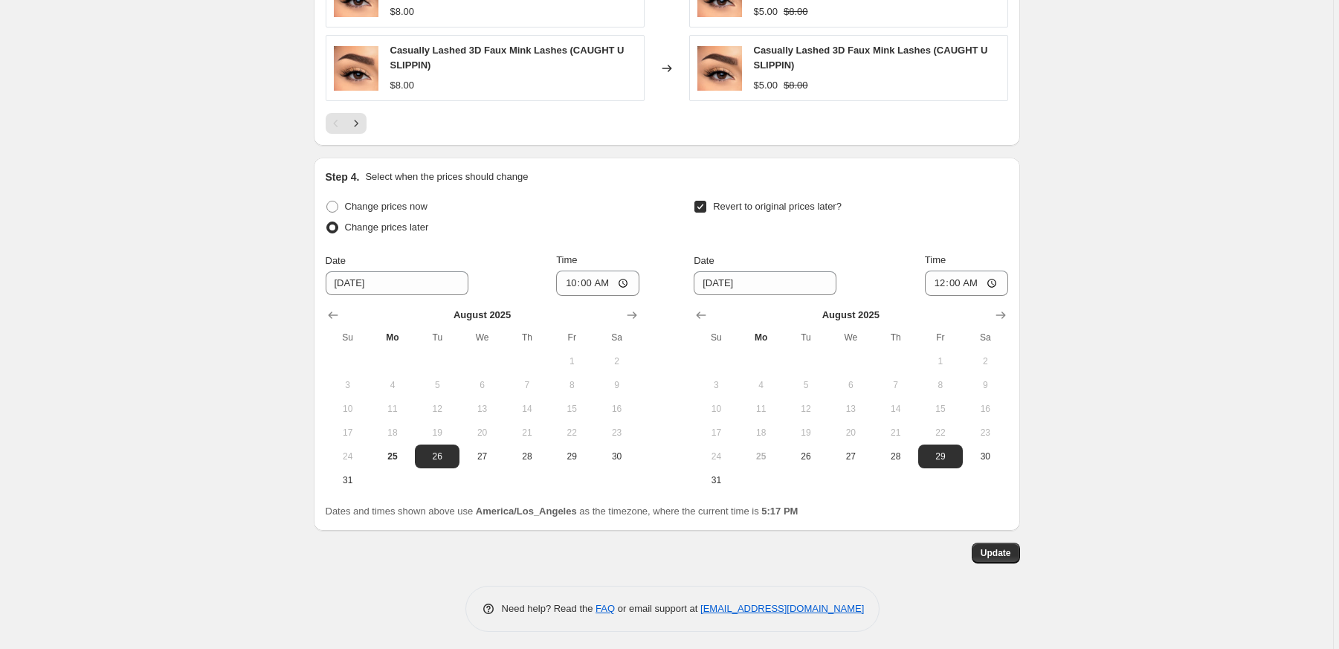
scroll to position [1121, 0]
